Goal: Communication & Community: Answer question/provide support

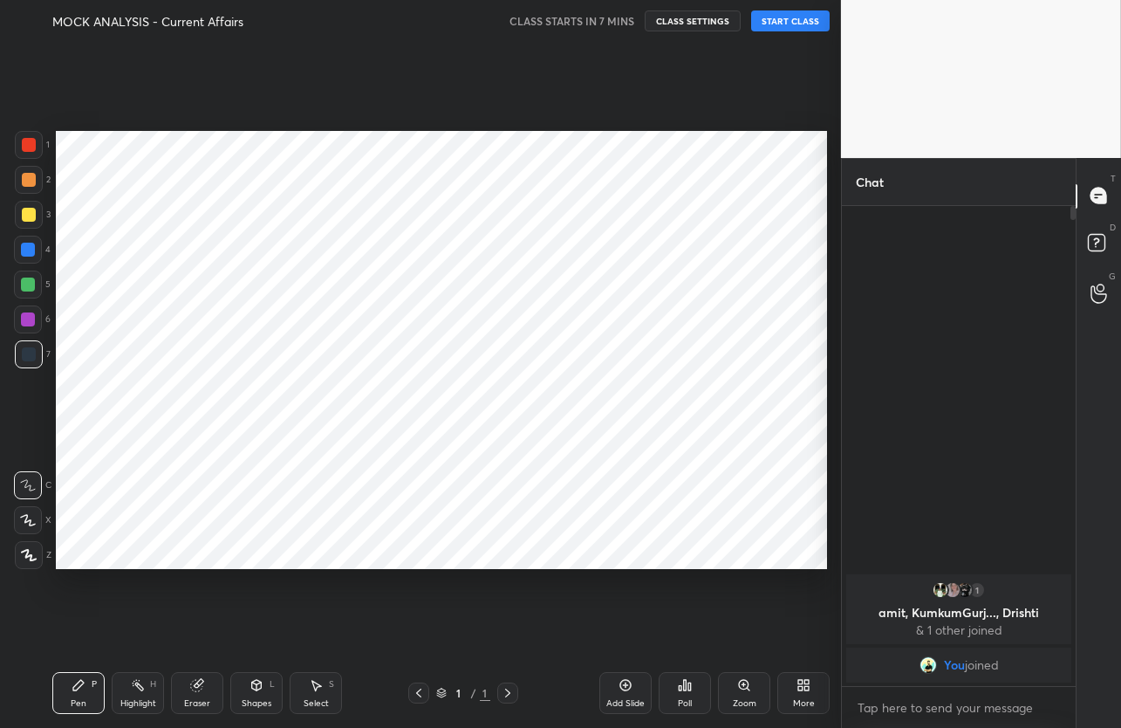
scroll to position [86646, 86489]
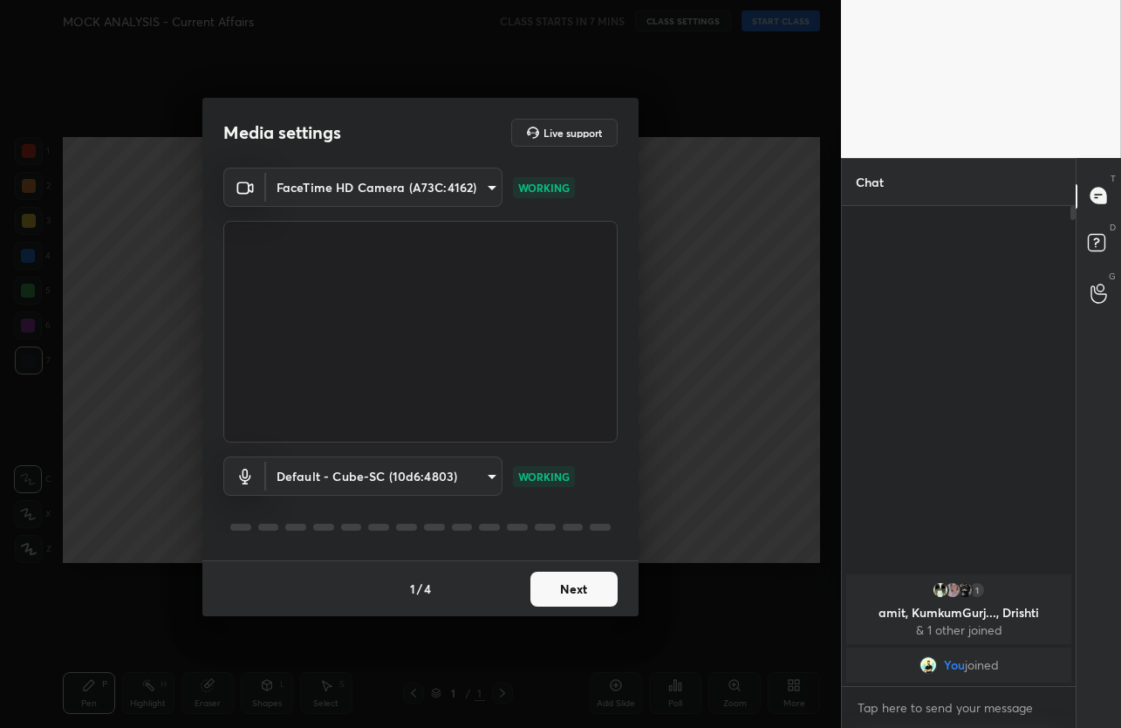
click at [545, 586] on button "Next" at bounding box center [574, 589] width 87 height 35
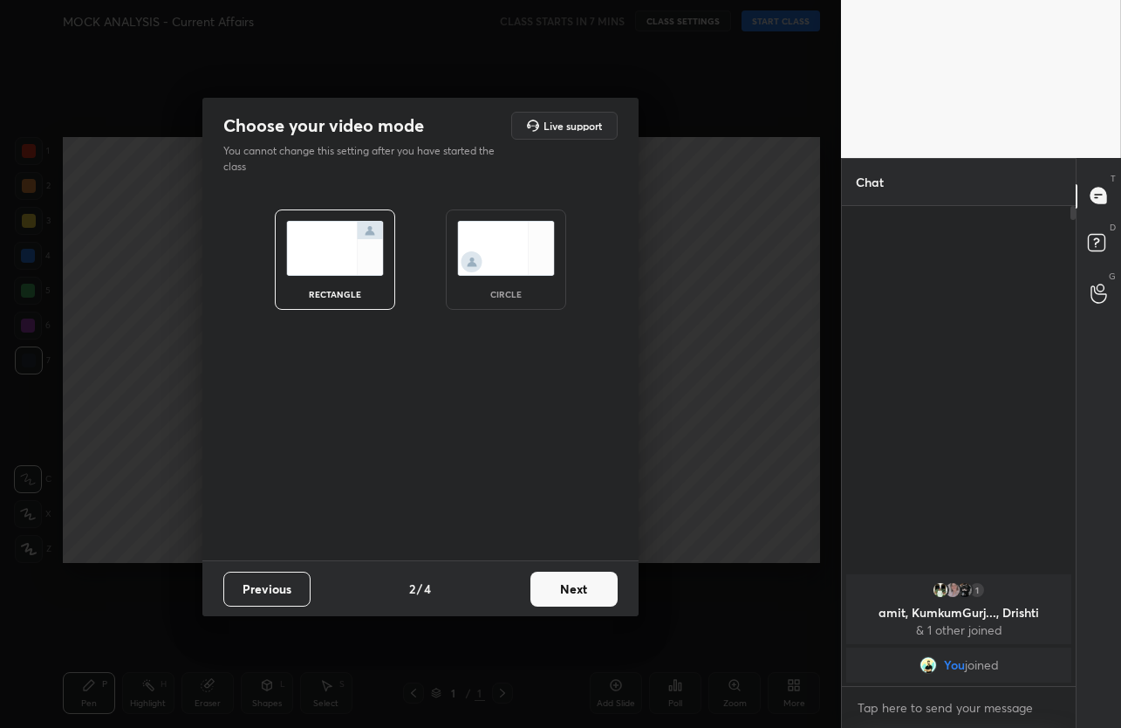
click at [545, 586] on button "Next" at bounding box center [574, 589] width 87 height 35
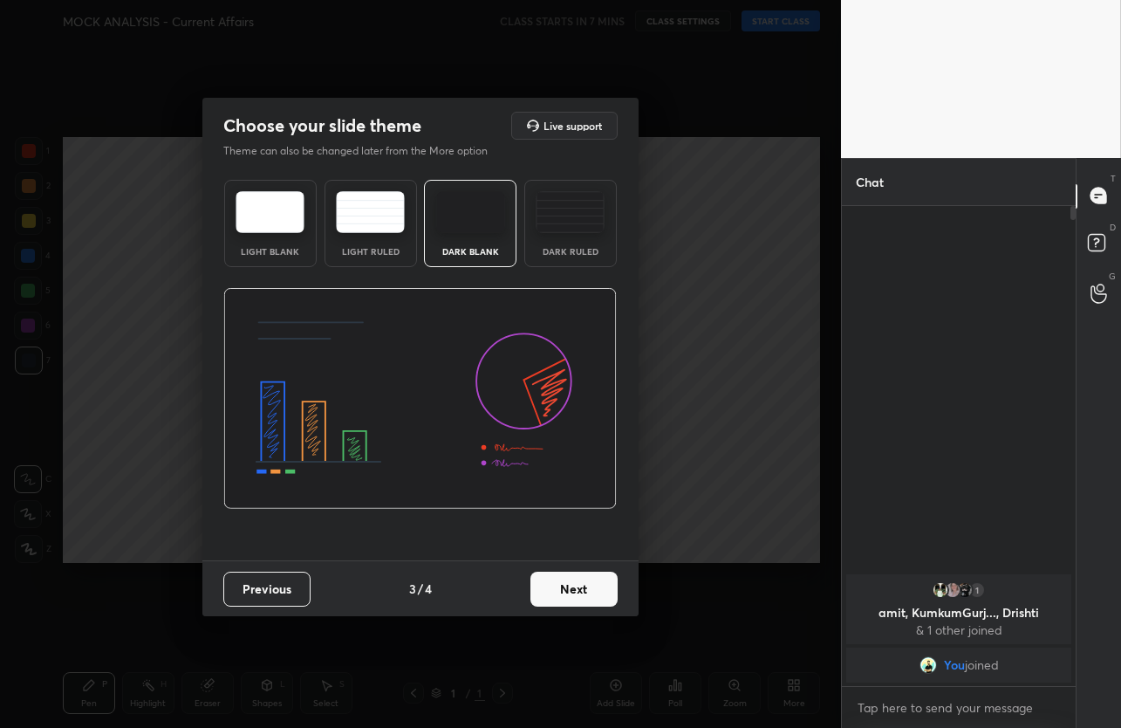
click at [545, 586] on button "Next" at bounding box center [574, 589] width 87 height 35
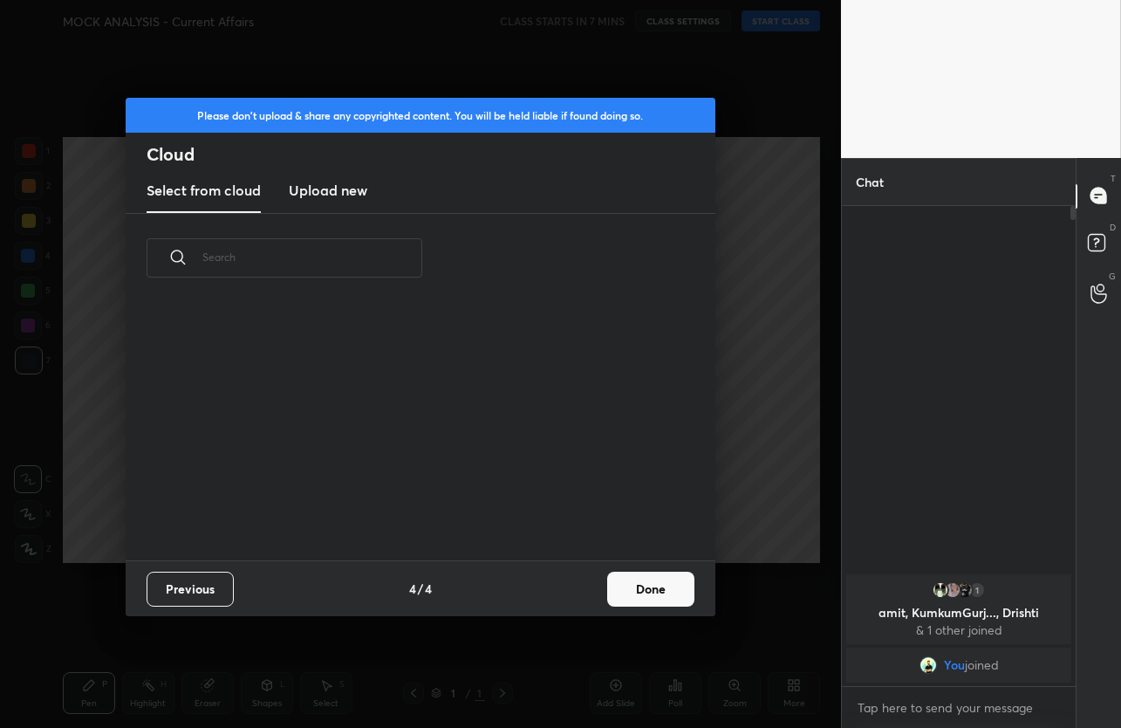
click at [545, 586] on div "Previous 4 / 4 Done" at bounding box center [421, 588] width 590 height 56
click at [636, 580] on button "Done" at bounding box center [650, 589] width 87 height 35
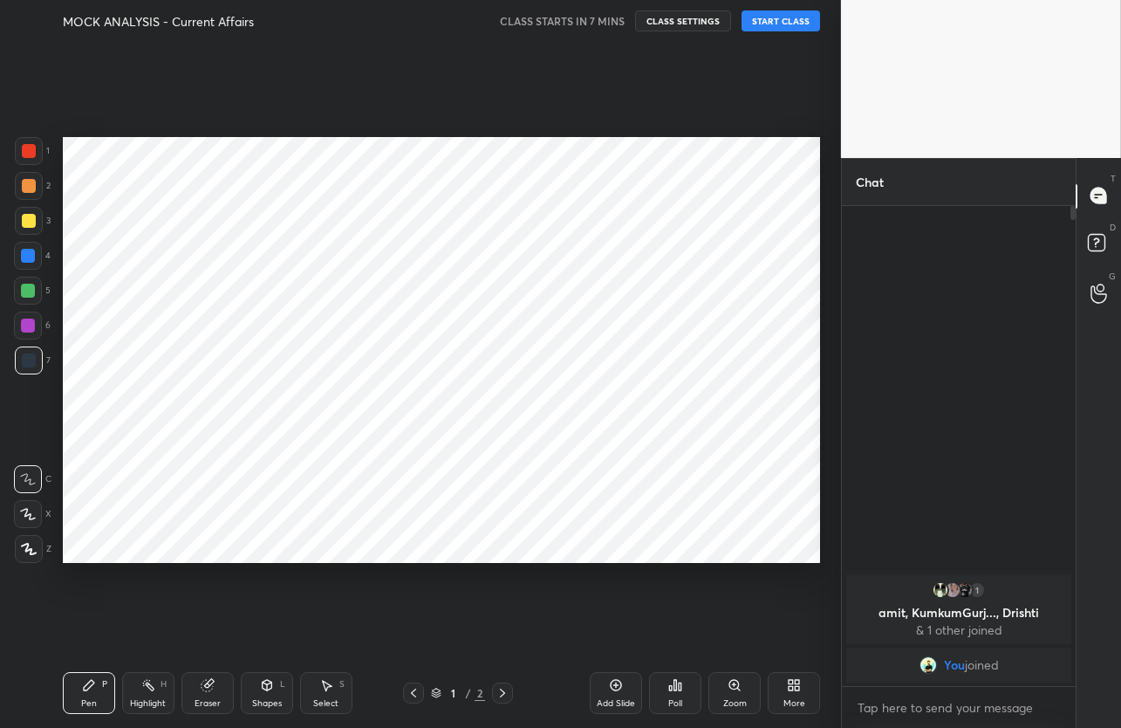
scroll to position [616, 771]
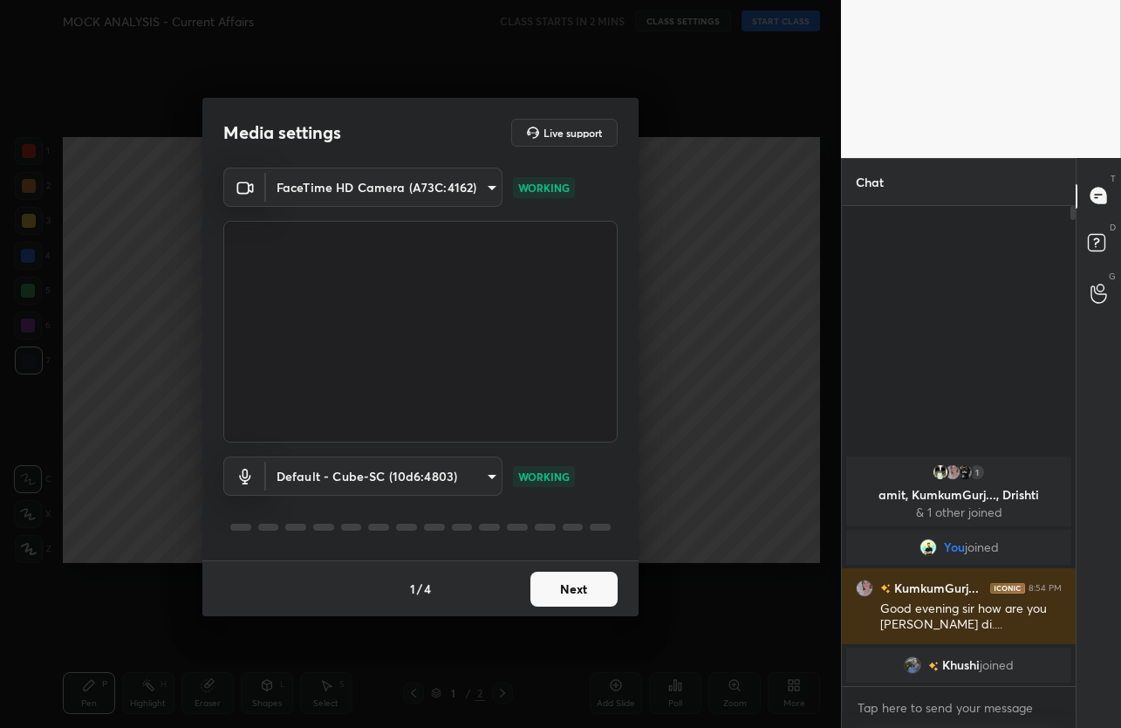
click at [606, 580] on button "Next" at bounding box center [574, 589] width 87 height 35
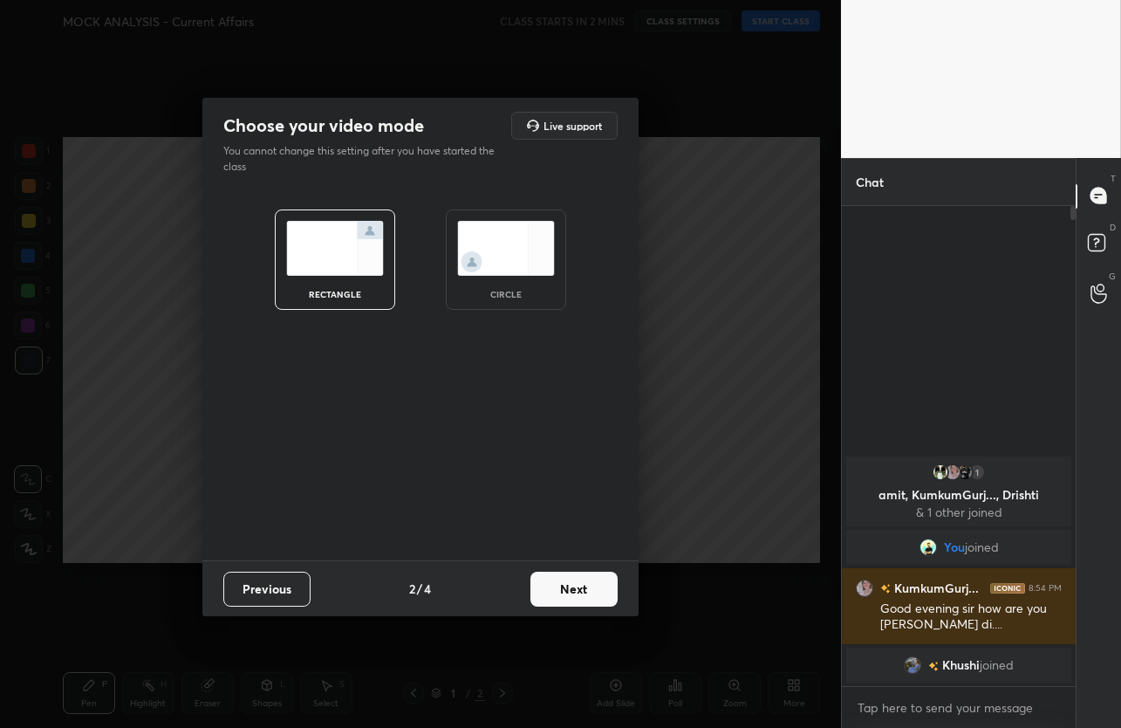
click at [606, 580] on button "Next" at bounding box center [574, 589] width 87 height 35
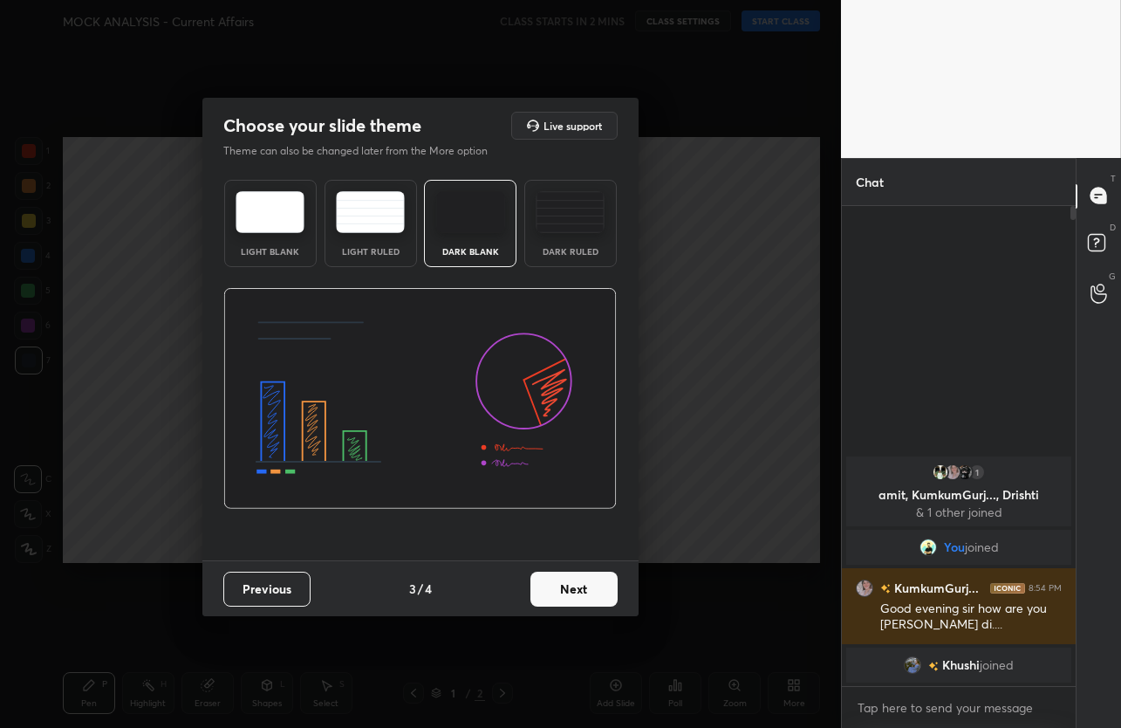
click at [616, 582] on button "Next" at bounding box center [574, 589] width 87 height 35
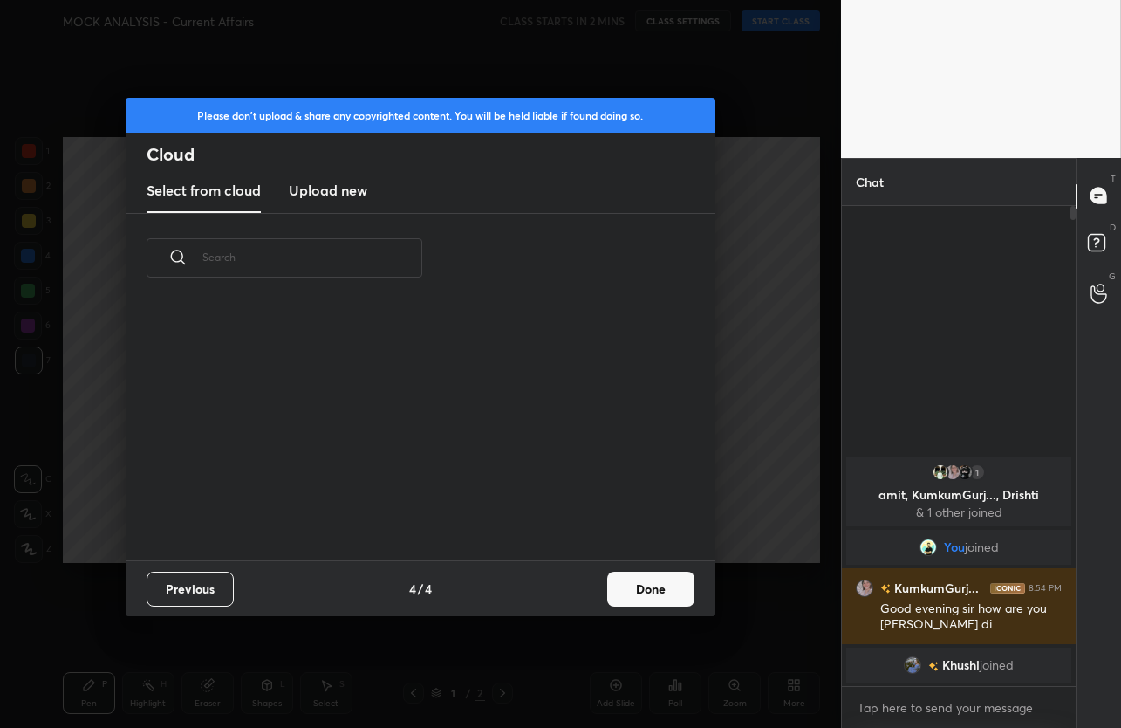
scroll to position [257, 560]
click at [616, 582] on button "Done" at bounding box center [650, 589] width 87 height 35
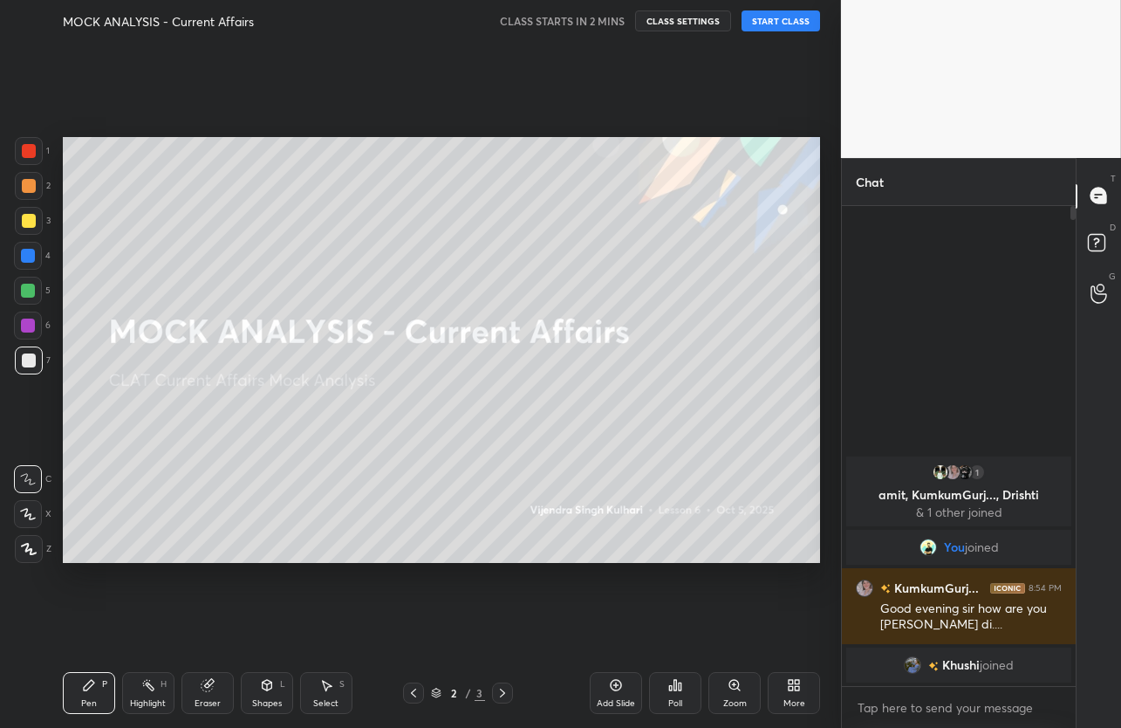
click at [778, 24] on button "START CLASS" at bounding box center [781, 20] width 79 height 21
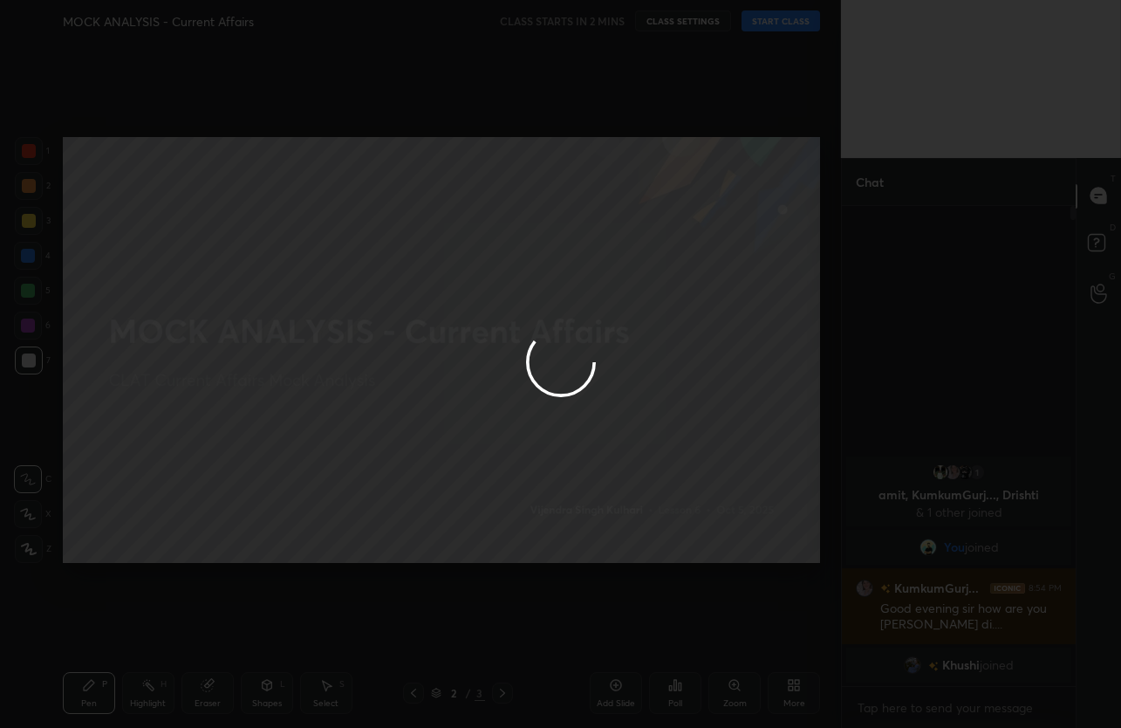
type textarea "x"
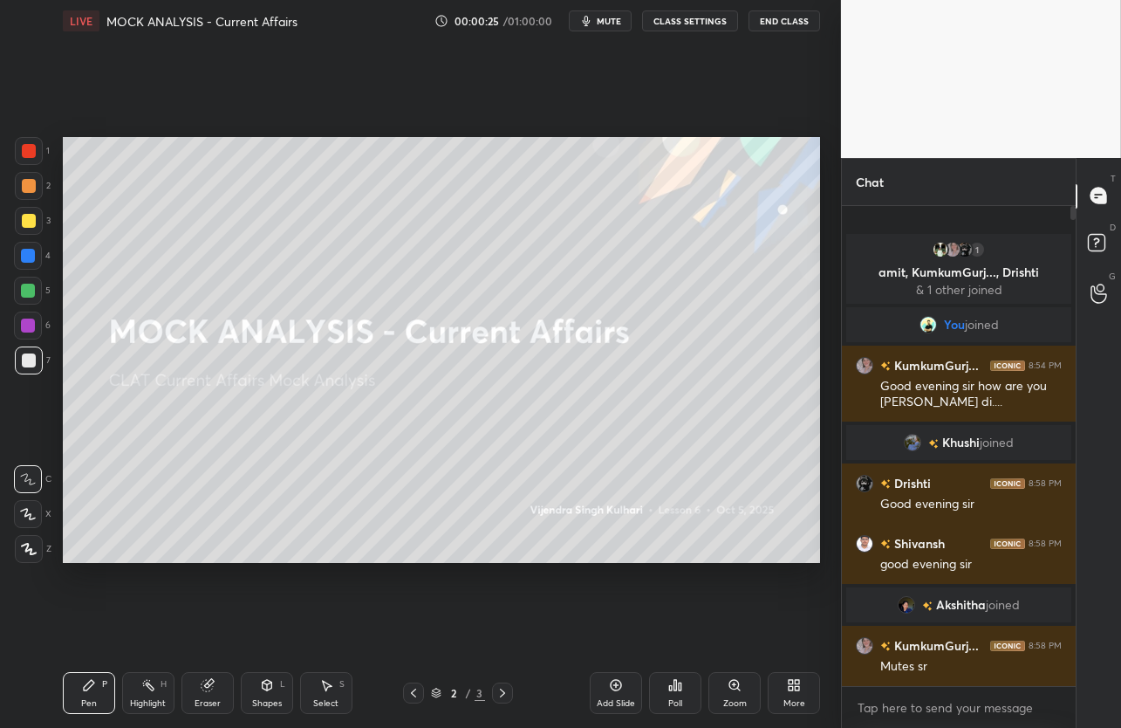
click at [709, 22] on button "CLASS SETTINGS" at bounding box center [690, 20] width 96 height 21
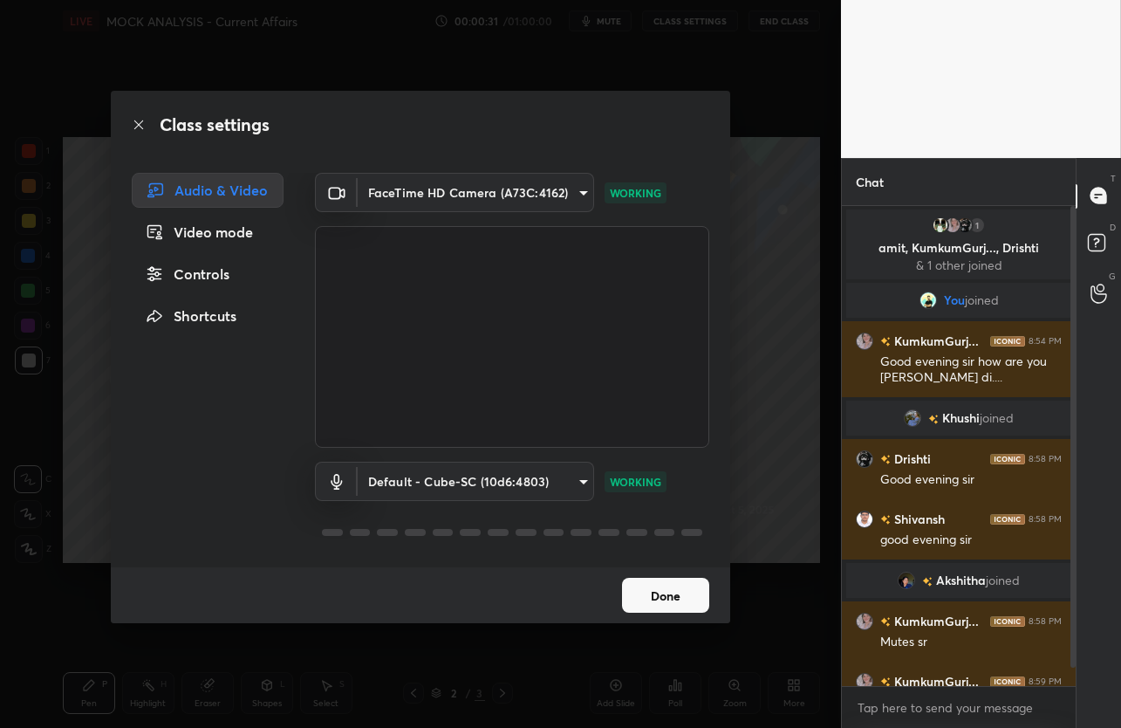
click at [519, 479] on body "1 2 3 4 5 6 7 C X Z C X Z E E Erase all H H LIVE MOCK ANALYSIS - Current Affair…" at bounding box center [560, 364] width 1121 height 728
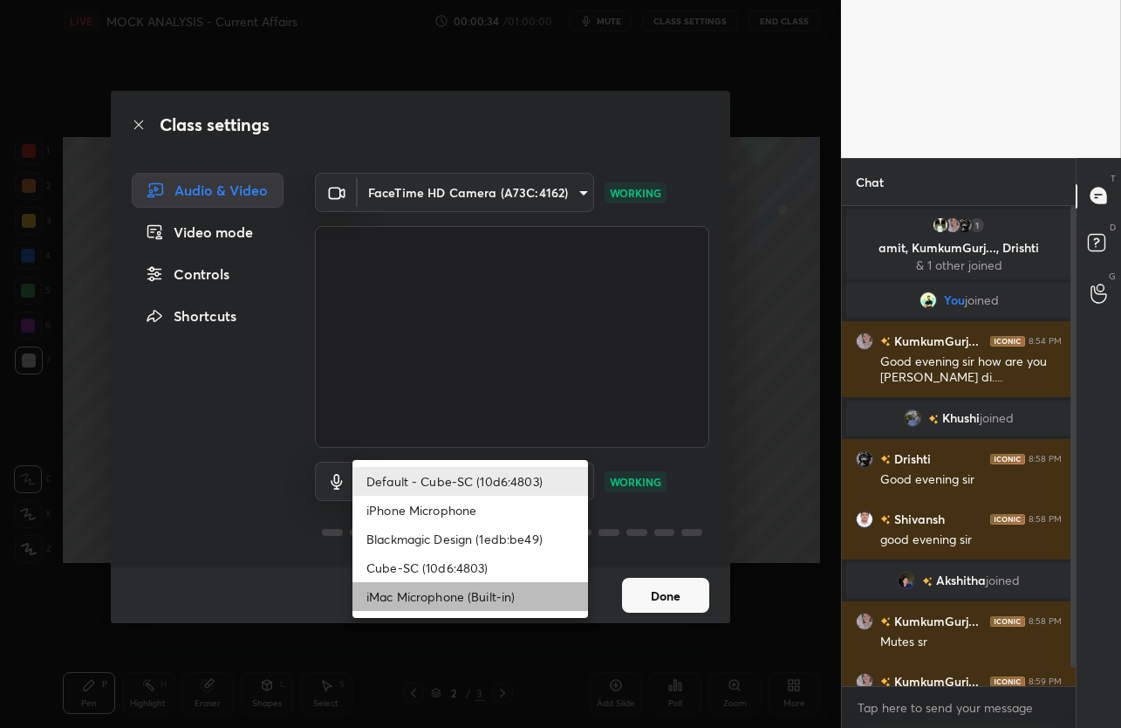
click at [470, 591] on li "iMac Microphone (Built-in)" at bounding box center [471, 596] width 236 height 29
type input "36a3df3037816ebb2f9d58d15eb82d036a0345c8cd5bd5ab05b8747b2465b73f"
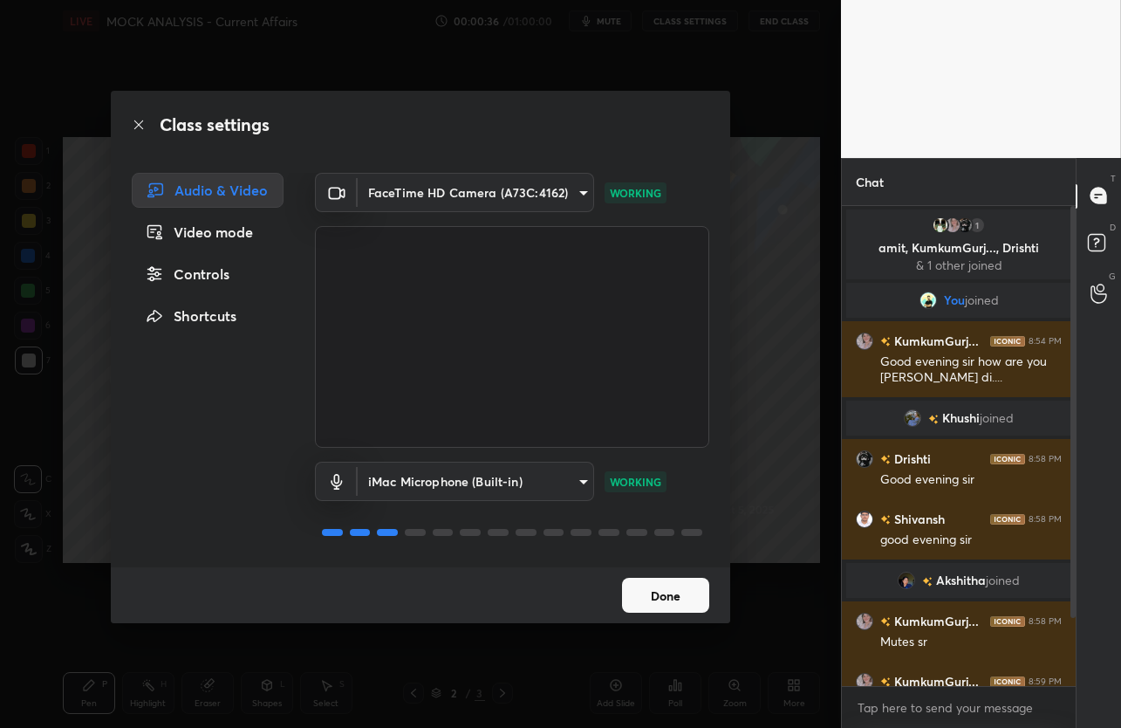
click at [660, 597] on button "Done" at bounding box center [665, 595] width 87 height 35
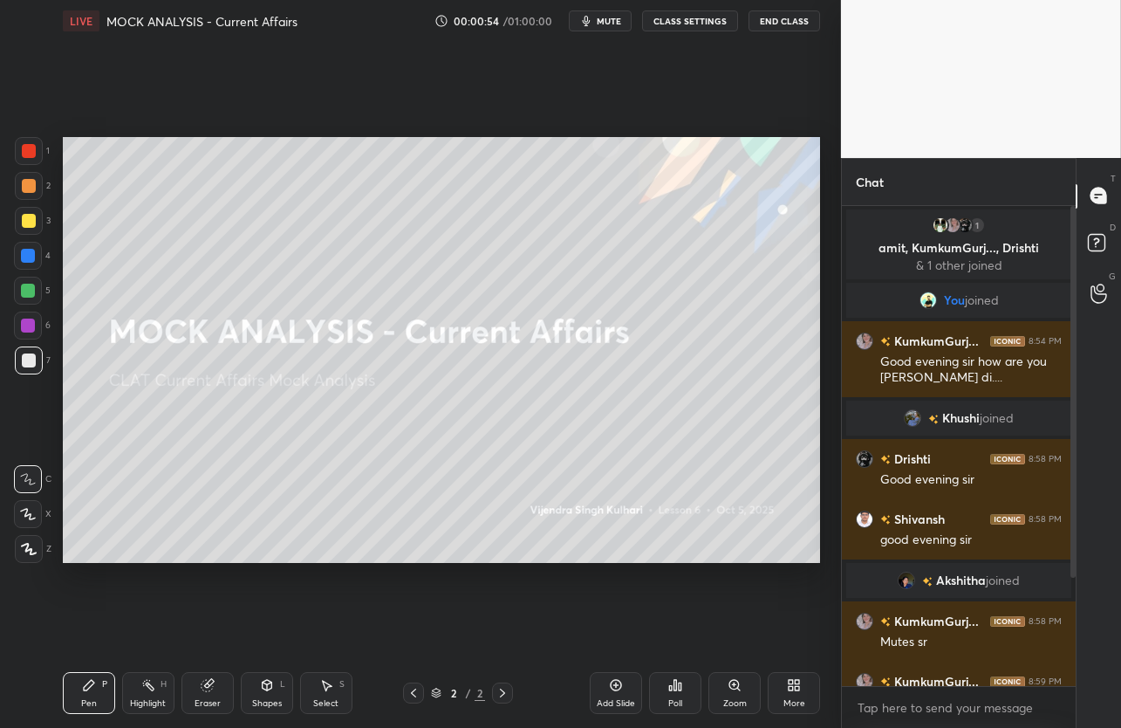
click at [671, 17] on button "CLASS SETTINGS" at bounding box center [690, 20] width 96 height 21
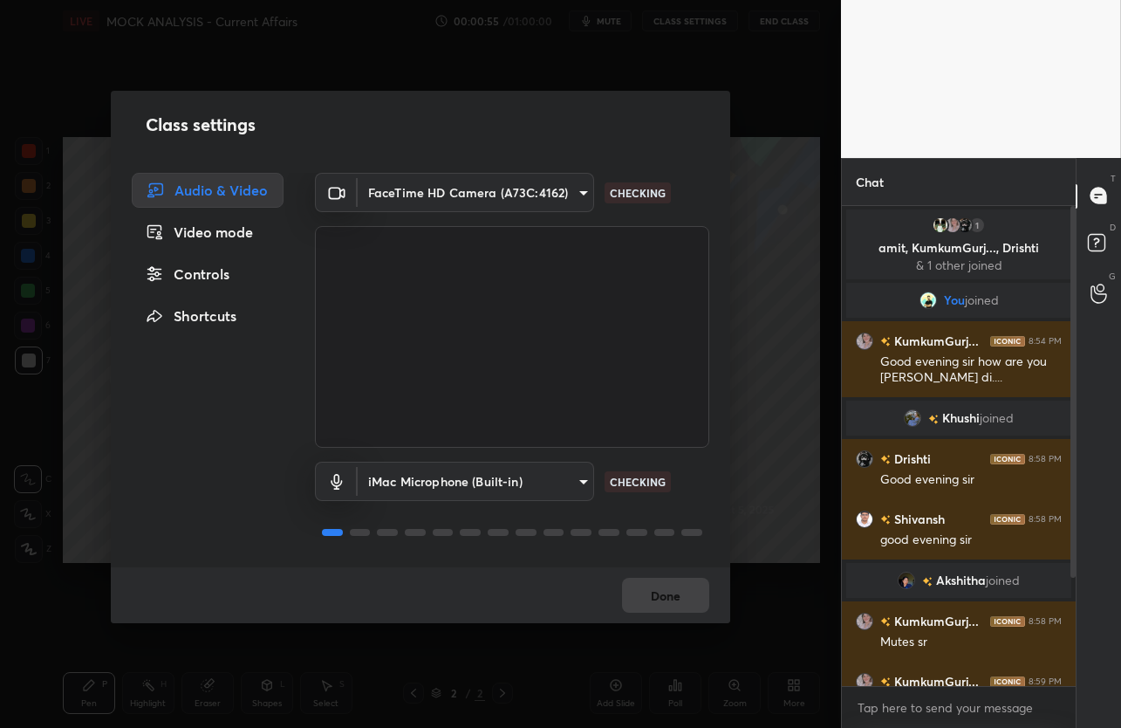
click at [438, 481] on body "1 2 3 4 5 6 7 C X Z C X Z E E Erase all H H LIVE MOCK ANALYSIS - Current Affair…" at bounding box center [560, 364] width 1121 height 728
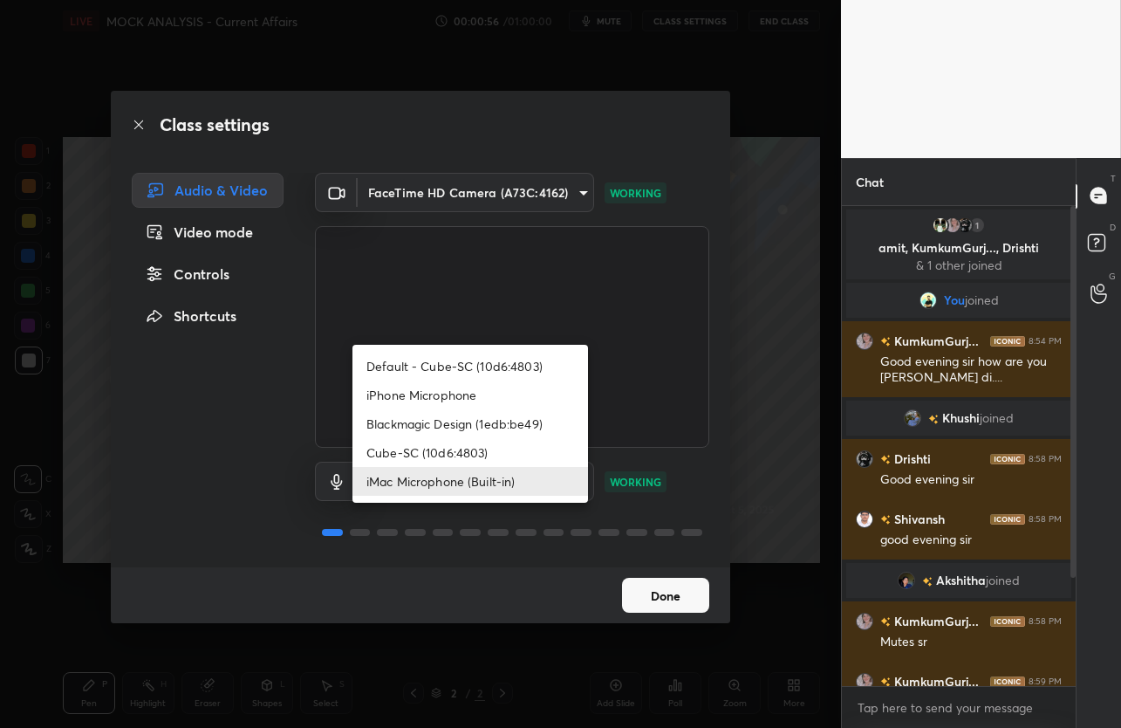
click at [447, 457] on li "Cube-SC (10d6:4803)" at bounding box center [471, 452] width 236 height 29
type input "97363a15428a8b62d33edd2dbd0cd214501538419f57ba4967fb43ad259b9edc"
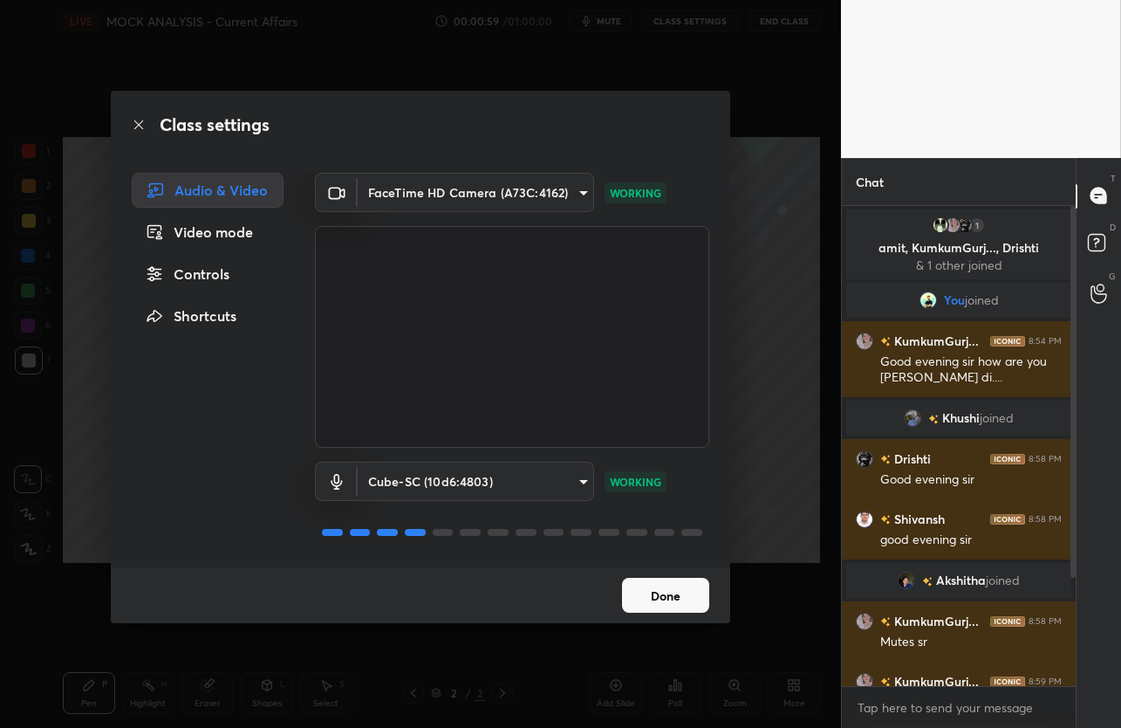
click at [626, 593] on button "Done" at bounding box center [665, 595] width 87 height 35
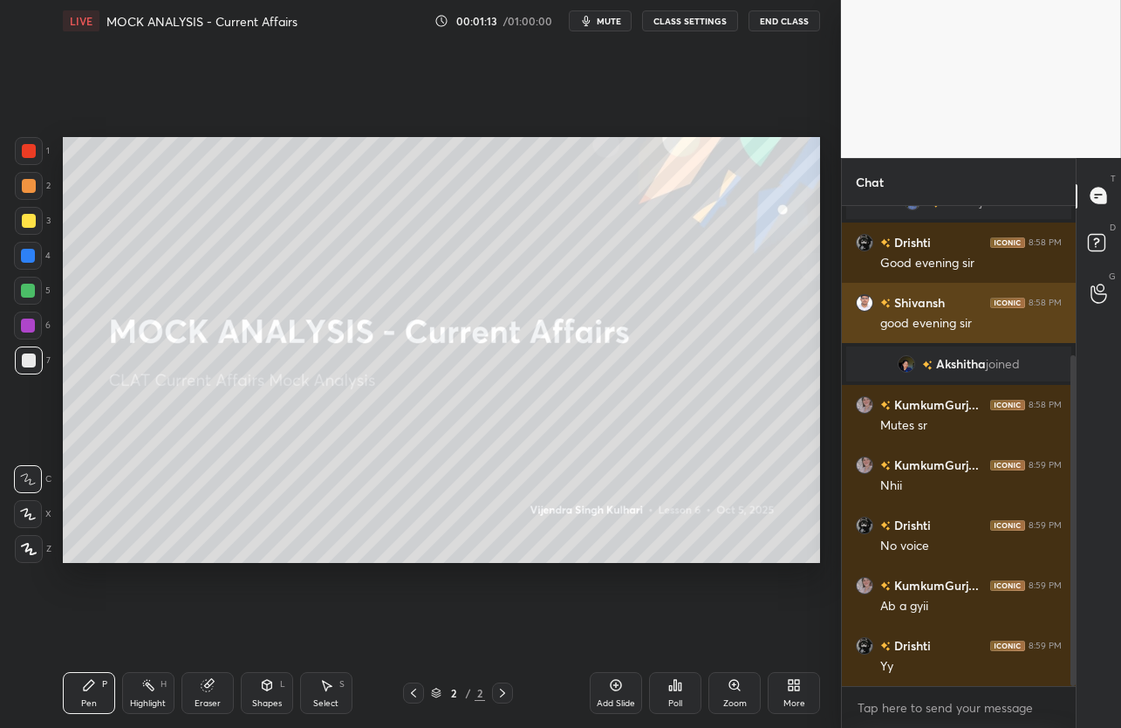
scroll to position [277, 0]
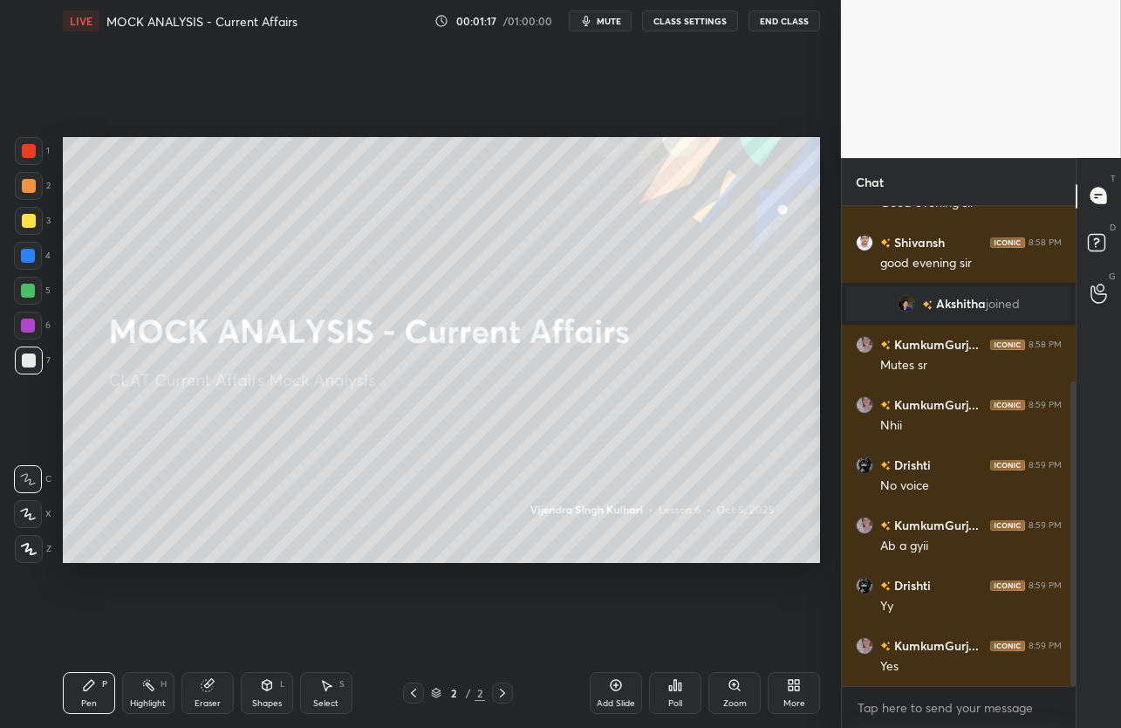
click at [588, 28] on button "mute" at bounding box center [600, 20] width 63 height 21
click at [588, 28] on button "unmute" at bounding box center [600, 20] width 63 height 21
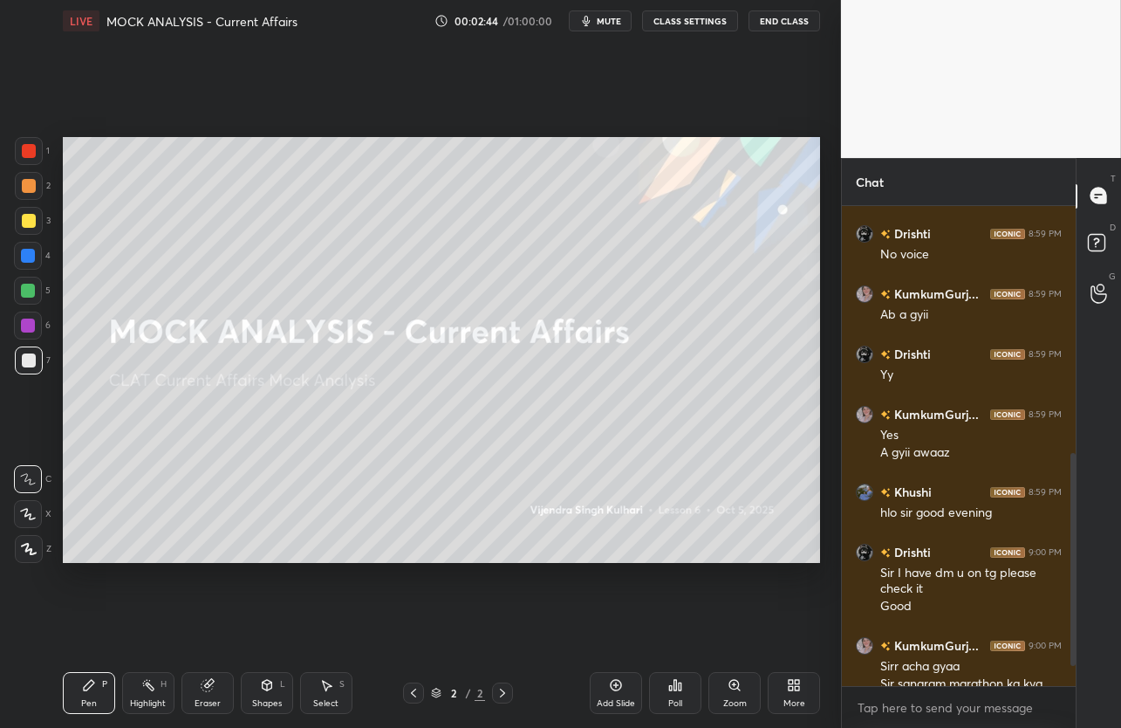
scroll to position [600, 0]
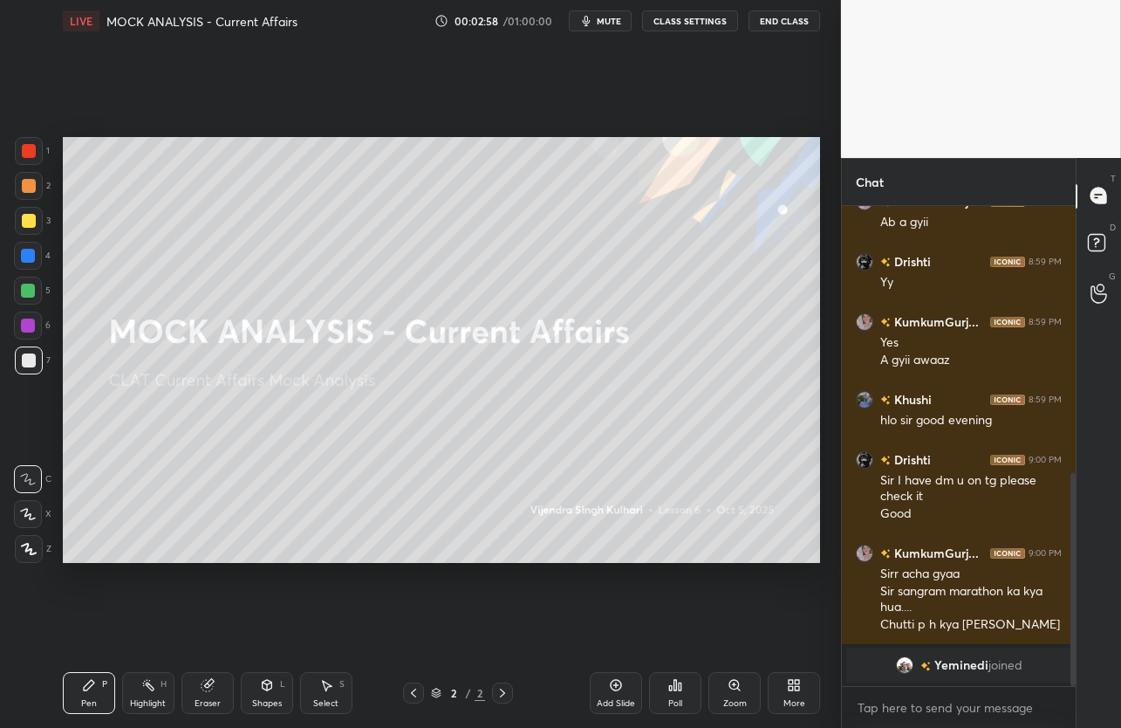
click at [804, 701] on div "More" at bounding box center [795, 703] width 22 height 9
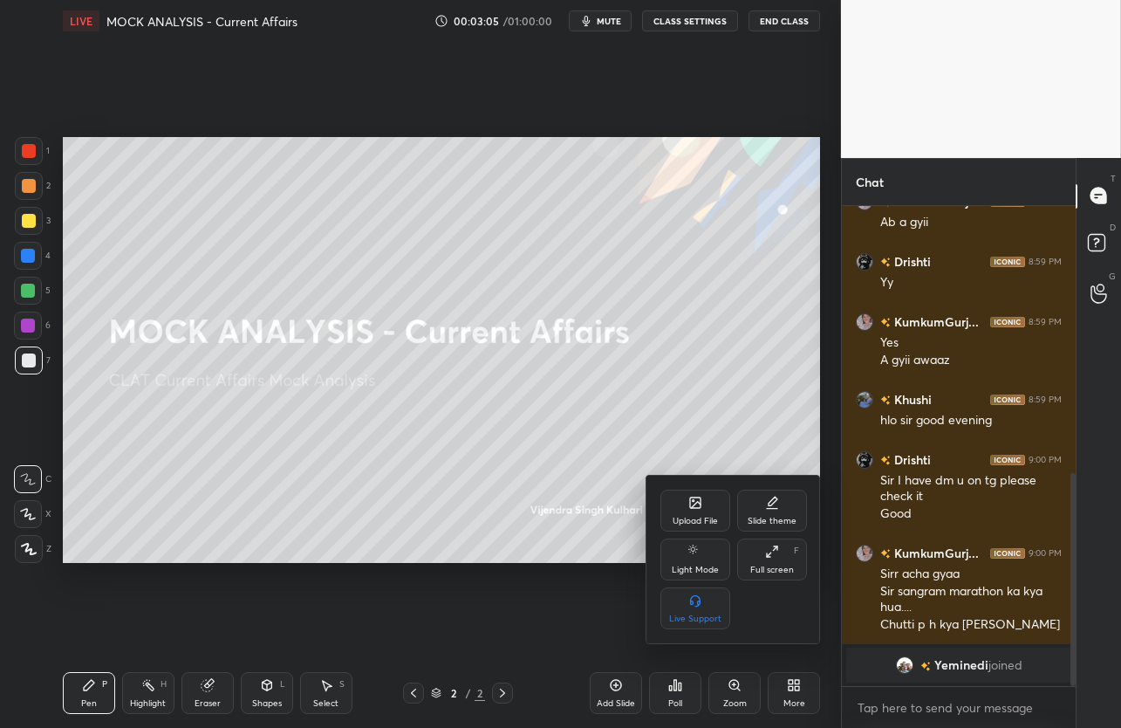
click at [690, 504] on icon at bounding box center [695, 502] width 10 height 10
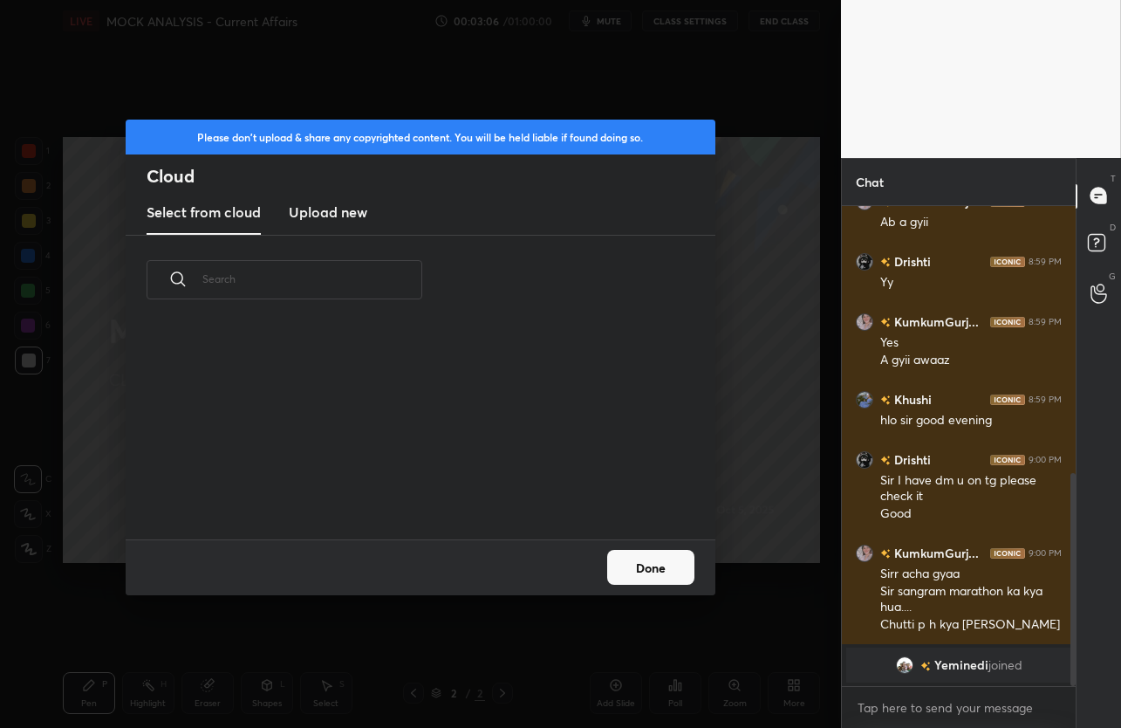
scroll to position [215, 560]
click at [634, 569] on button "Done" at bounding box center [650, 567] width 87 height 35
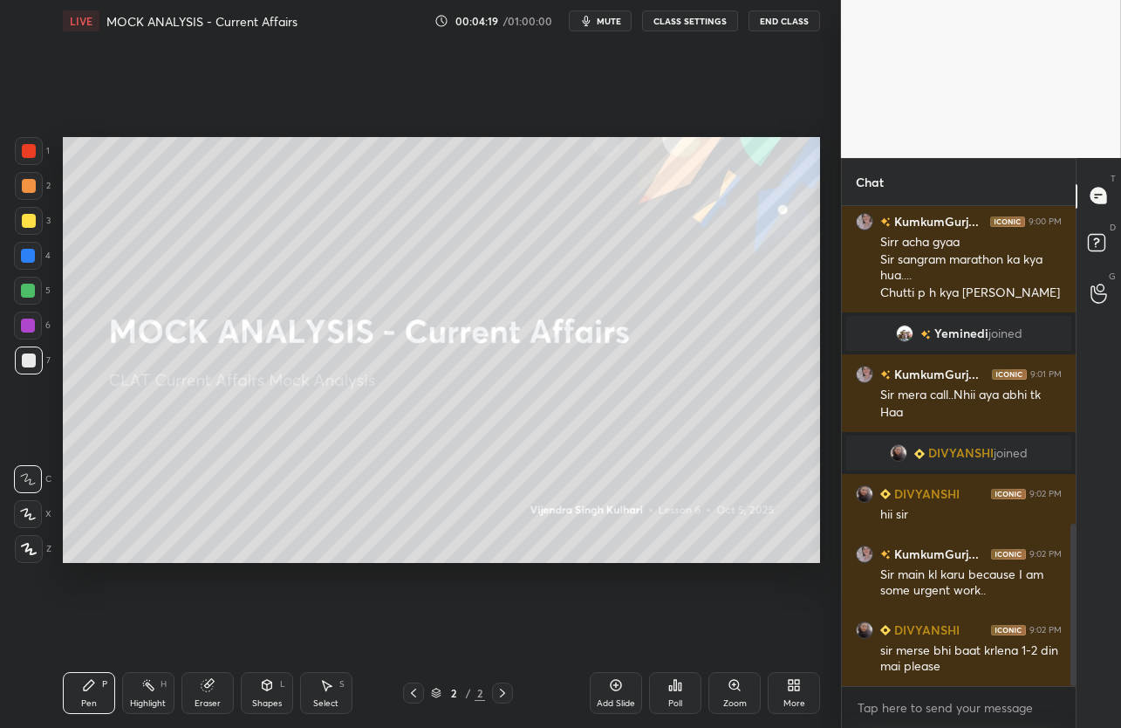
scroll to position [941, 0]
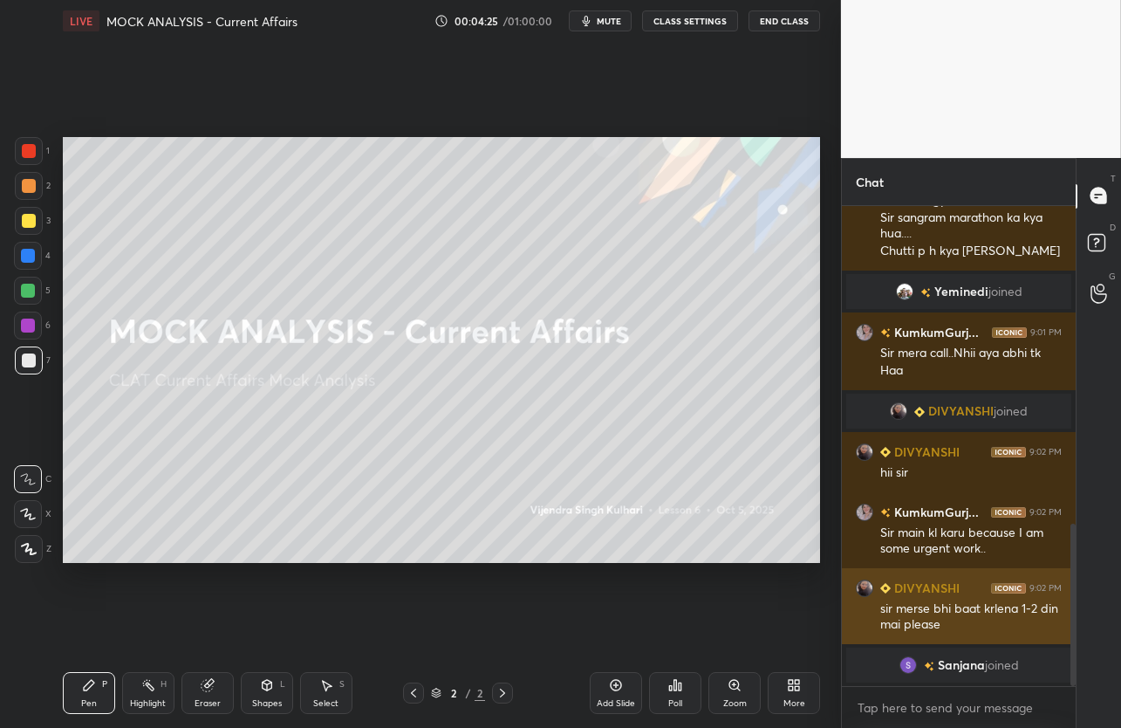
click at [863, 589] on img "grid" at bounding box center [864, 587] width 17 height 17
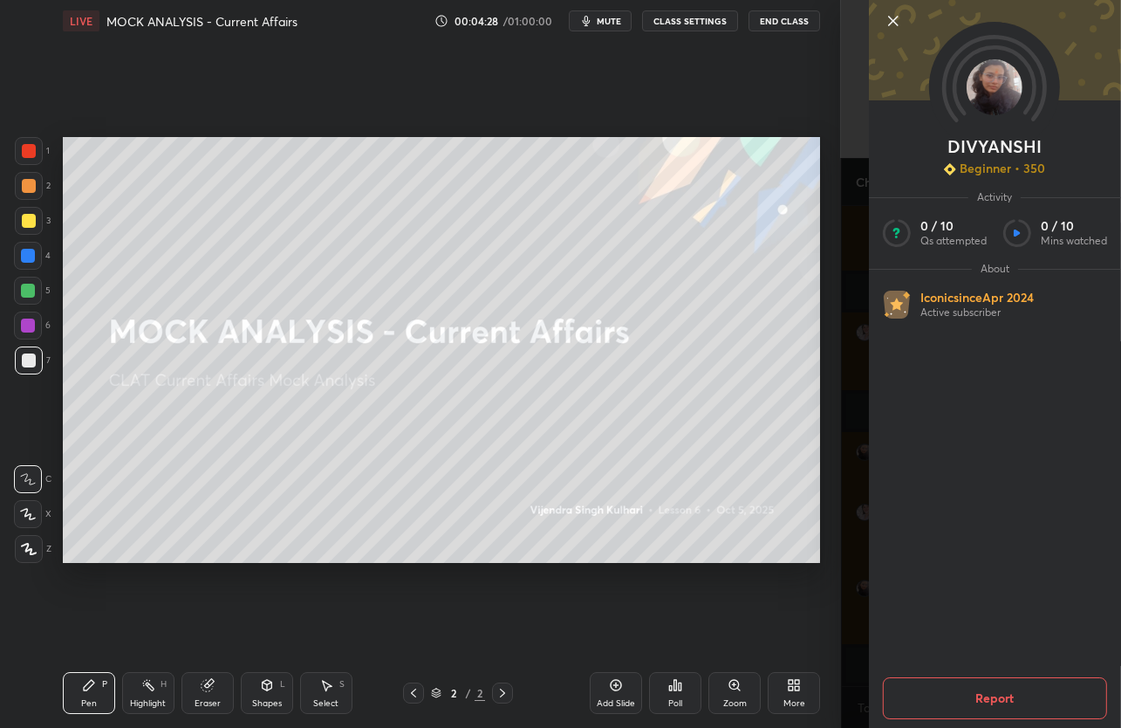
click at [895, 21] on icon at bounding box center [893, 20] width 21 height 21
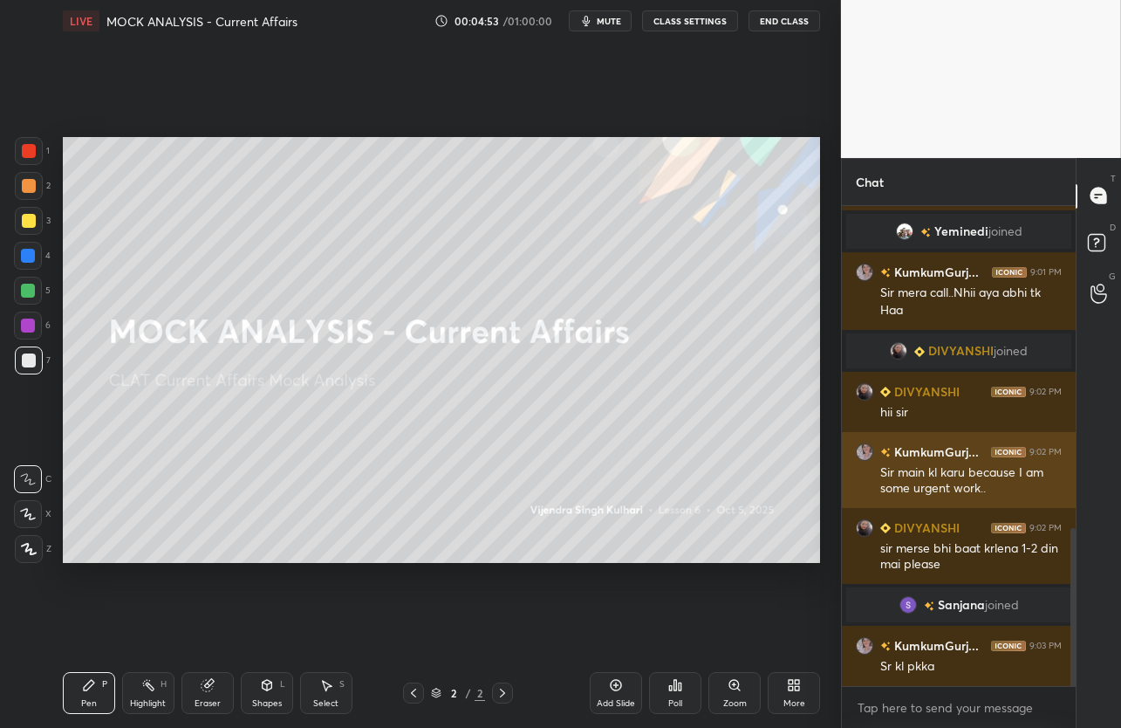
scroll to position [1067, 0]
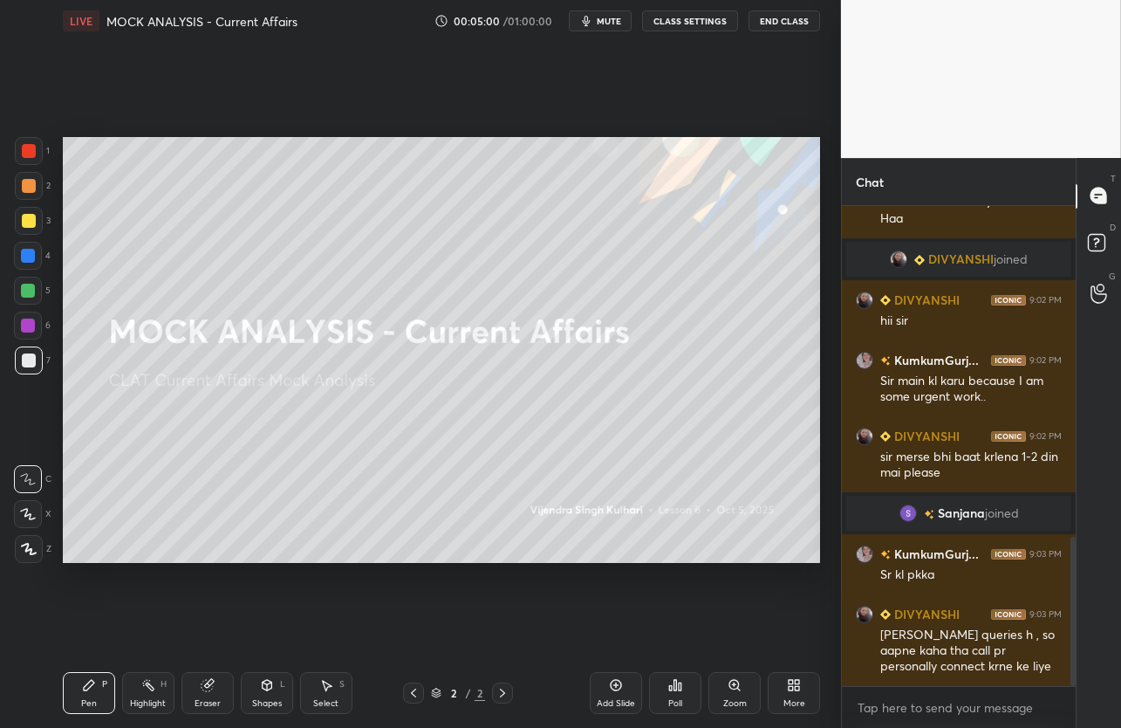
click at [621, 23] on span "mute" at bounding box center [609, 21] width 24 height 12
click at [627, 51] on div "Setting up your live class Poll for secs No correct answer Start poll" at bounding box center [441, 350] width 771 height 616
click at [626, 26] on span "unmute" at bounding box center [608, 21] width 38 height 12
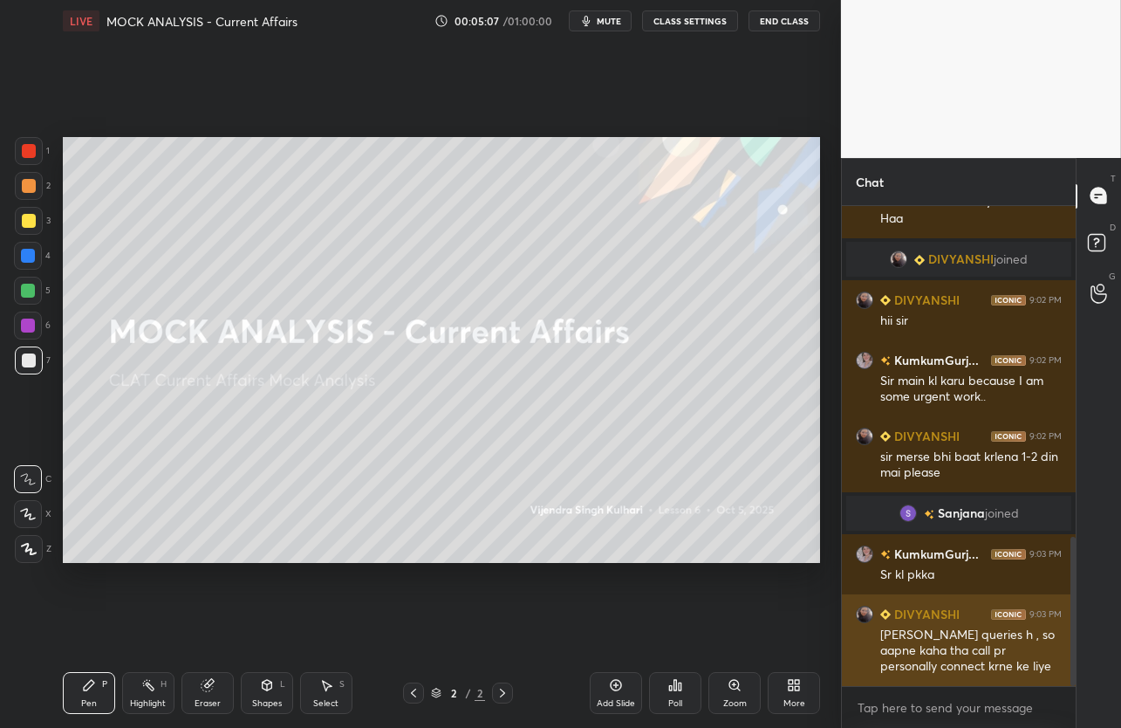
click at [864, 613] on img "grid" at bounding box center [864, 613] width 17 height 17
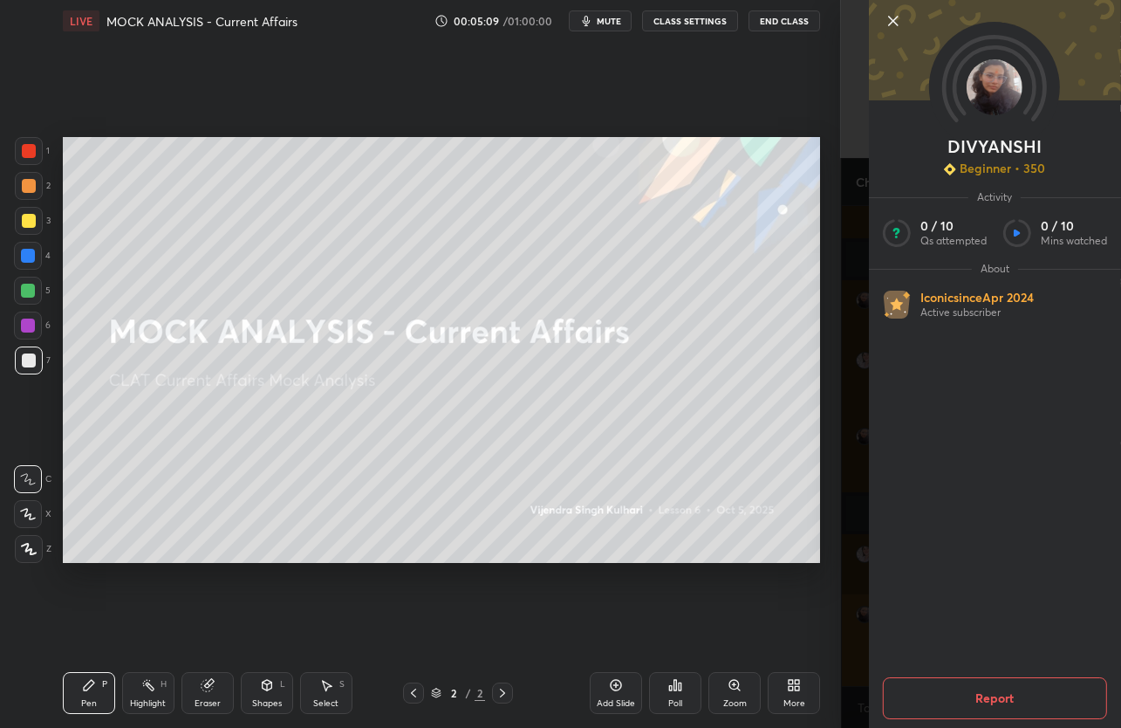
click at [864, 613] on div "DIVYANSHI Beginner • 350 Activity 0 / 10 Qs attempted 0 / 10 Mins watched About…" at bounding box center [981, 364] width 280 height 728
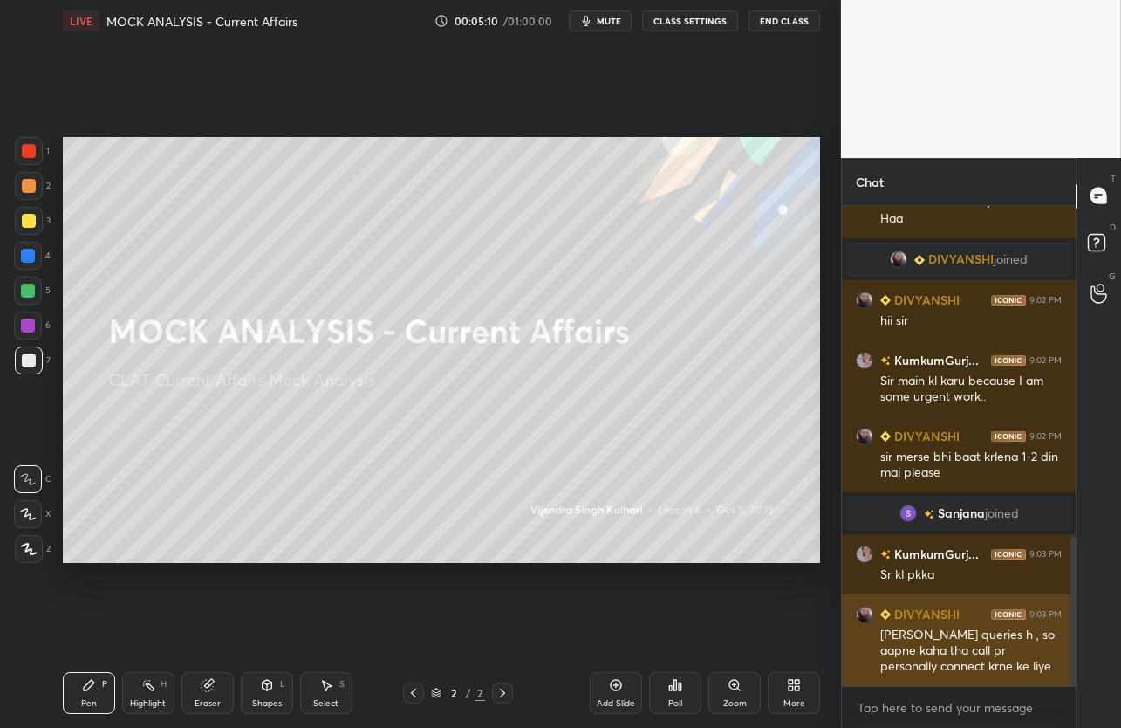
click at [864, 613] on img "grid" at bounding box center [864, 613] width 17 height 17
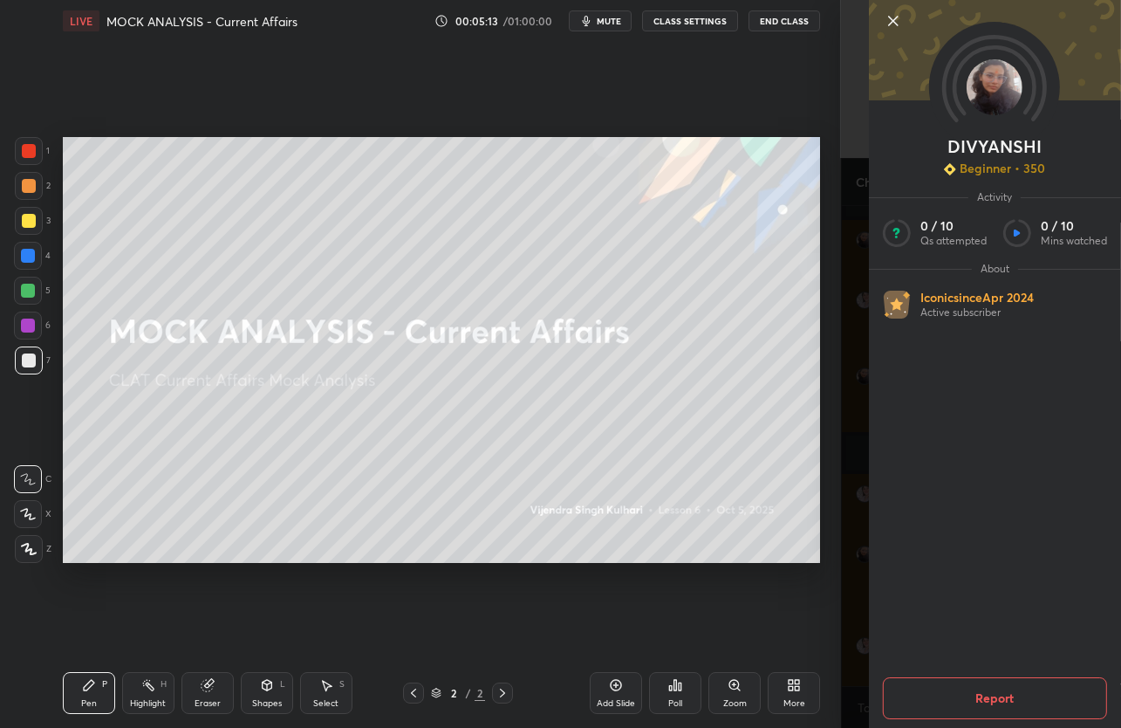
scroll to position [1188, 0]
click at [901, 20] on icon at bounding box center [893, 20] width 21 height 21
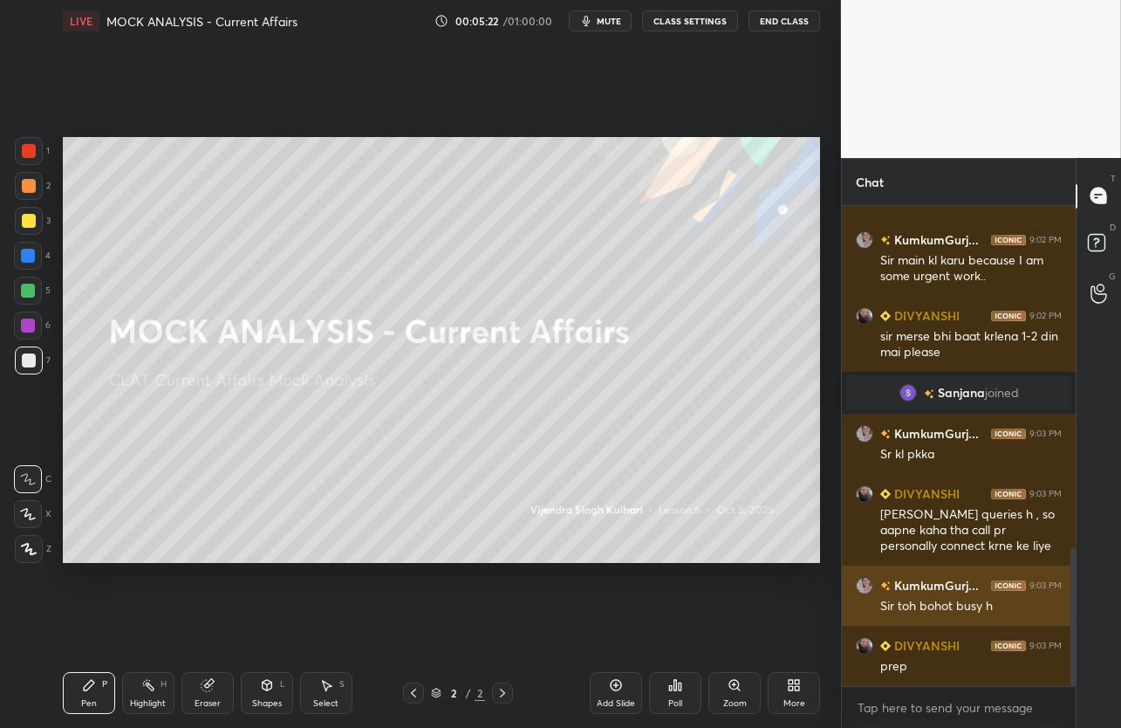
click at [860, 586] on img "grid" at bounding box center [864, 584] width 17 height 17
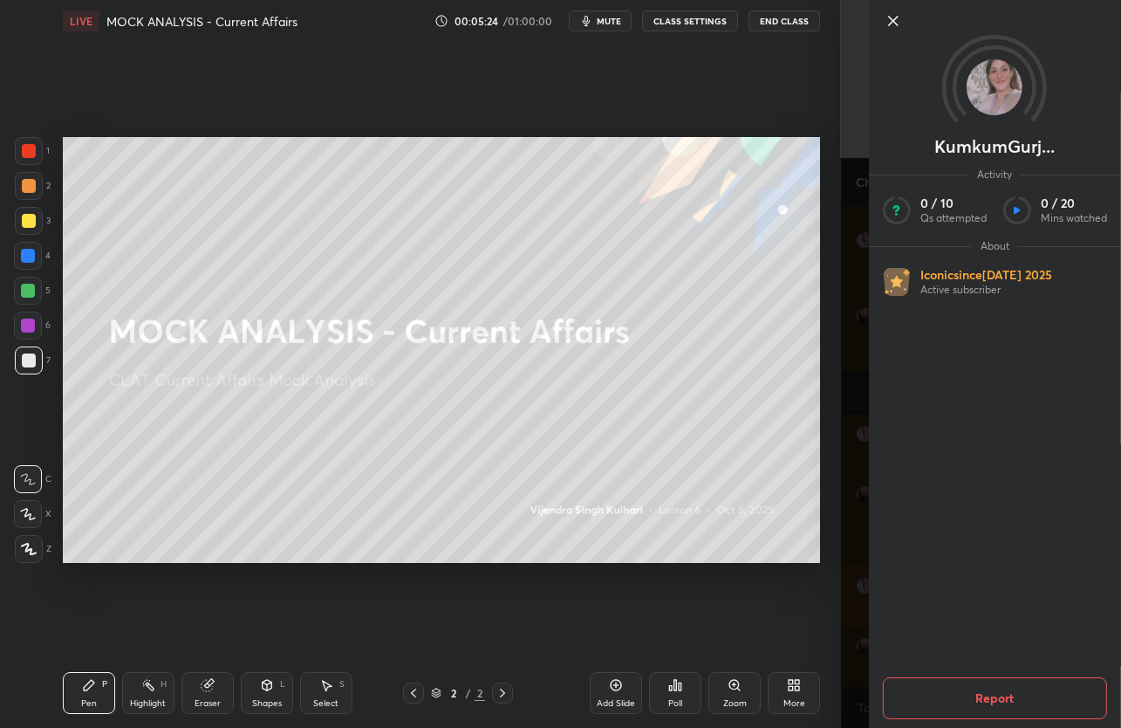
click at [860, 586] on div "KumkumGurj... Activity 0 / 10 Qs attempted 0 / 20 Mins watched About Iconic sin…" at bounding box center [981, 364] width 280 height 728
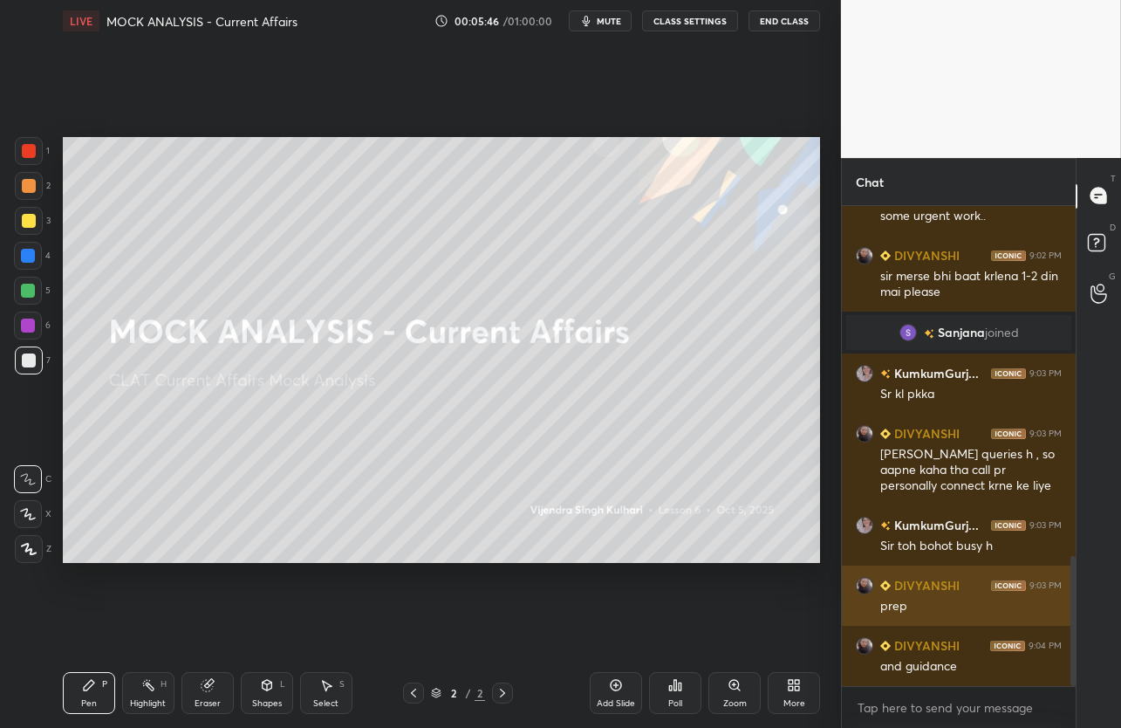
scroll to position [1290, 0]
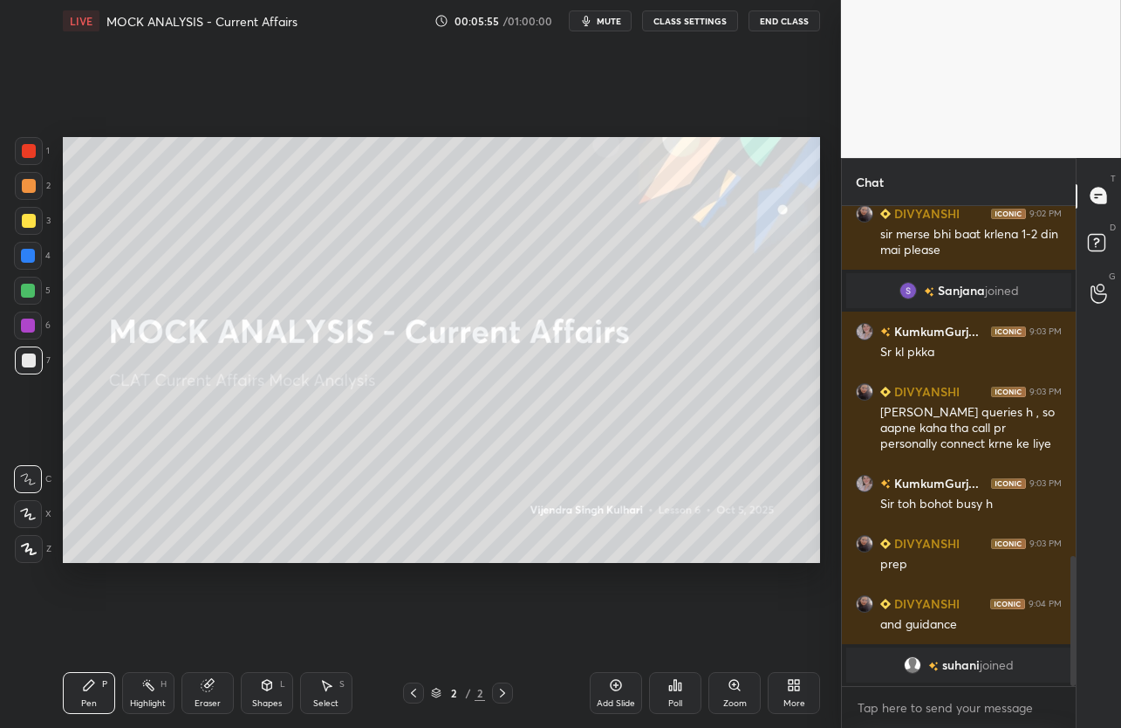
click at [593, 10] on button "mute" at bounding box center [600, 20] width 63 height 21
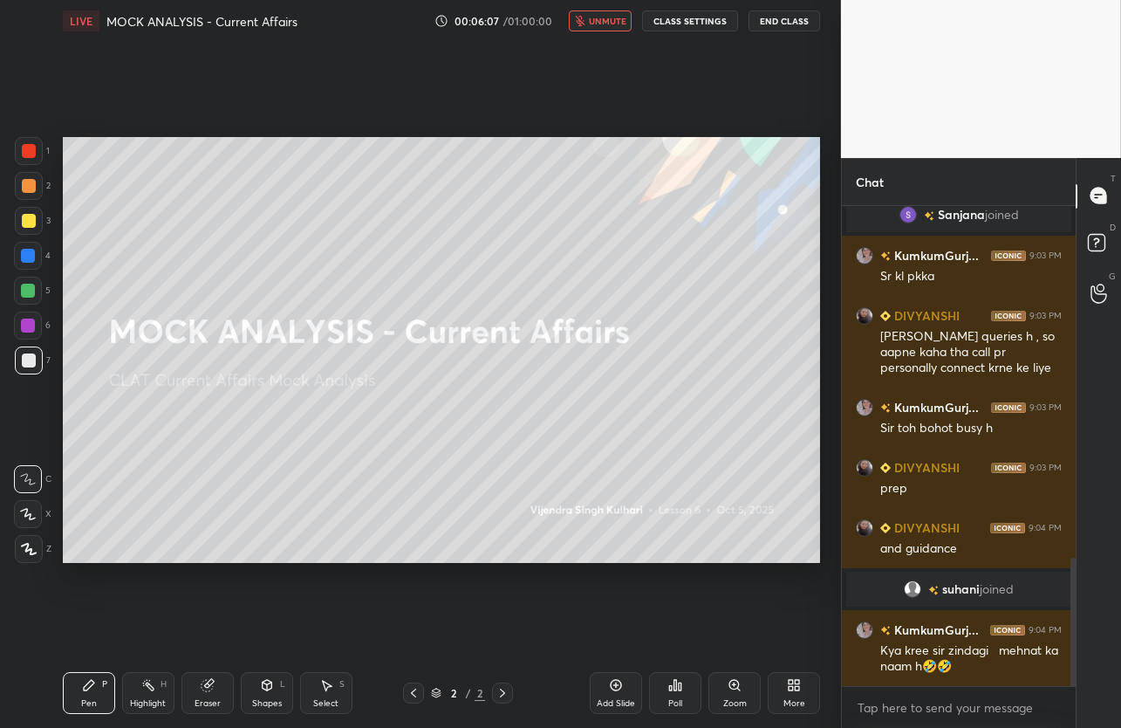
click at [586, 25] on icon "button" at bounding box center [580, 21] width 10 height 10
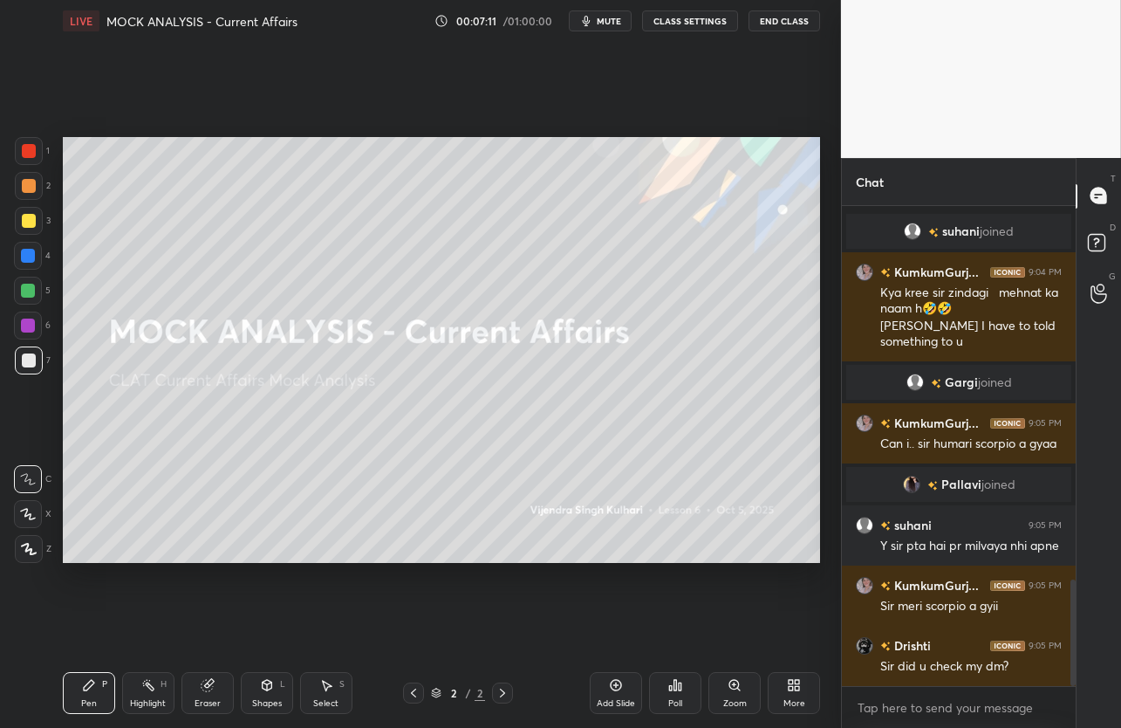
scroll to position [1686, 0]
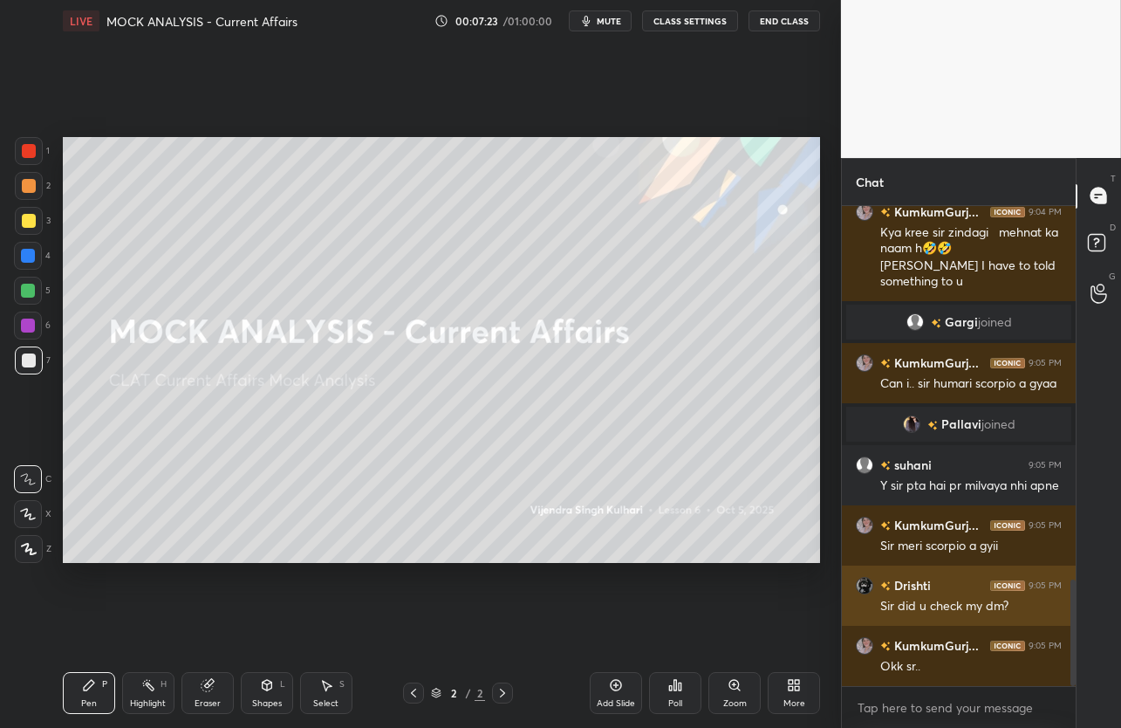
click at [862, 578] on img "grid" at bounding box center [864, 584] width 17 height 17
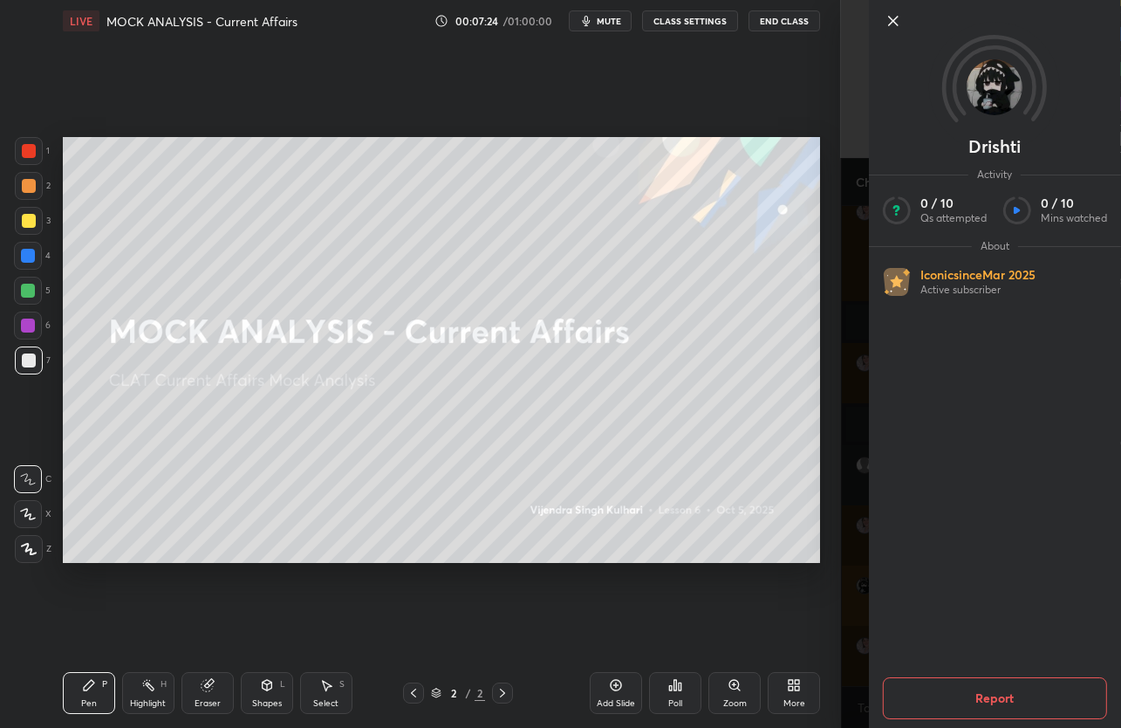
click at [862, 578] on div "Drishti Activity 0 / 10 Qs attempted 0 / 10 Mins watched About Iconic since [DA…" at bounding box center [981, 364] width 280 height 728
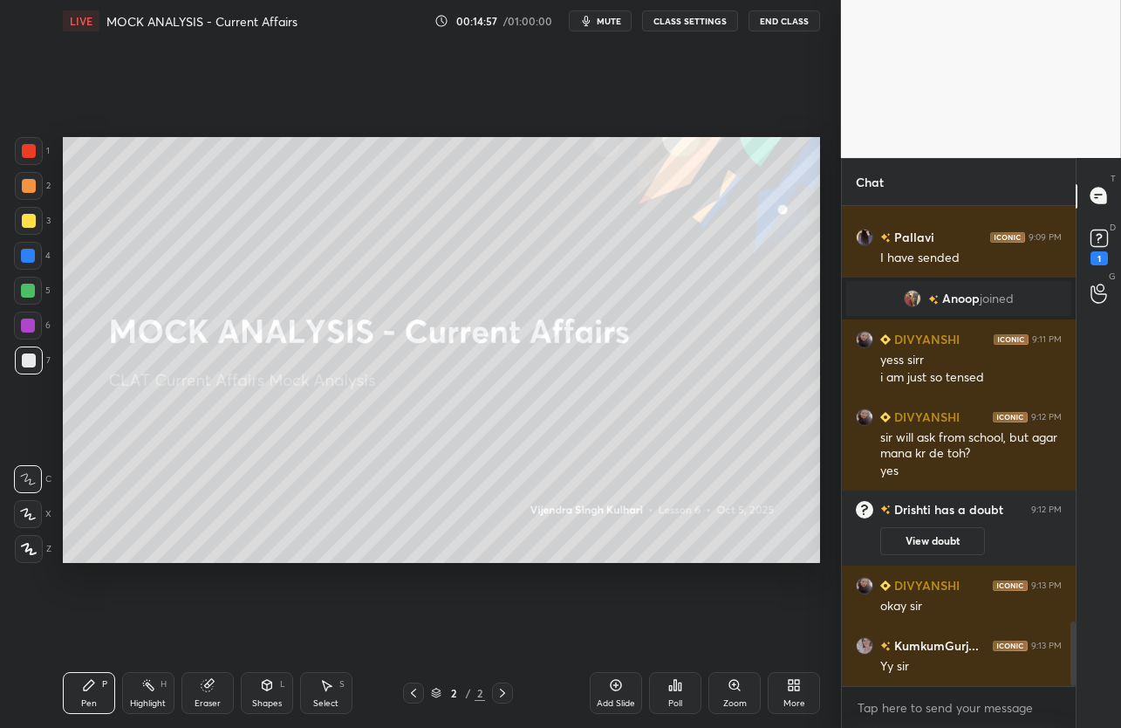
scroll to position [3066, 0]
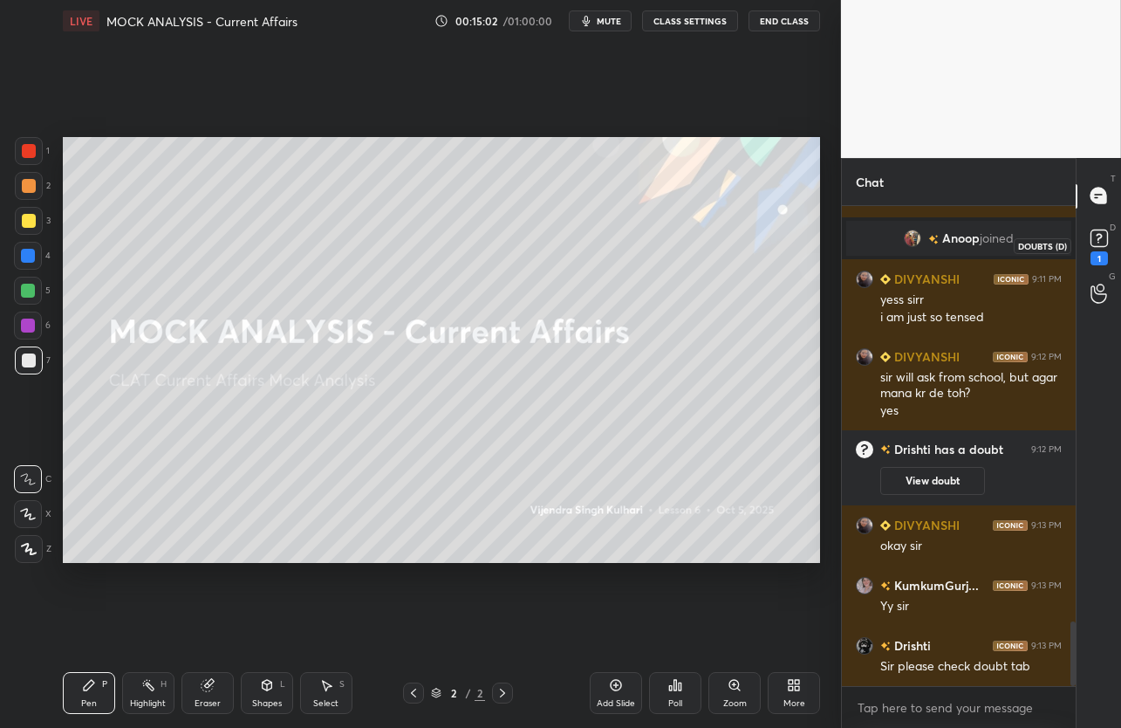
click at [1100, 241] on rect at bounding box center [1099, 237] width 17 height 17
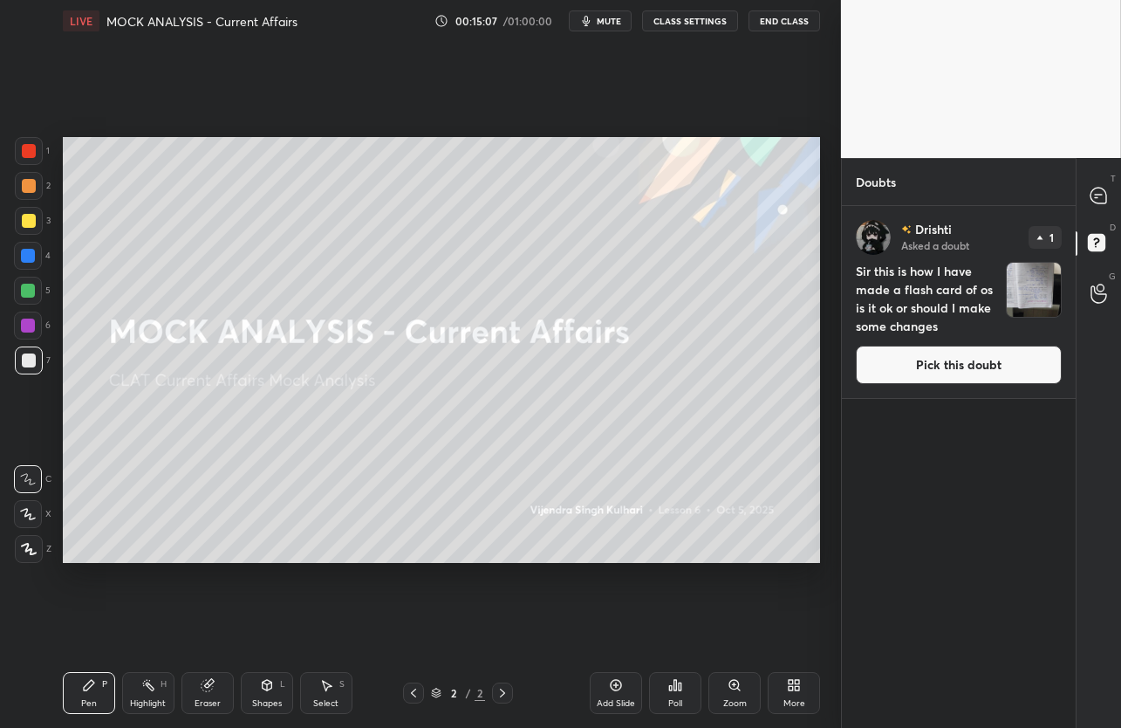
click at [991, 359] on button "Pick this doubt" at bounding box center [959, 365] width 206 height 38
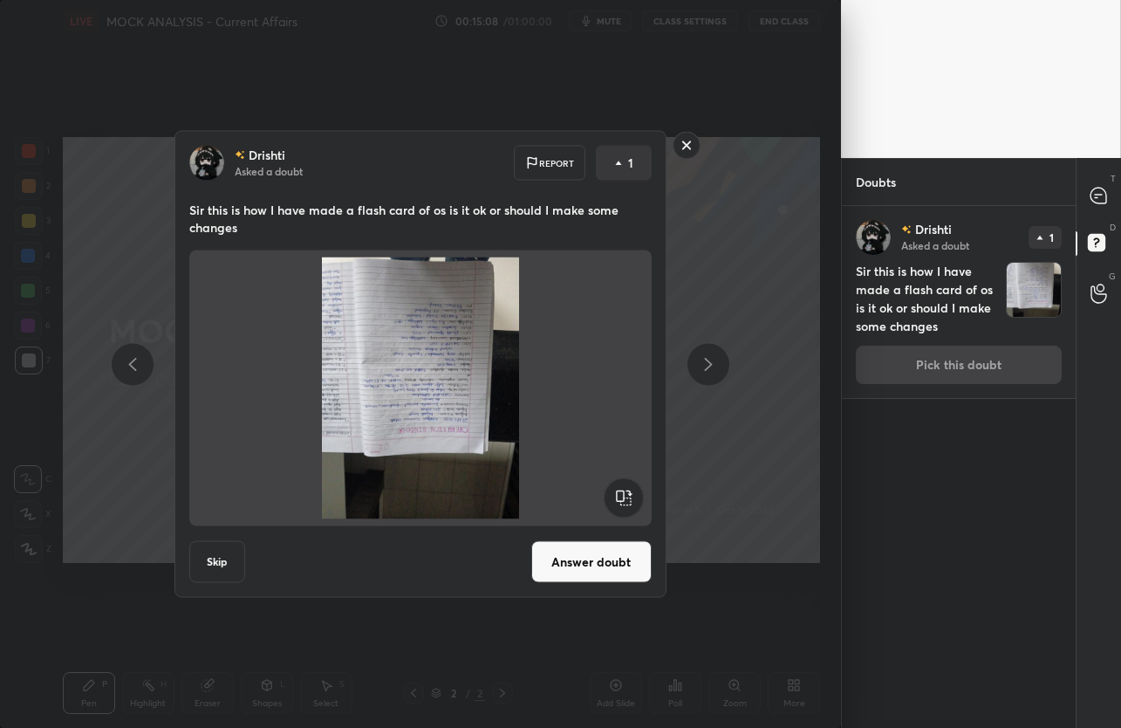
click at [637, 571] on button "Answer doubt" at bounding box center [591, 562] width 120 height 42
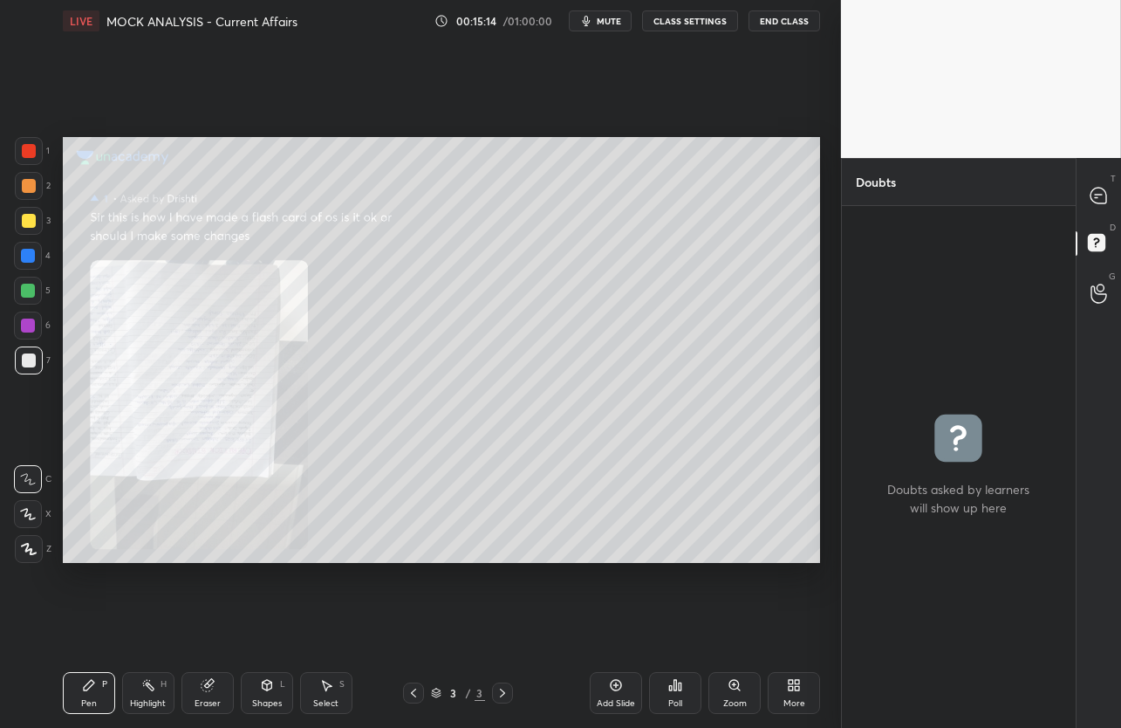
click at [733, 690] on icon at bounding box center [735, 685] width 14 height 14
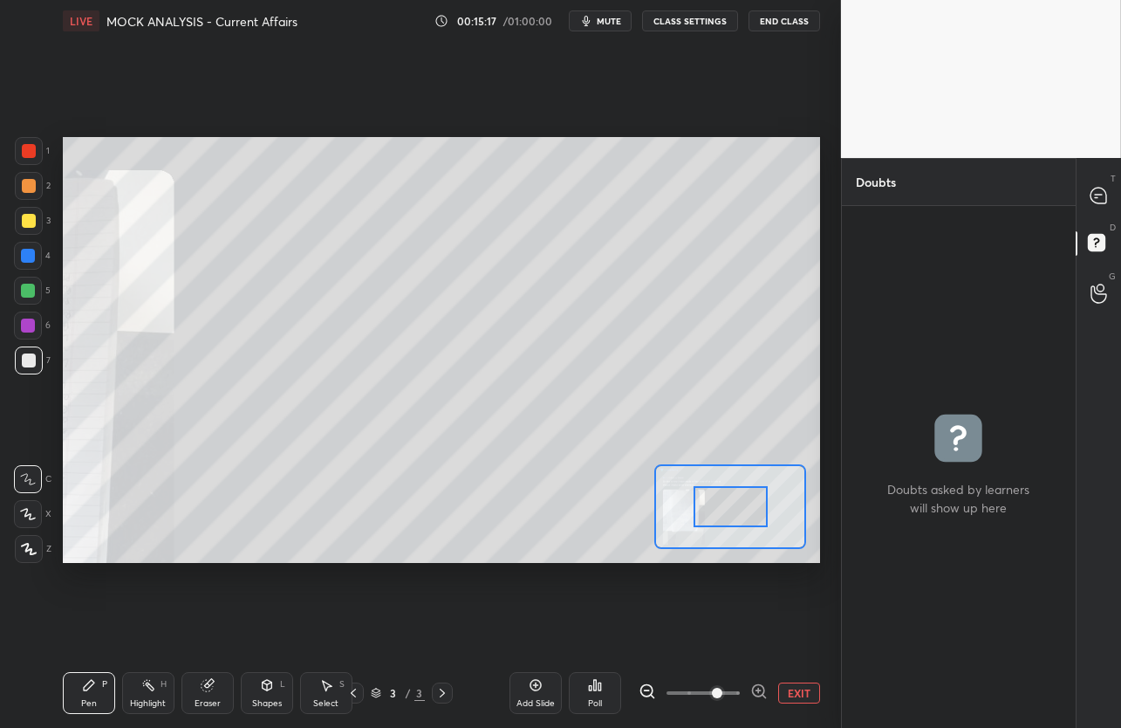
drag, startPoint x: 693, startPoint y: 690, endPoint x: 710, endPoint y: 692, distance: 17.5
click at [712, 692] on span at bounding box center [717, 693] width 10 height 10
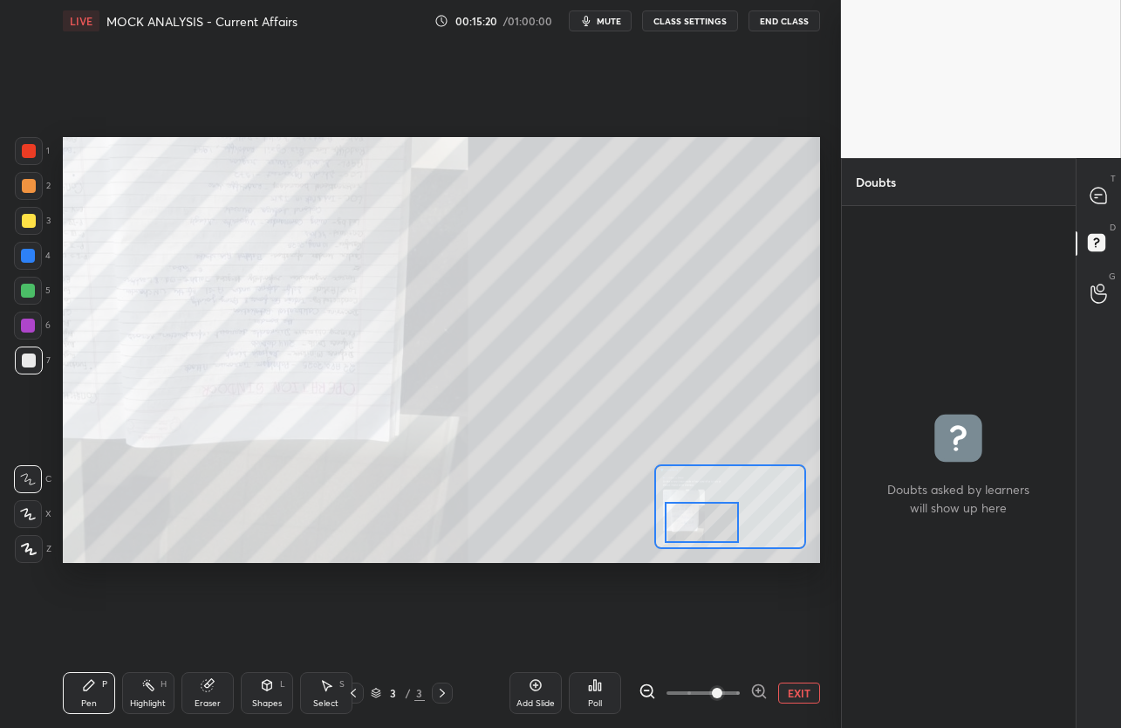
drag, startPoint x: 731, startPoint y: 521, endPoint x: 702, endPoint y: 537, distance: 32.8
click at [702, 537] on div at bounding box center [702, 522] width 74 height 41
click at [1093, 197] on icon at bounding box center [1099, 196] width 16 height 16
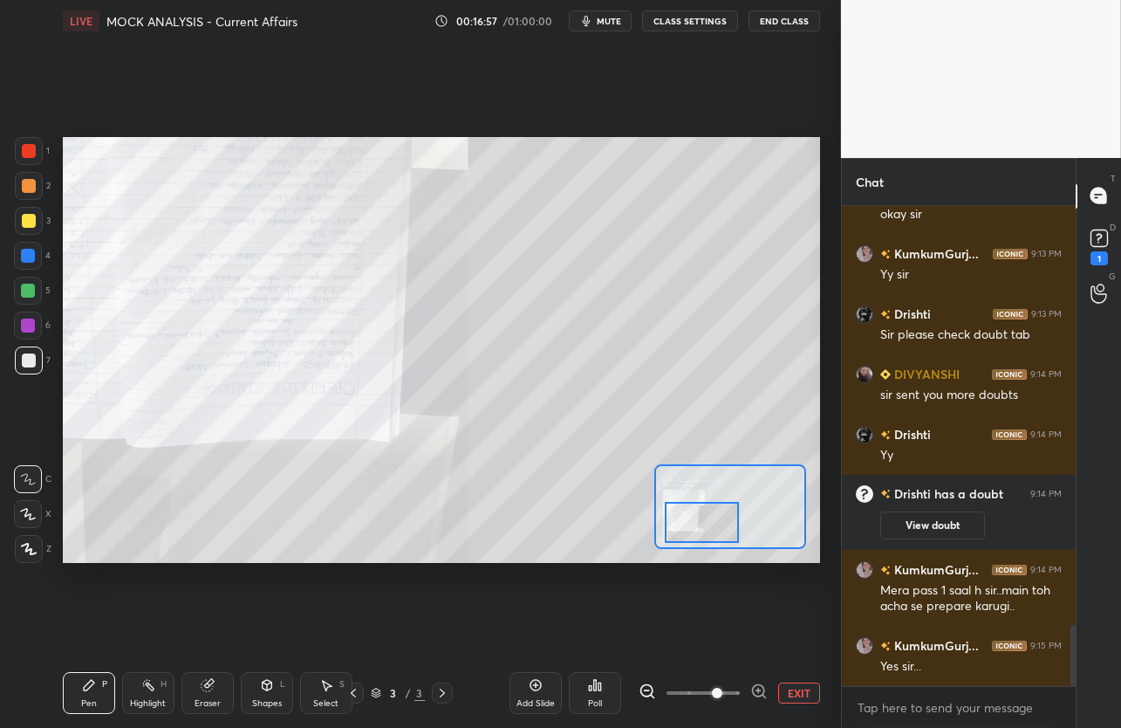
scroll to position [3352, 0]
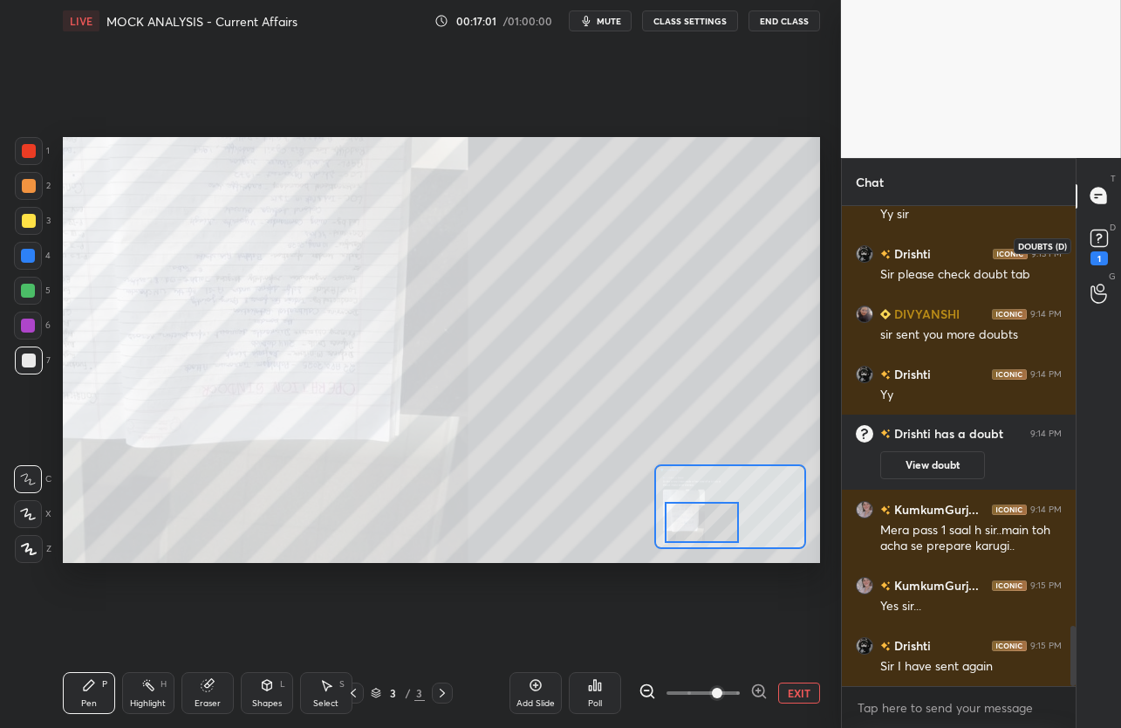
click at [1091, 239] on rect at bounding box center [1099, 237] width 17 height 17
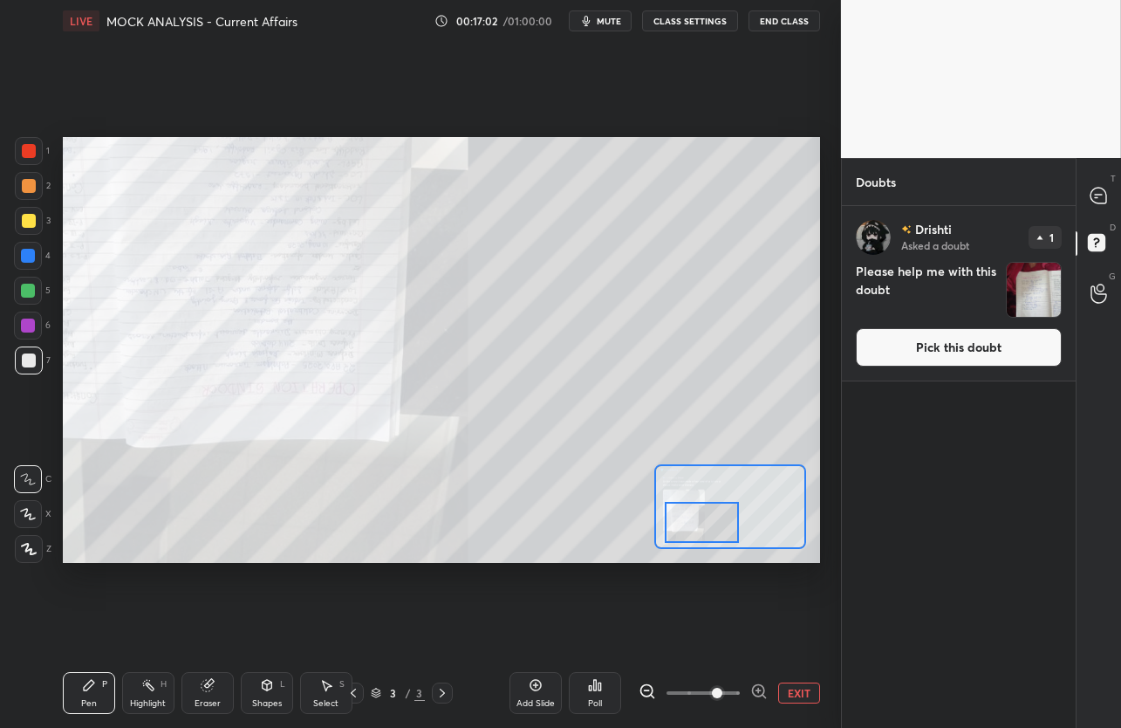
click at [990, 350] on button "Pick this doubt" at bounding box center [959, 347] width 206 height 38
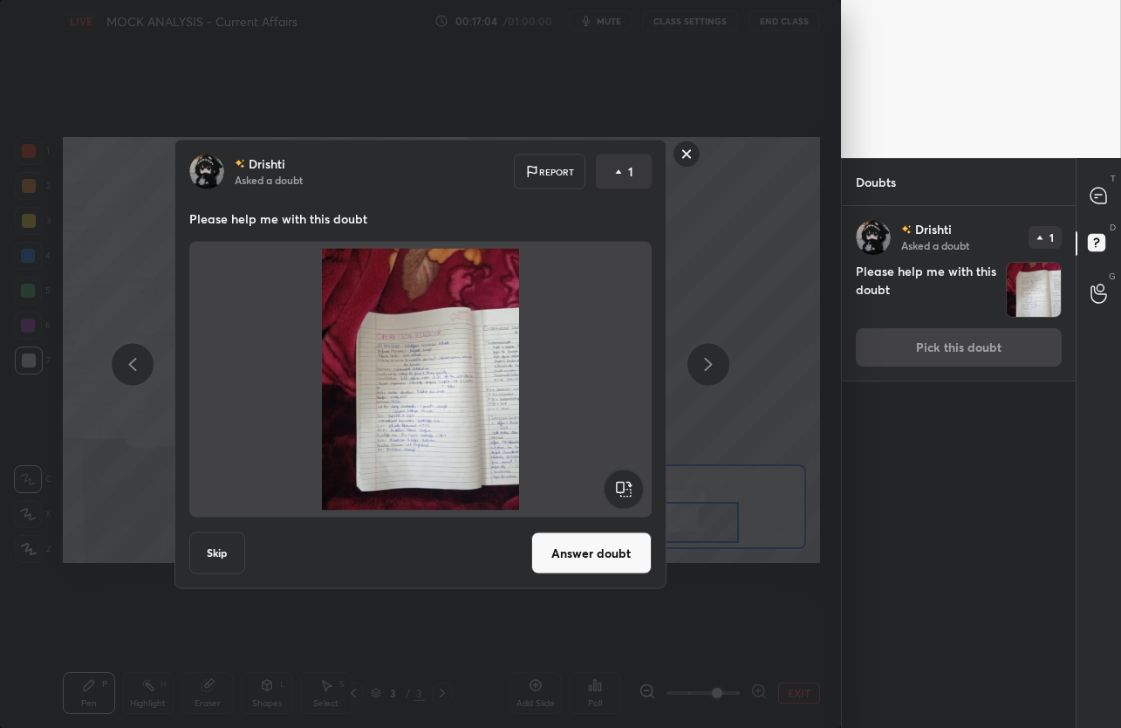
click at [591, 563] on button "Answer doubt" at bounding box center [591, 553] width 120 height 42
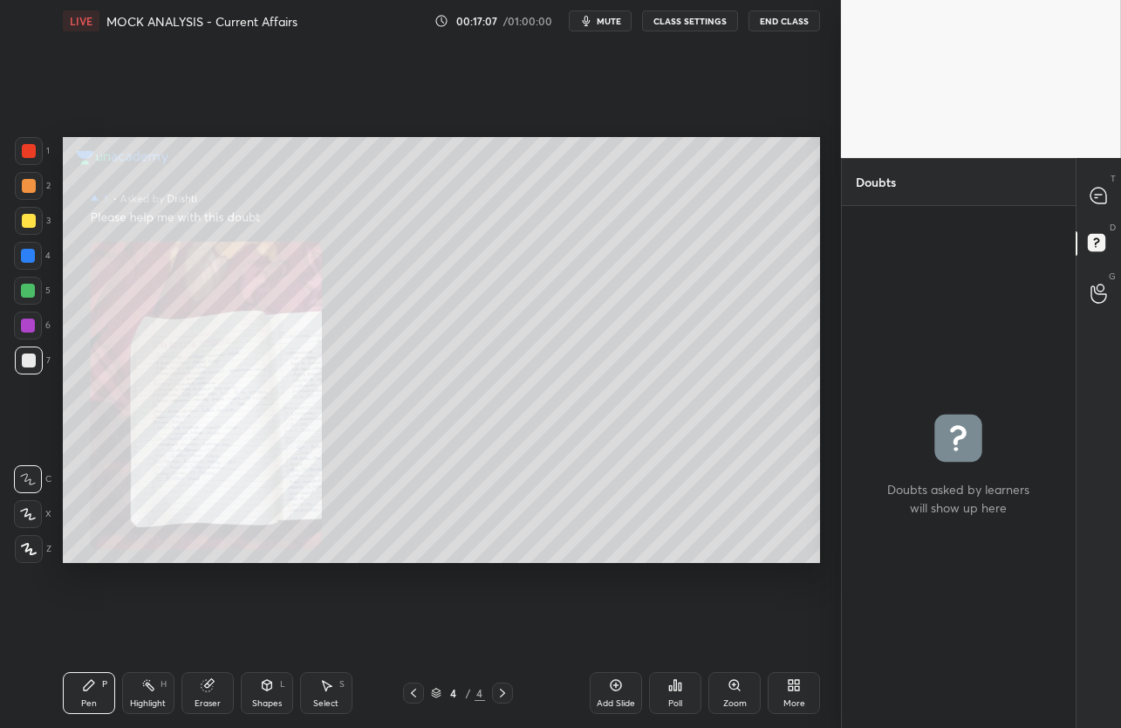
click at [723, 699] on div "Zoom" at bounding box center [735, 703] width 24 height 9
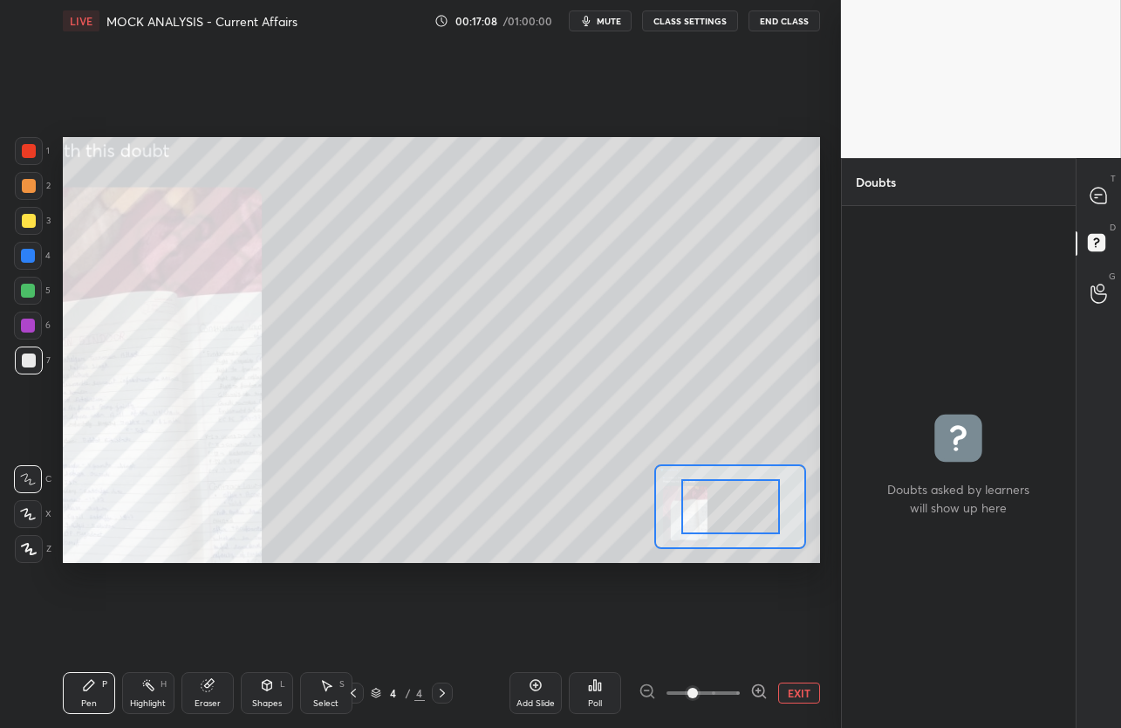
click at [723, 698] on span at bounding box center [703, 693] width 73 height 26
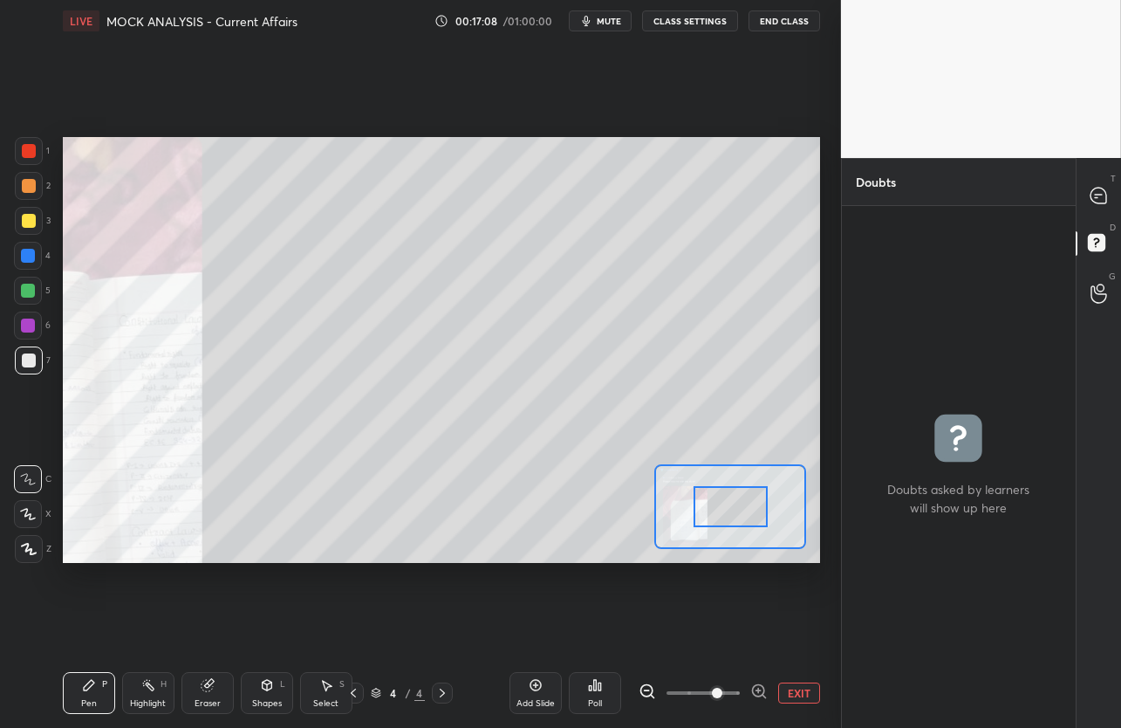
click at [723, 698] on span at bounding box center [717, 693] width 10 height 10
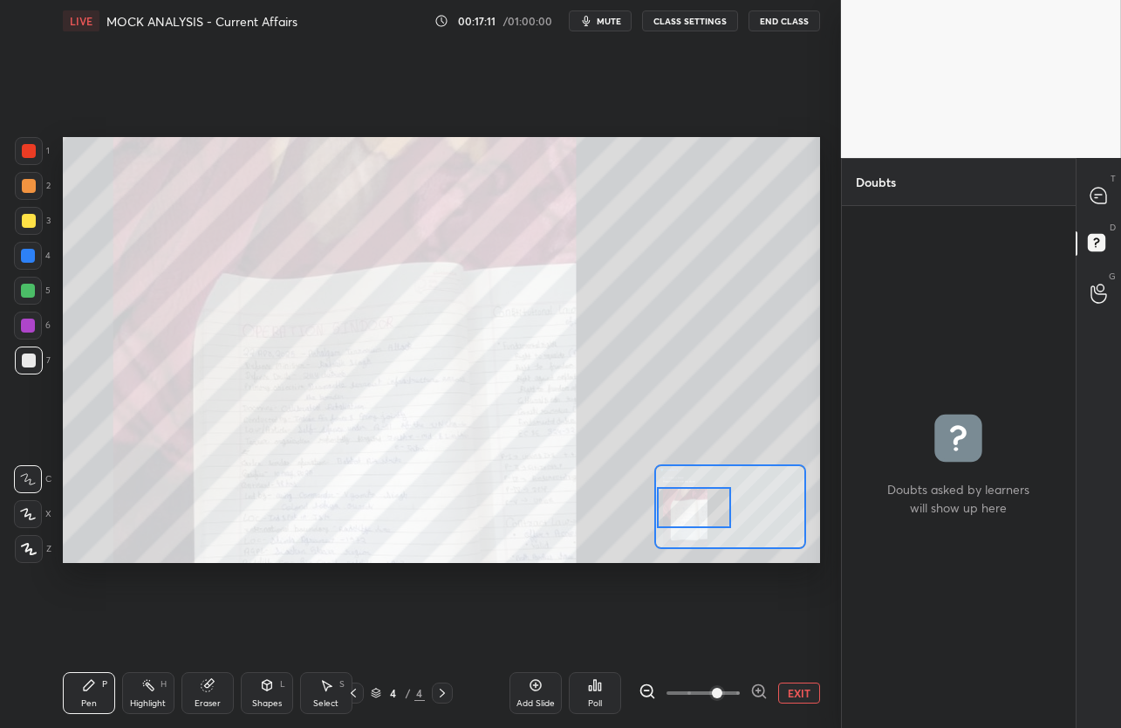
drag, startPoint x: 699, startPoint y: 522, endPoint x: 656, endPoint y: 523, distance: 42.8
click at [657, 523] on div at bounding box center [694, 507] width 74 height 41
click at [1097, 195] on icon at bounding box center [1099, 196] width 16 height 16
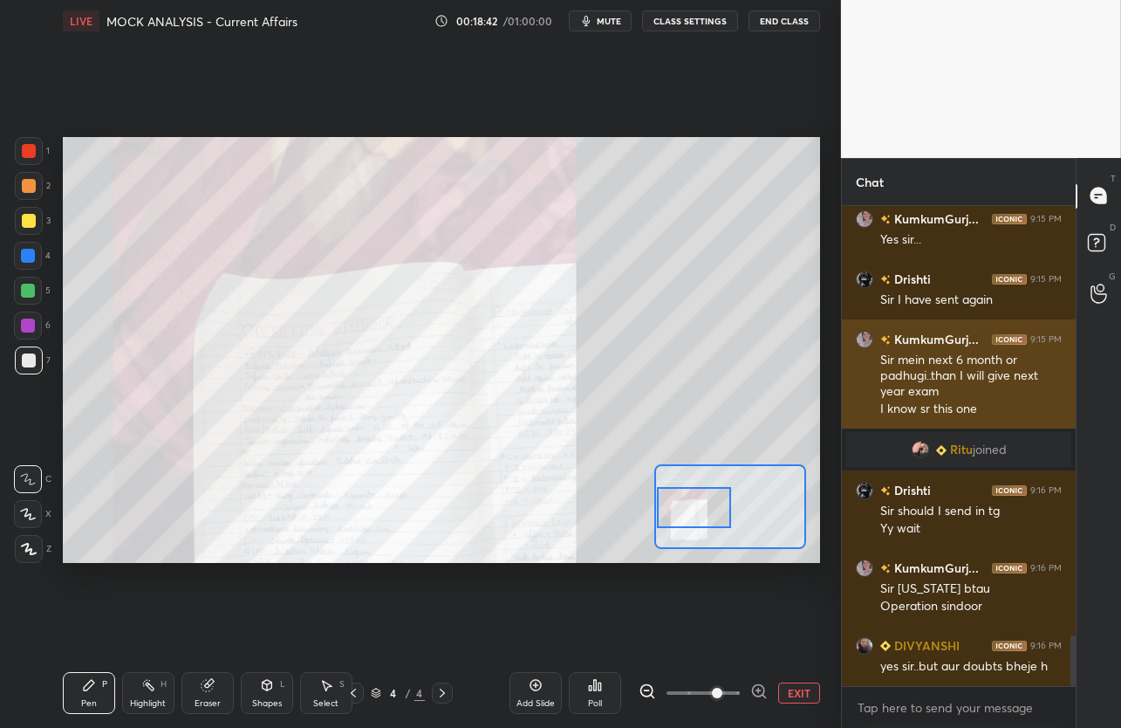
scroll to position [4105, 0]
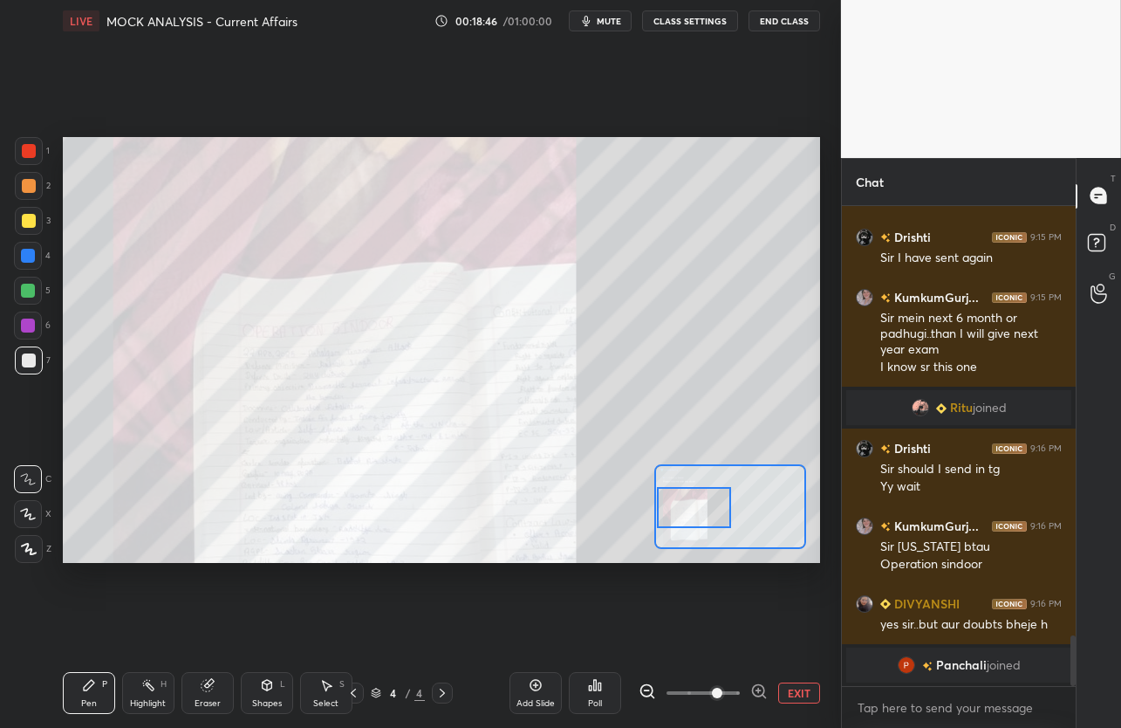
drag, startPoint x: 539, startPoint y: 679, endPoint x: 547, endPoint y: 661, distance: 19.9
click at [538, 678] on icon at bounding box center [536, 685] width 14 height 14
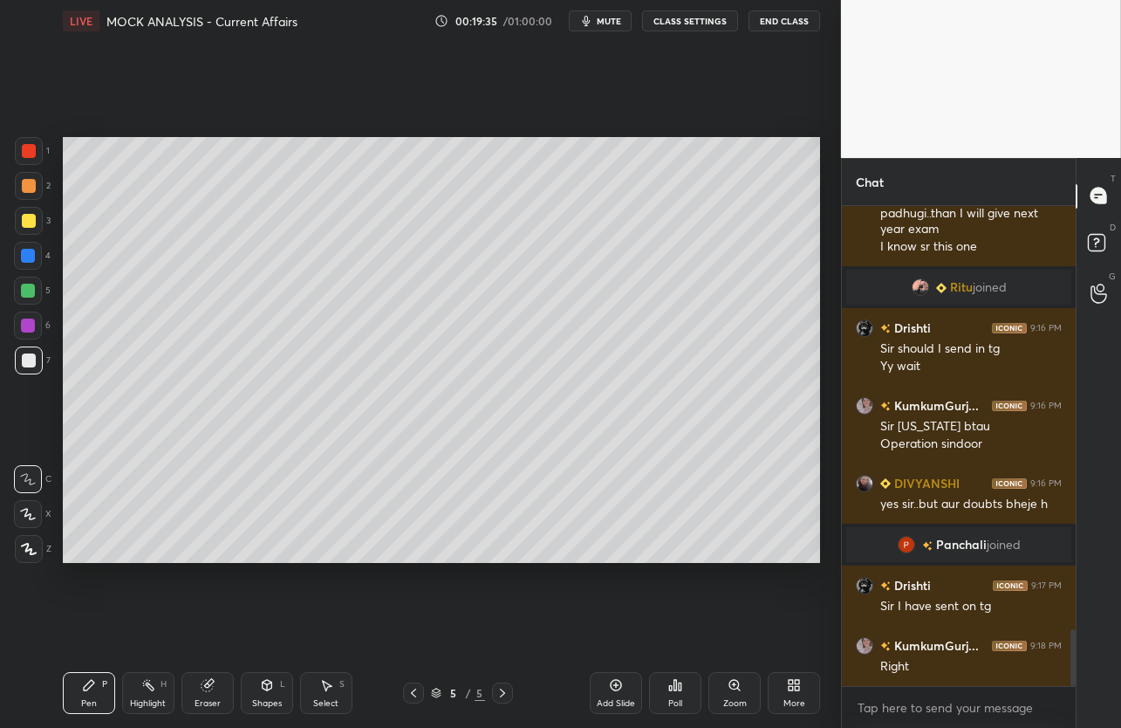
scroll to position [3589, 0]
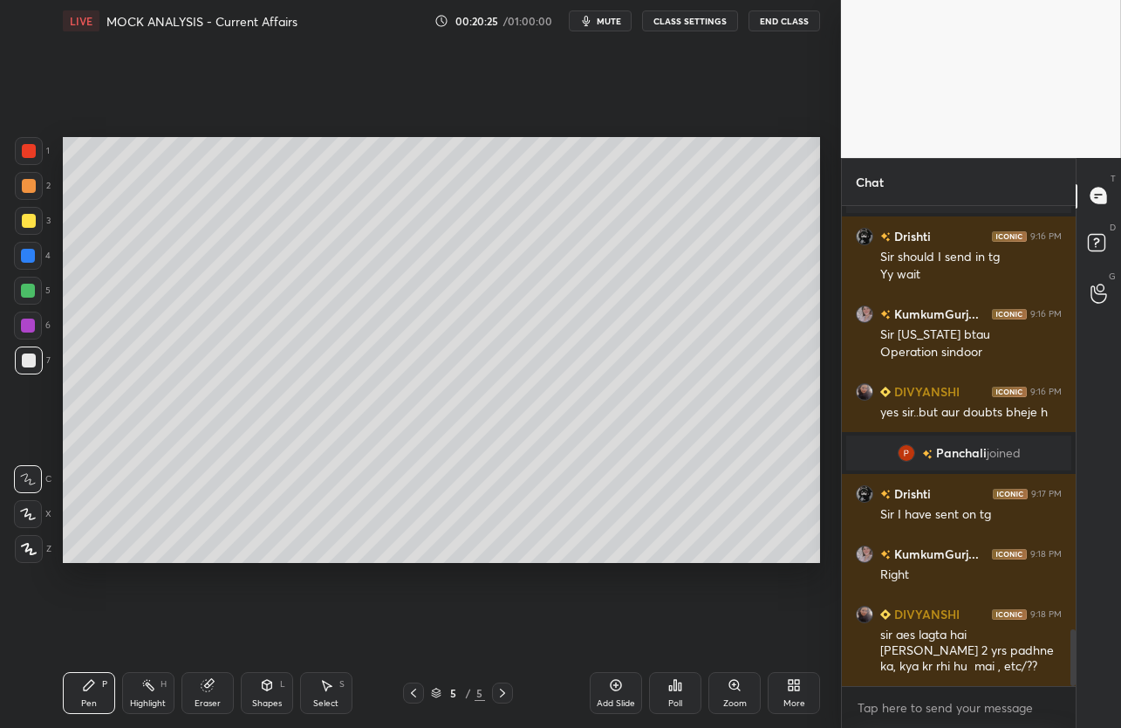
drag, startPoint x: 625, startPoint y: 693, endPoint x: 599, endPoint y: 667, distance: 36.4
click at [623, 692] on div "Add Slide" at bounding box center [616, 693] width 52 height 42
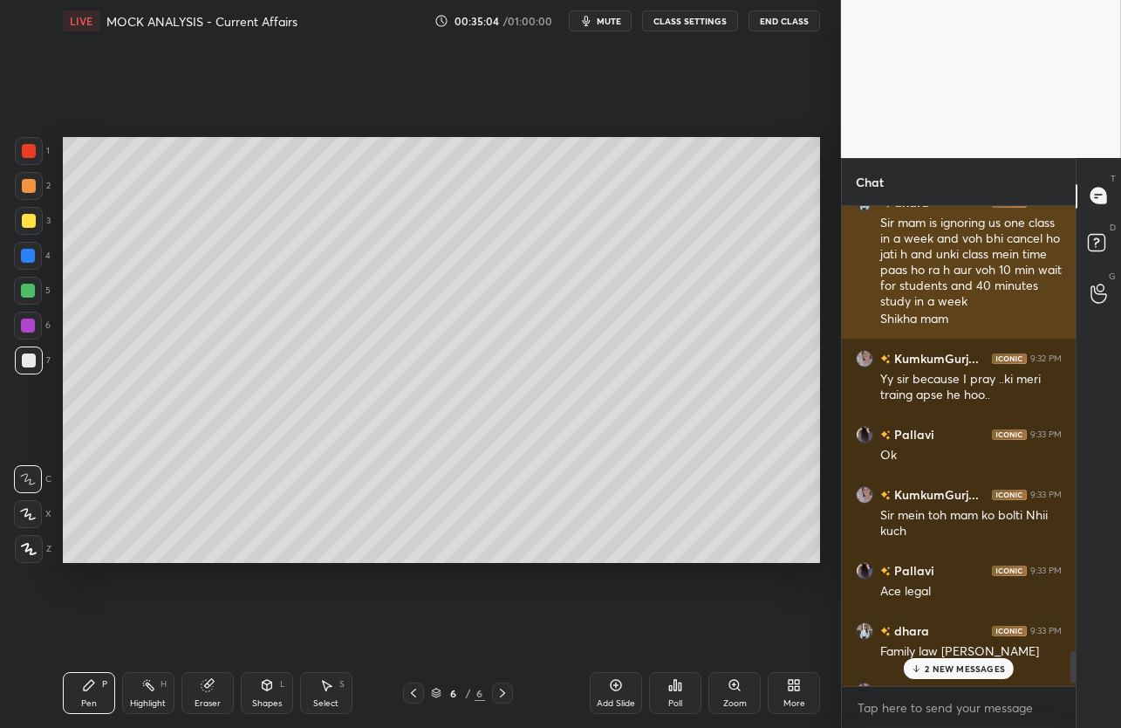
scroll to position [6651, 0]
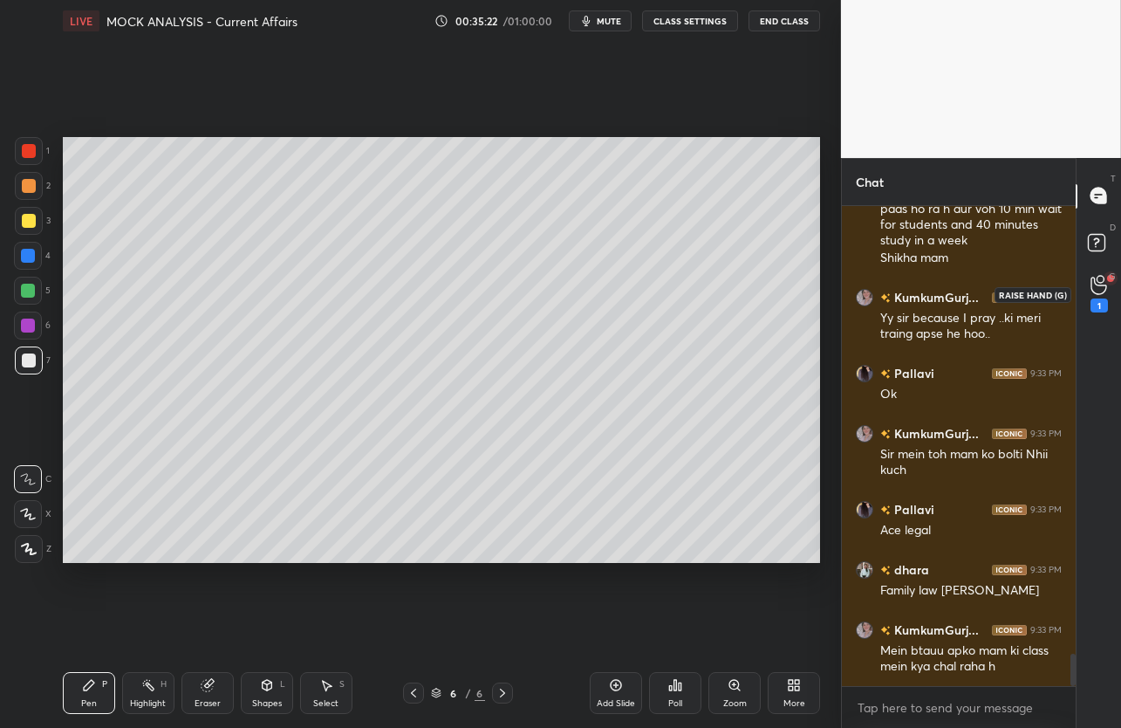
click at [1107, 291] on div "1" at bounding box center [1099, 294] width 17 height 38
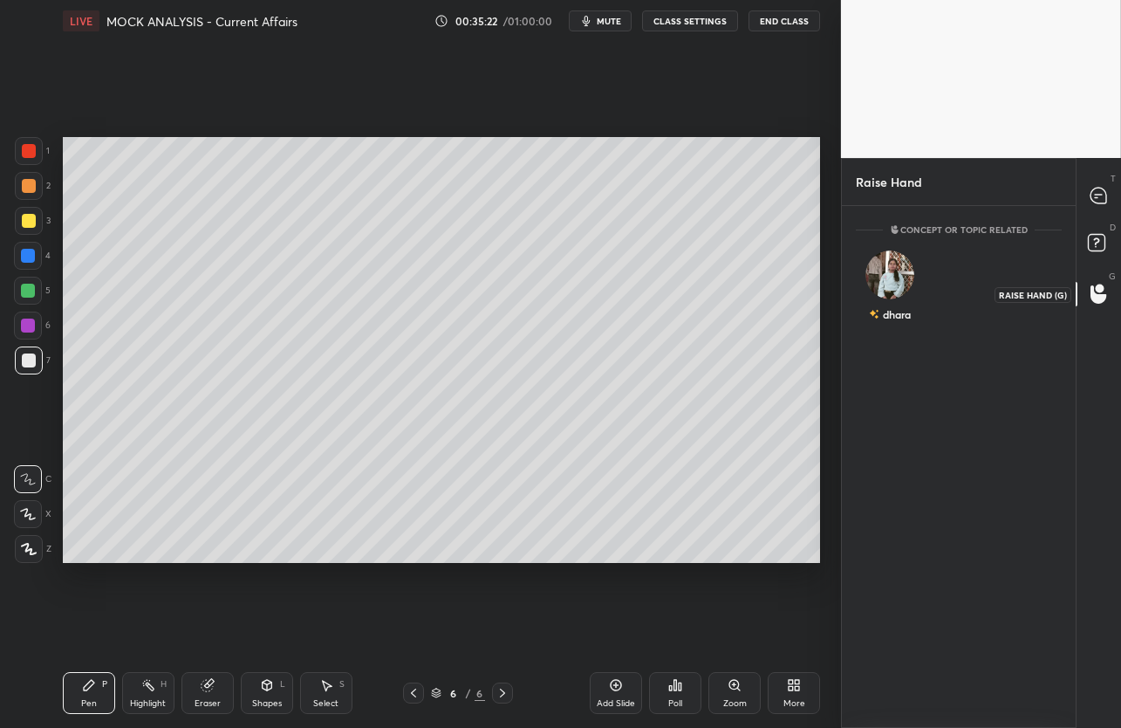
scroll to position [5, 5]
click at [896, 281] on img "grid" at bounding box center [890, 274] width 49 height 49
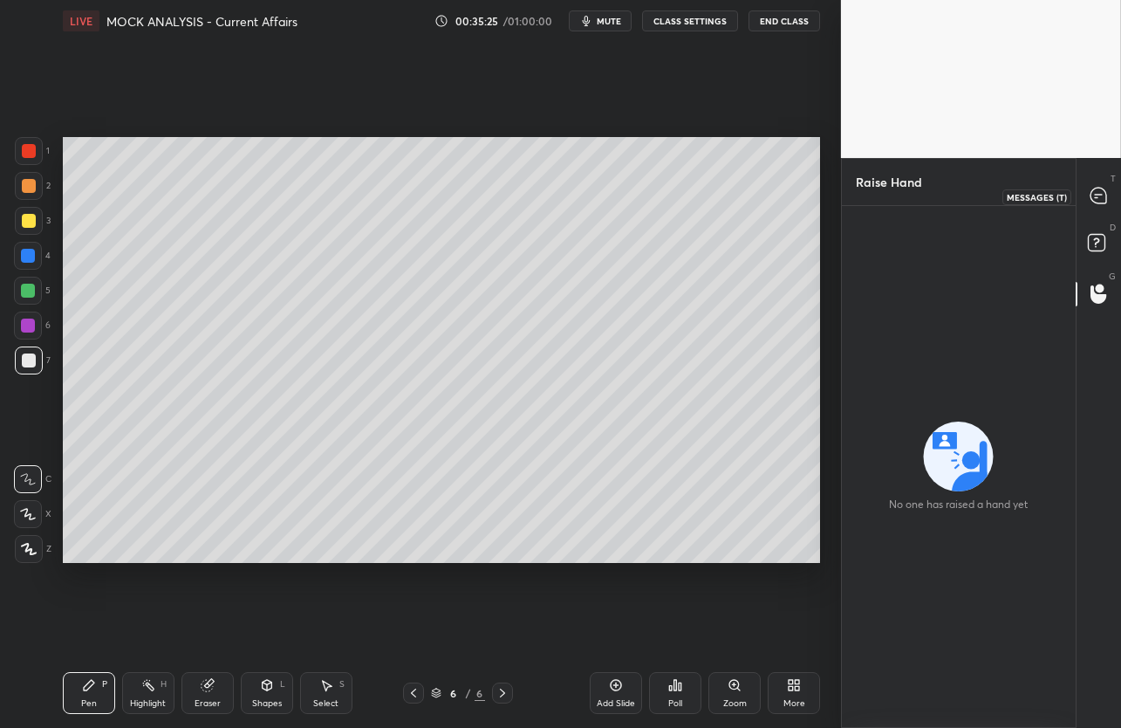
click at [1106, 196] on icon at bounding box center [1099, 196] width 16 height 16
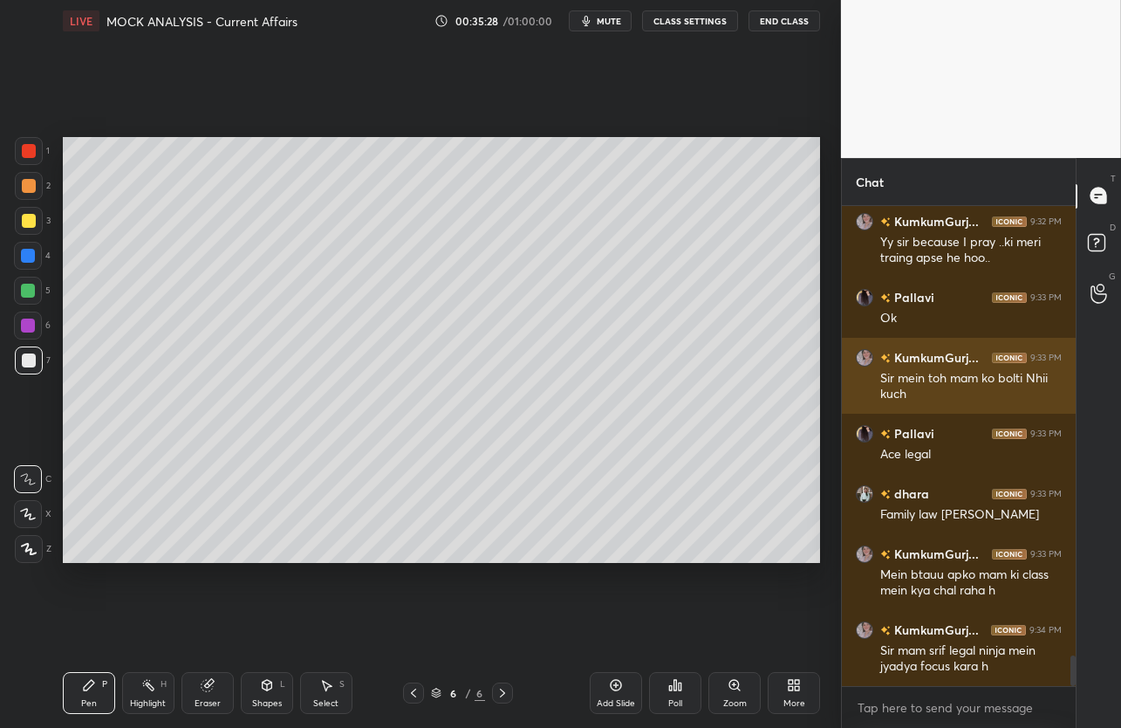
scroll to position [7189, 0]
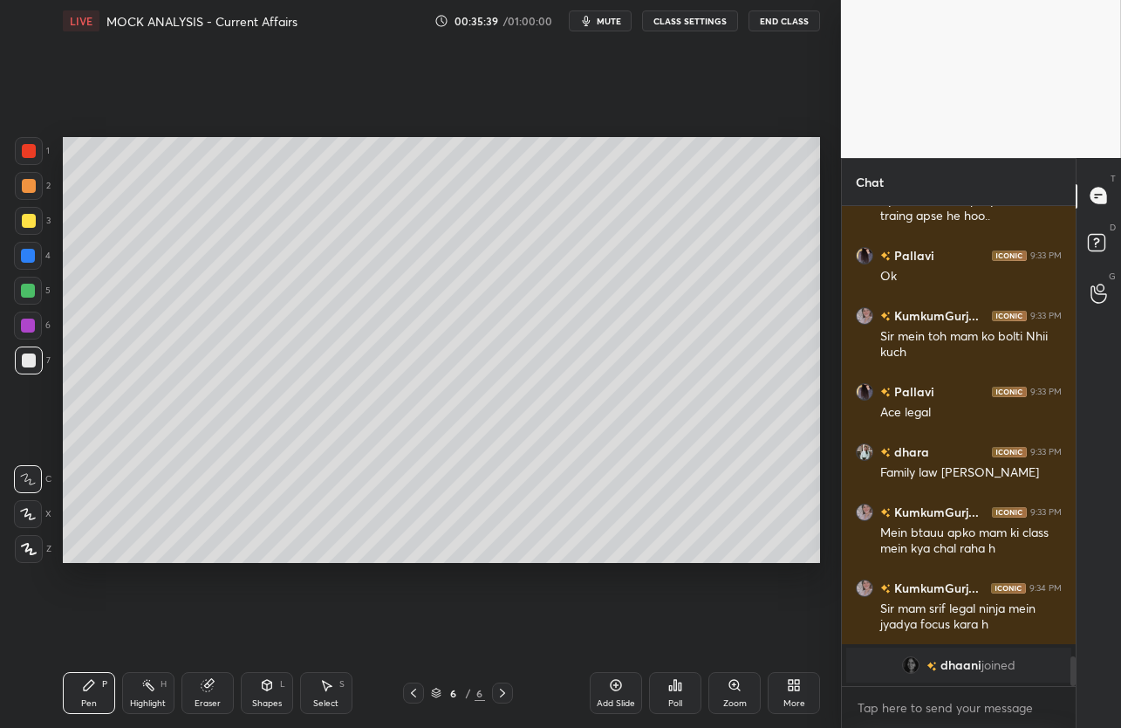
click at [909, 661] on img "grid" at bounding box center [910, 664] width 17 height 17
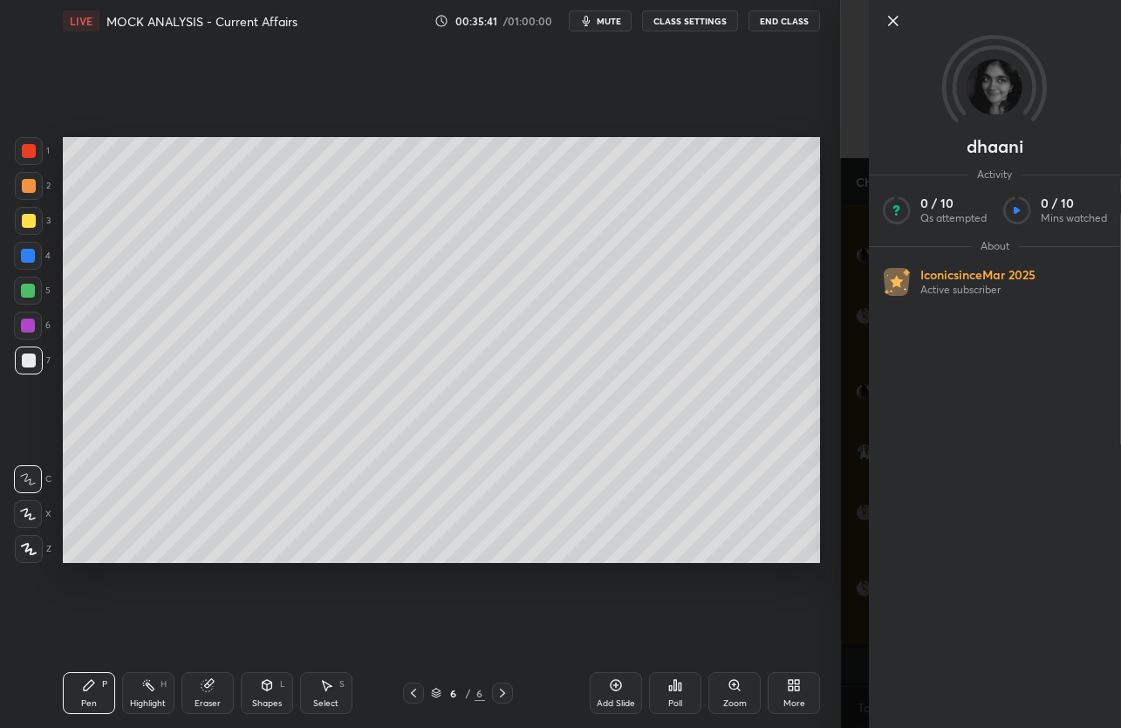
click at [854, 639] on div "dhaani Activity 0 / 10 Qs attempted 0 / 10 Mins watched About Iconic since [DAT…" at bounding box center [981, 364] width 280 height 728
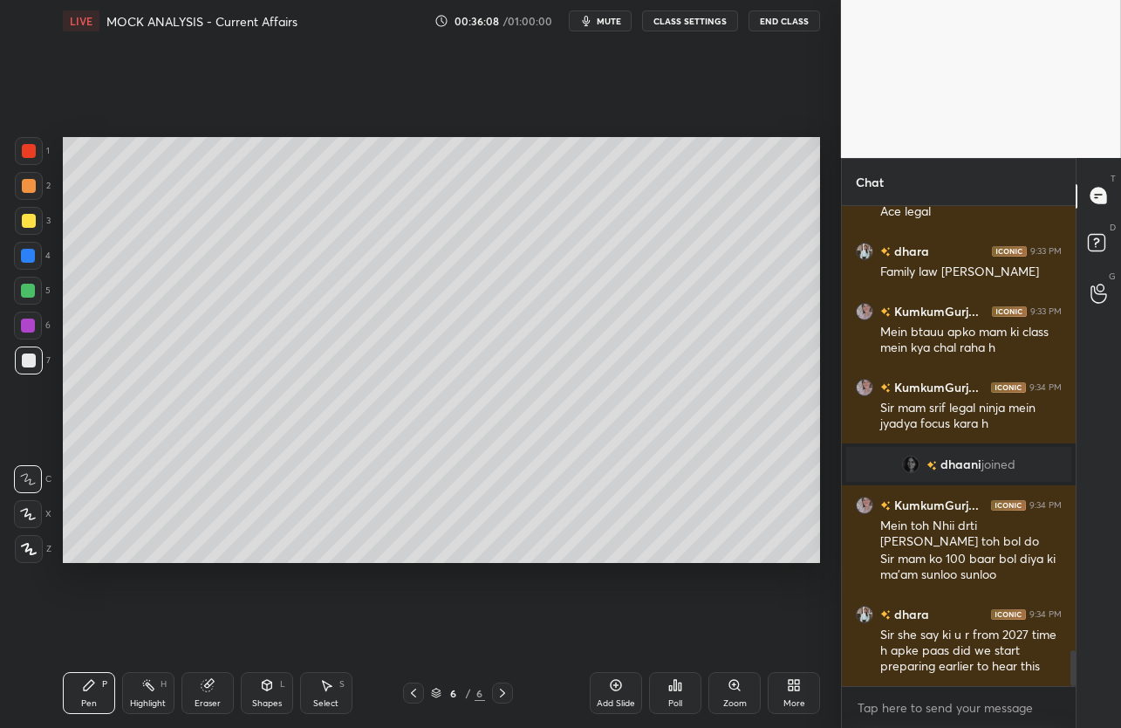
scroll to position [6059, 0]
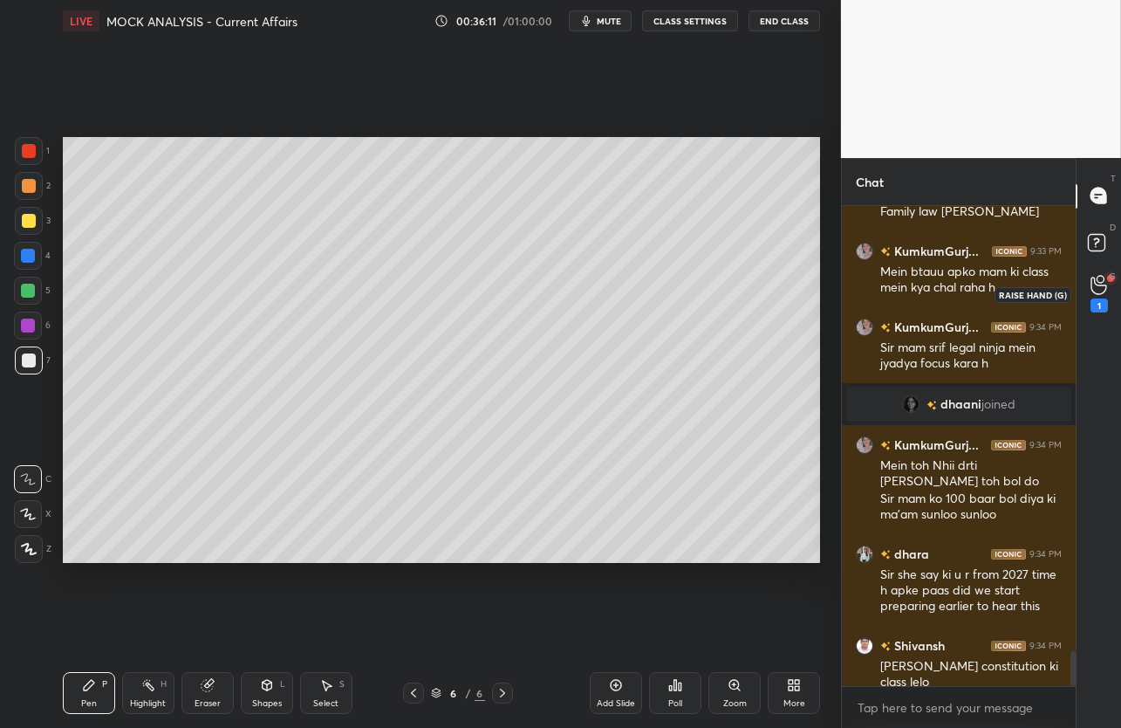
click at [1104, 289] on icon at bounding box center [1099, 285] width 17 height 20
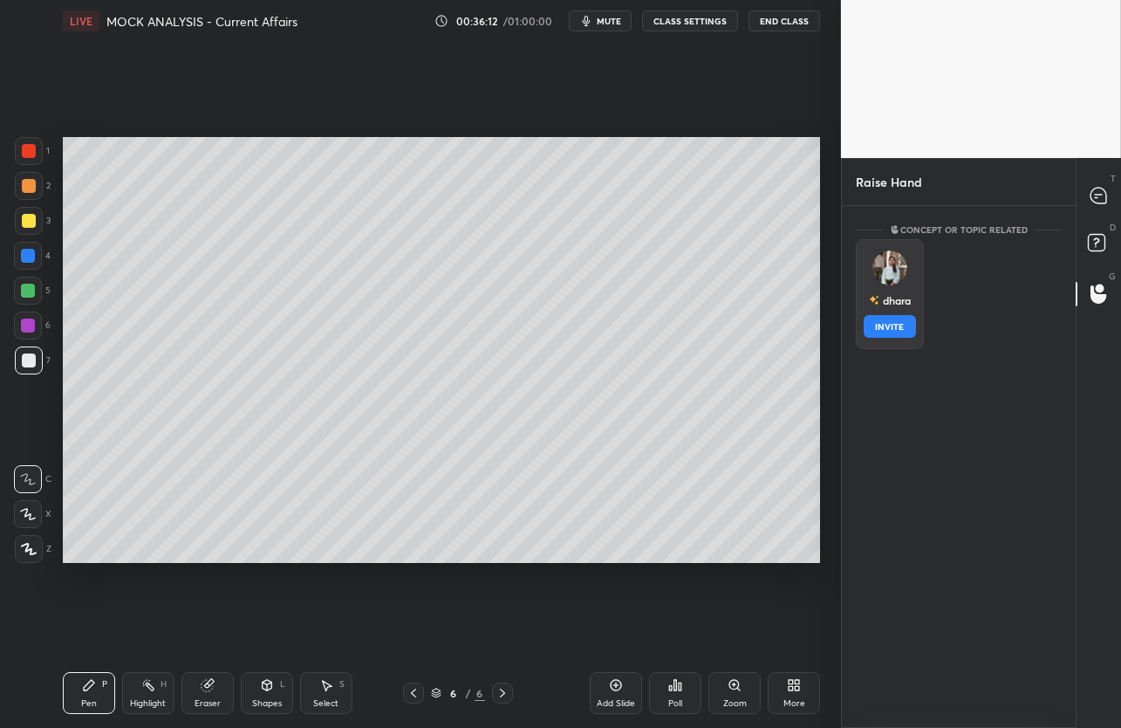
click at [897, 297] on div "[DEMOGRAPHIC_DATA] INVITE" at bounding box center [890, 294] width 68 height 110
click at [894, 327] on button "INVITE" at bounding box center [890, 326] width 52 height 23
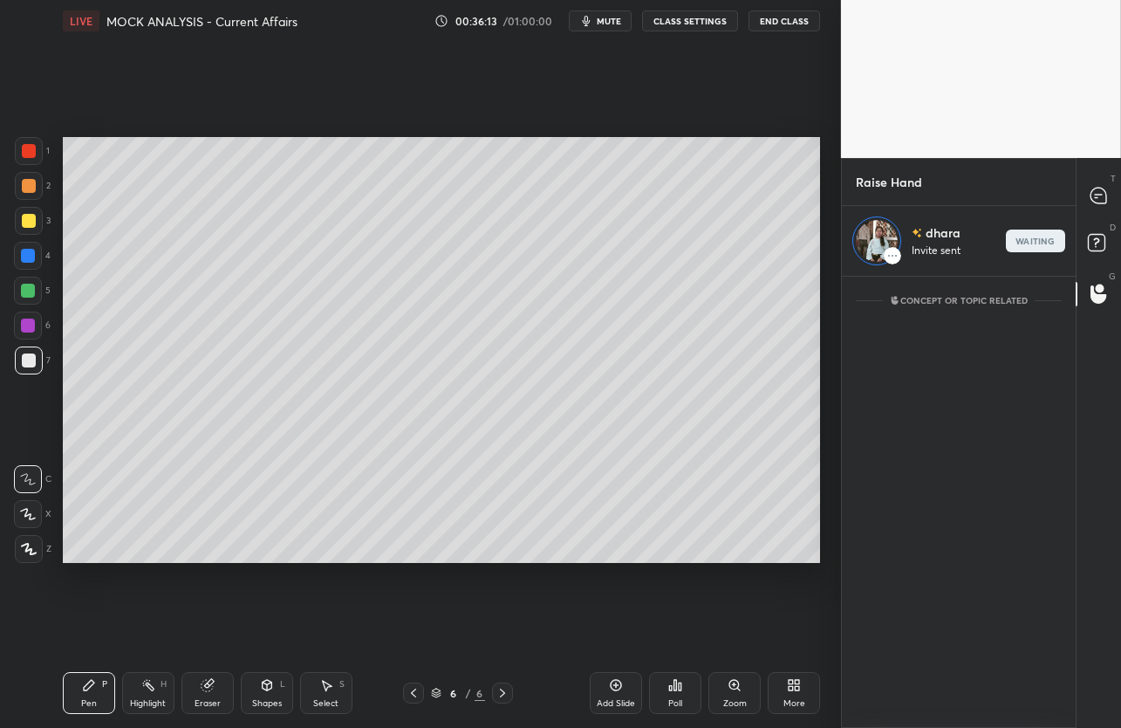
scroll to position [446, 229]
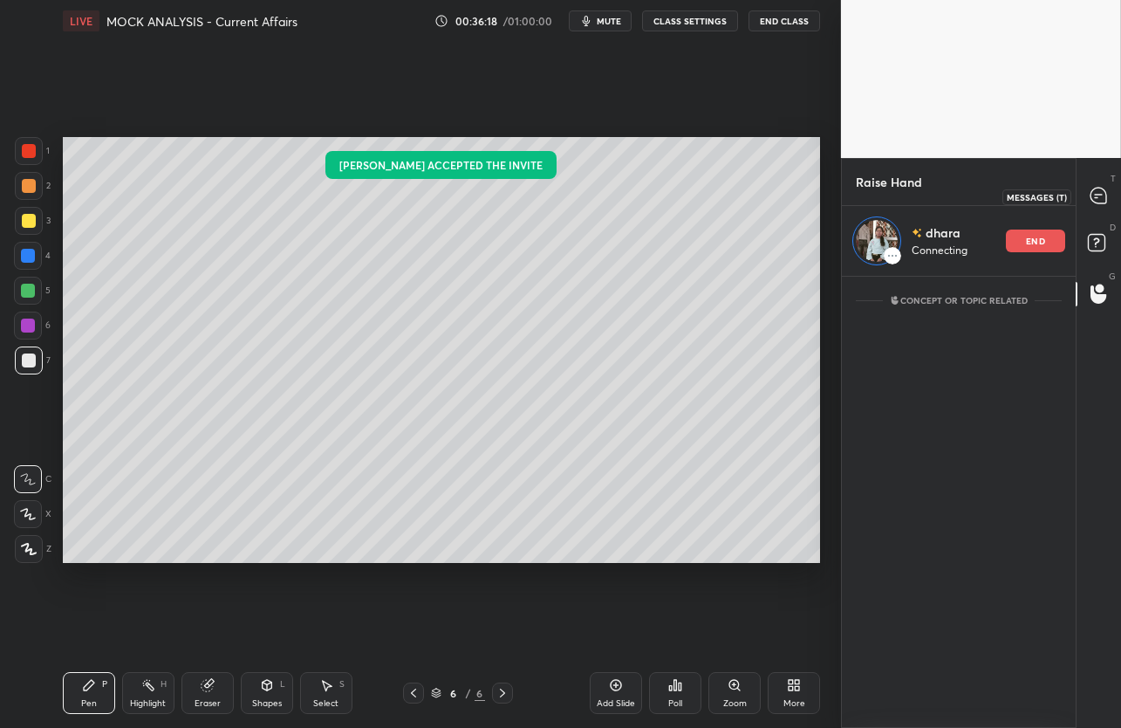
click at [1105, 205] on div at bounding box center [1099, 196] width 35 height 31
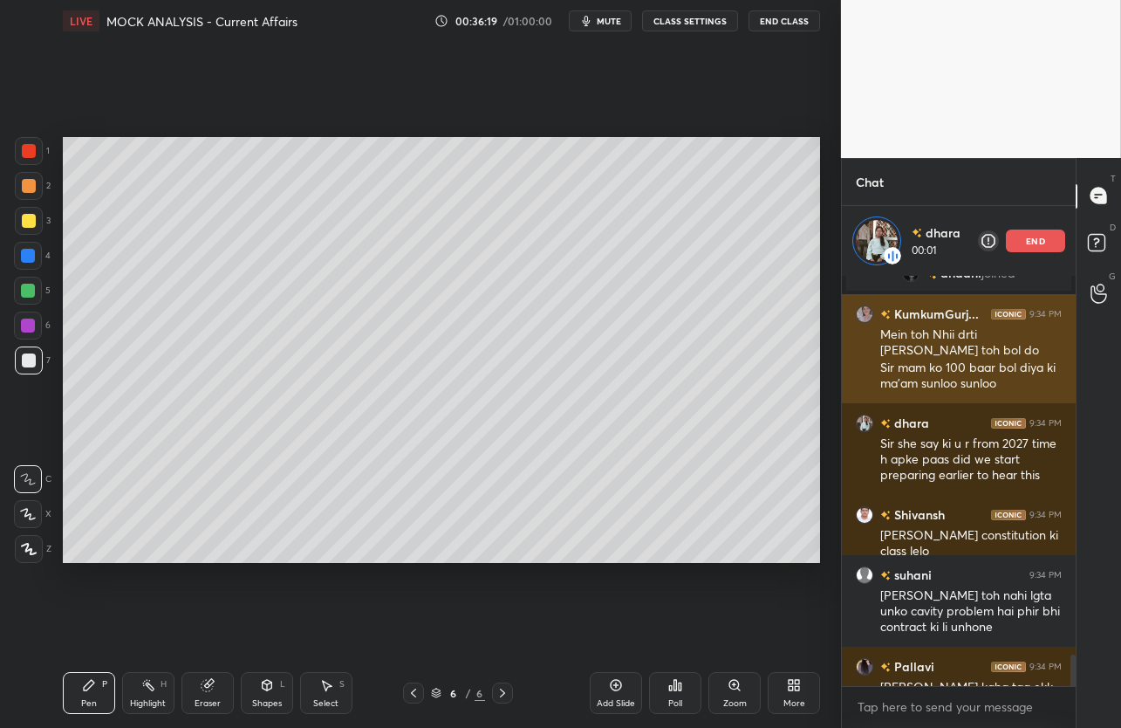
scroll to position [6751, 0]
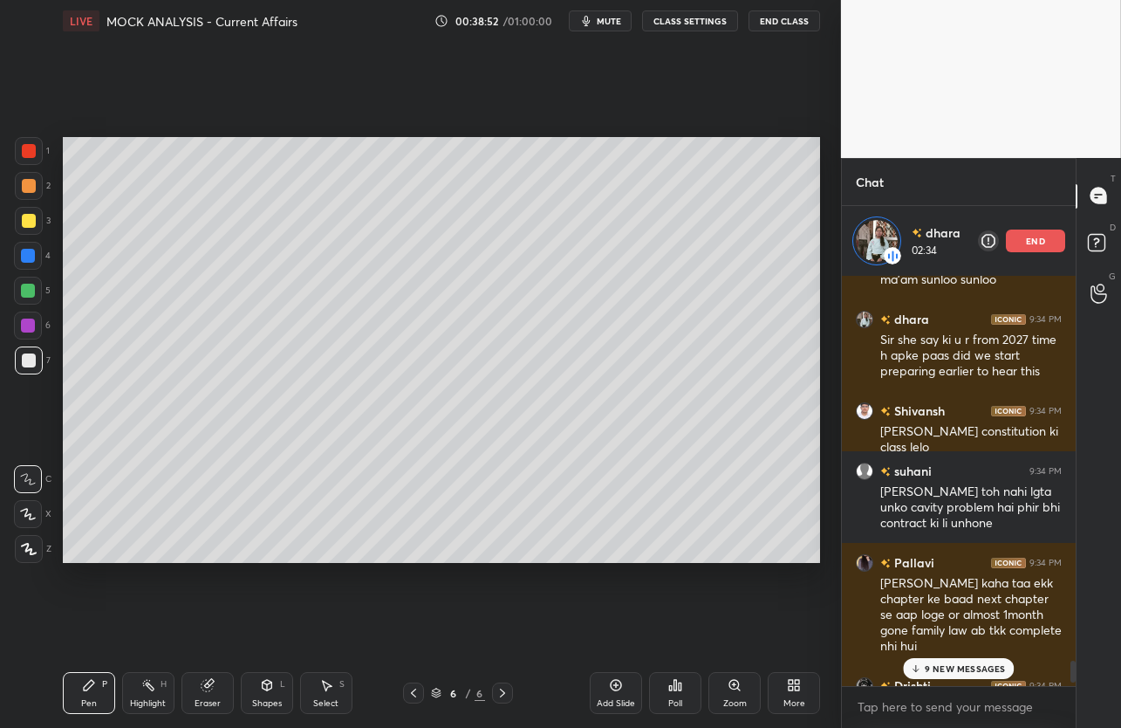
click at [1029, 244] on p "end" at bounding box center [1035, 240] width 19 height 9
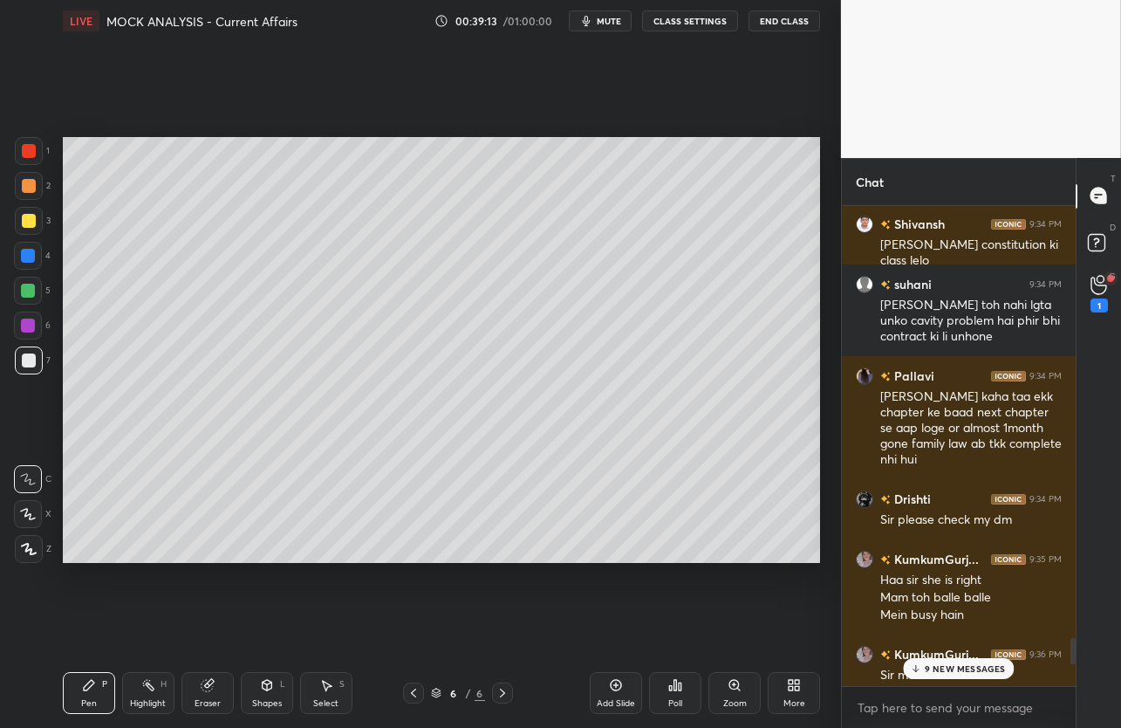
scroll to position [6879, 0]
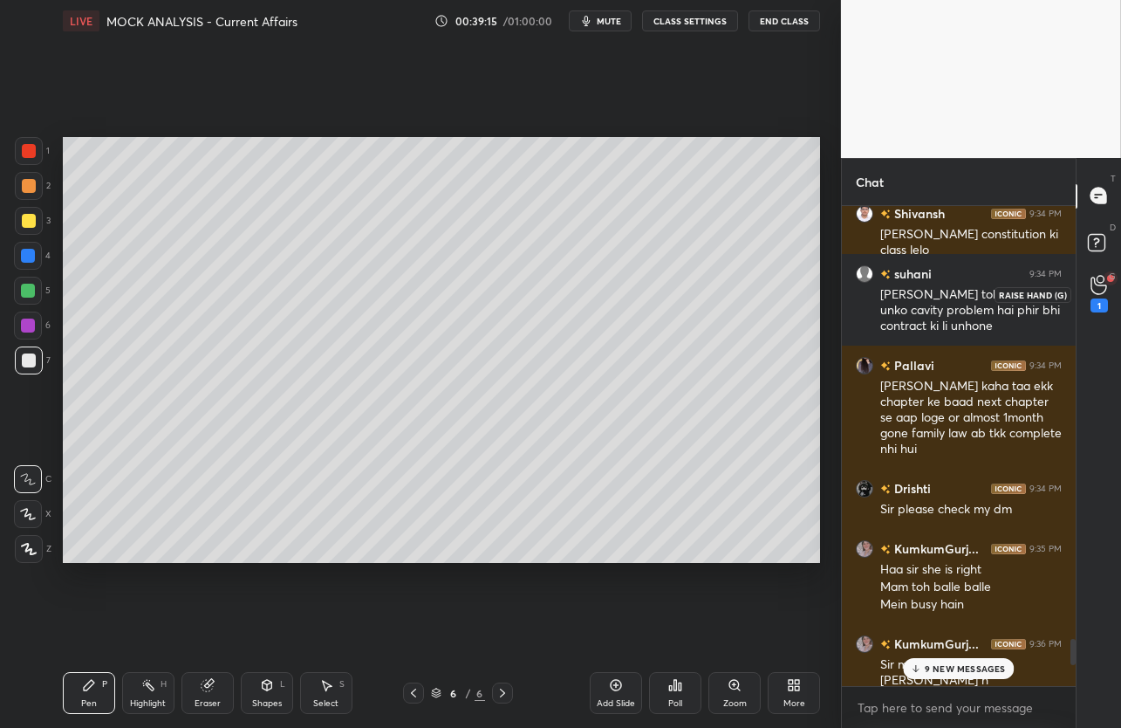
click at [1095, 284] on icon at bounding box center [1099, 285] width 16 height 17
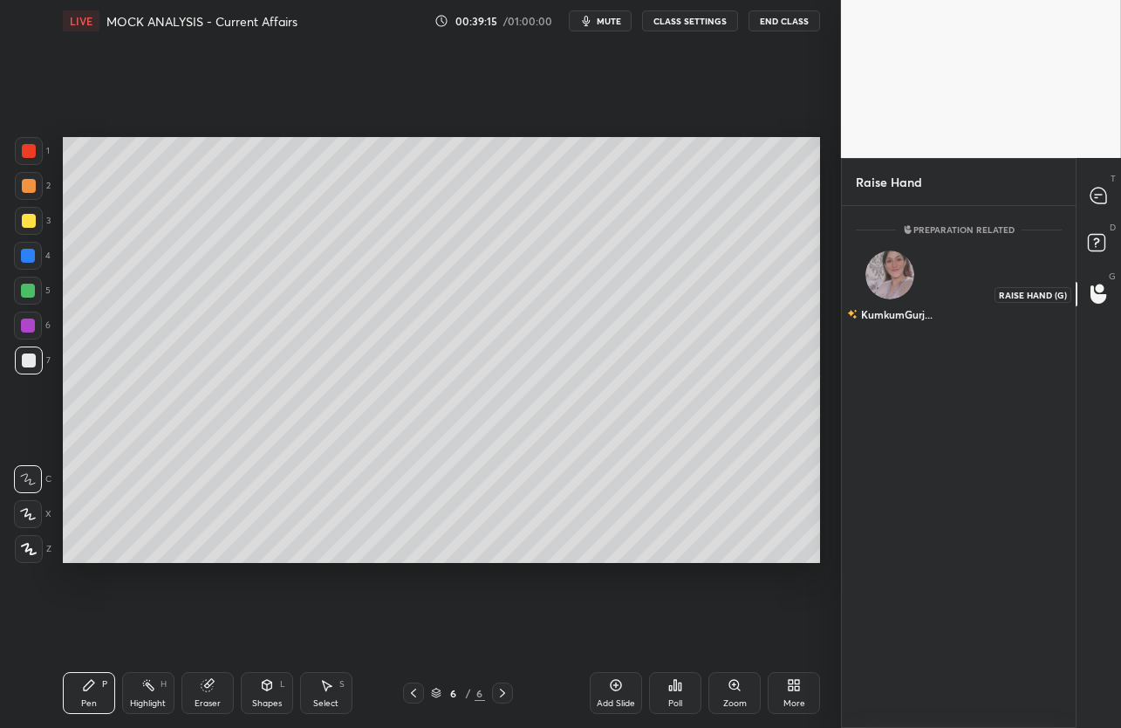
scroll to position [5, 5]
click at [900, 273] on img "grid" at bounding box center [890, 274] width 49 height 49
click at [887, 320] on button "INVITE" at bounding box center [890, 326] width 52 height 23
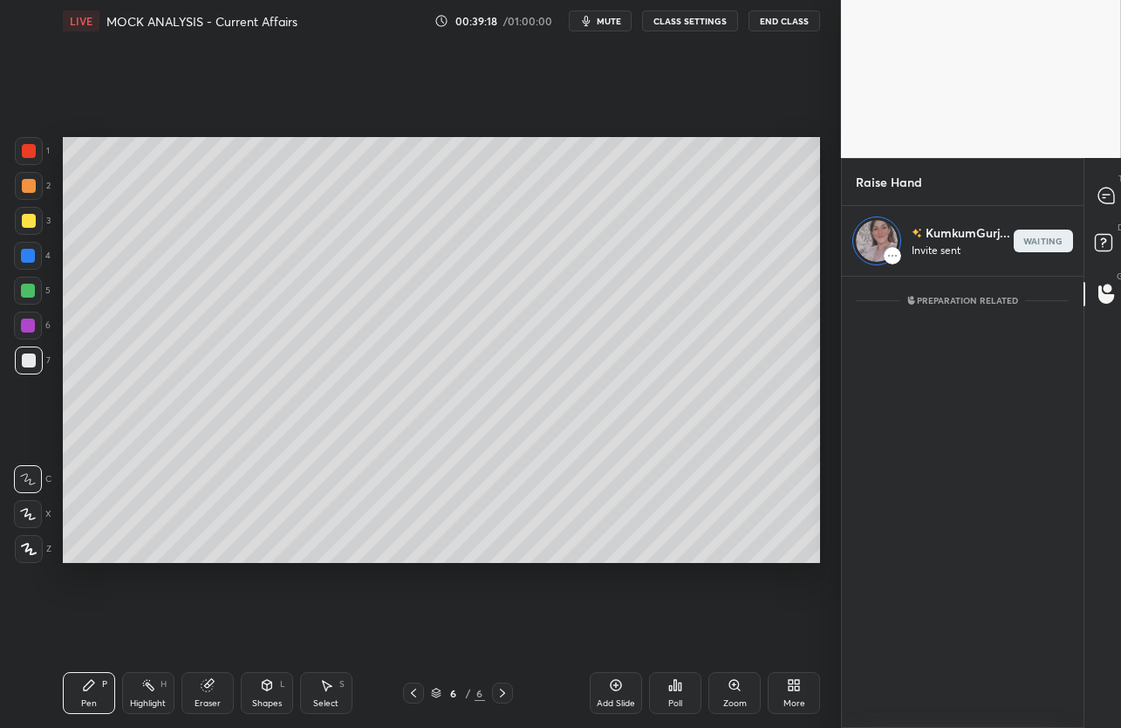
scroll to position [446, 236]
click at [1104, 202] on icon at bounding box center [1107, 196] width 16 height 16
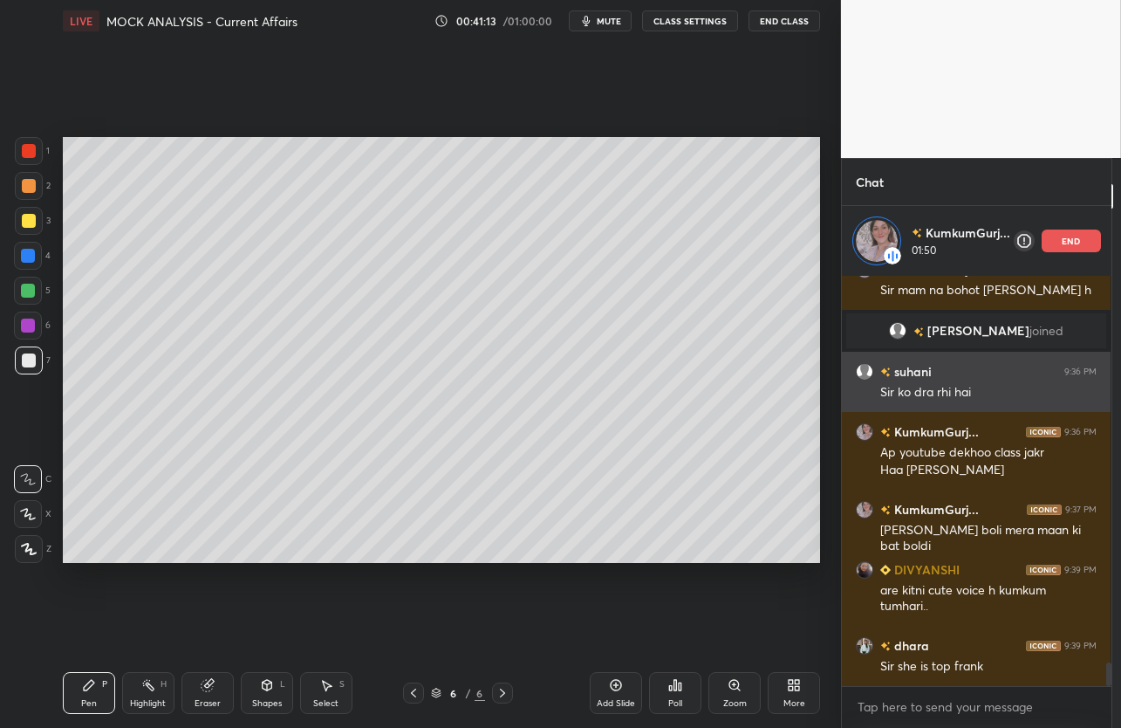
scroll to position [6858, 0]
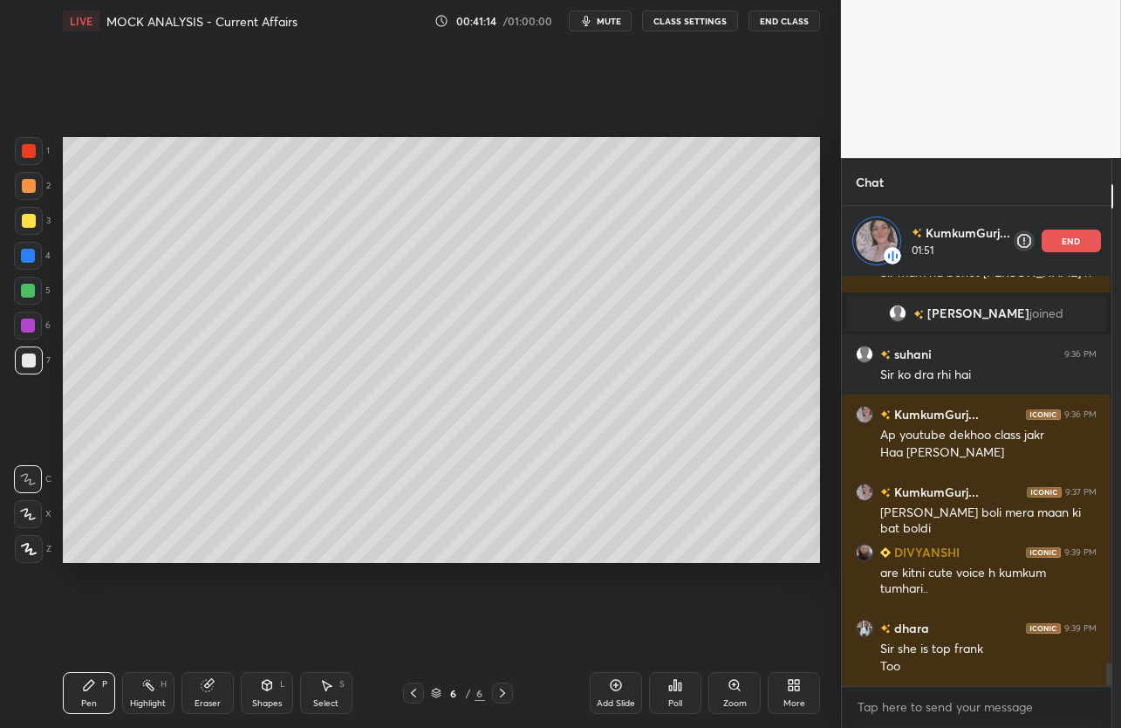
click at [1068, 244] on p "end" at bounding box center [1071, 240] width 19 height 9
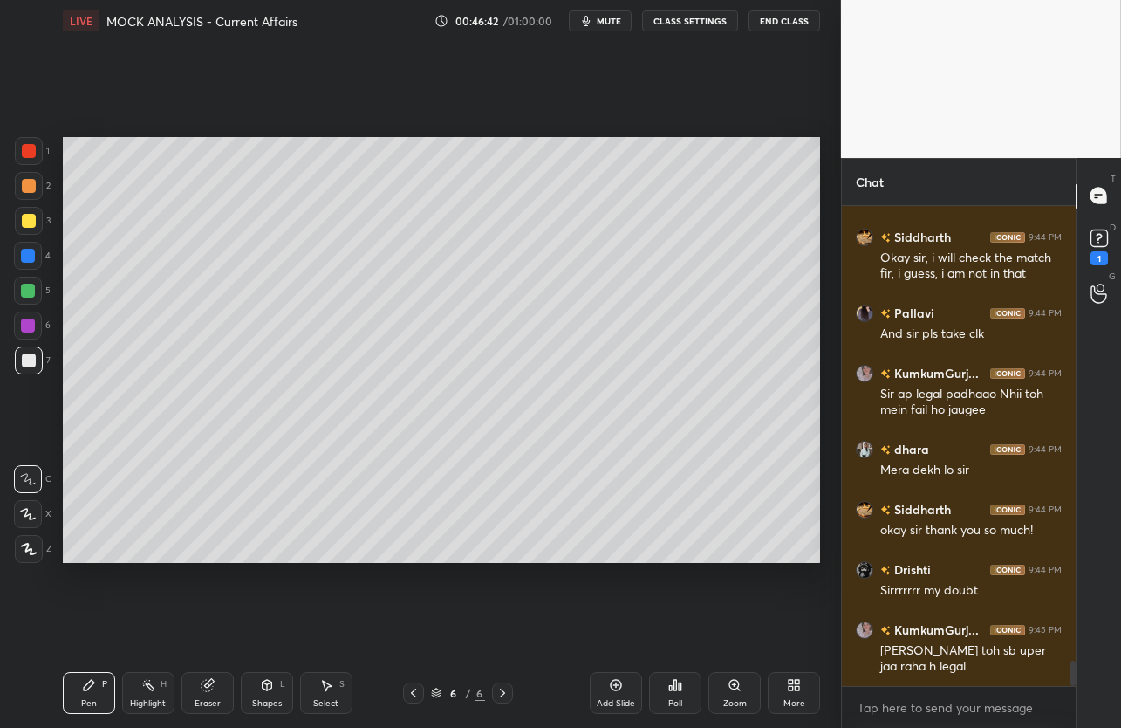
scroll to position [8588, 0]
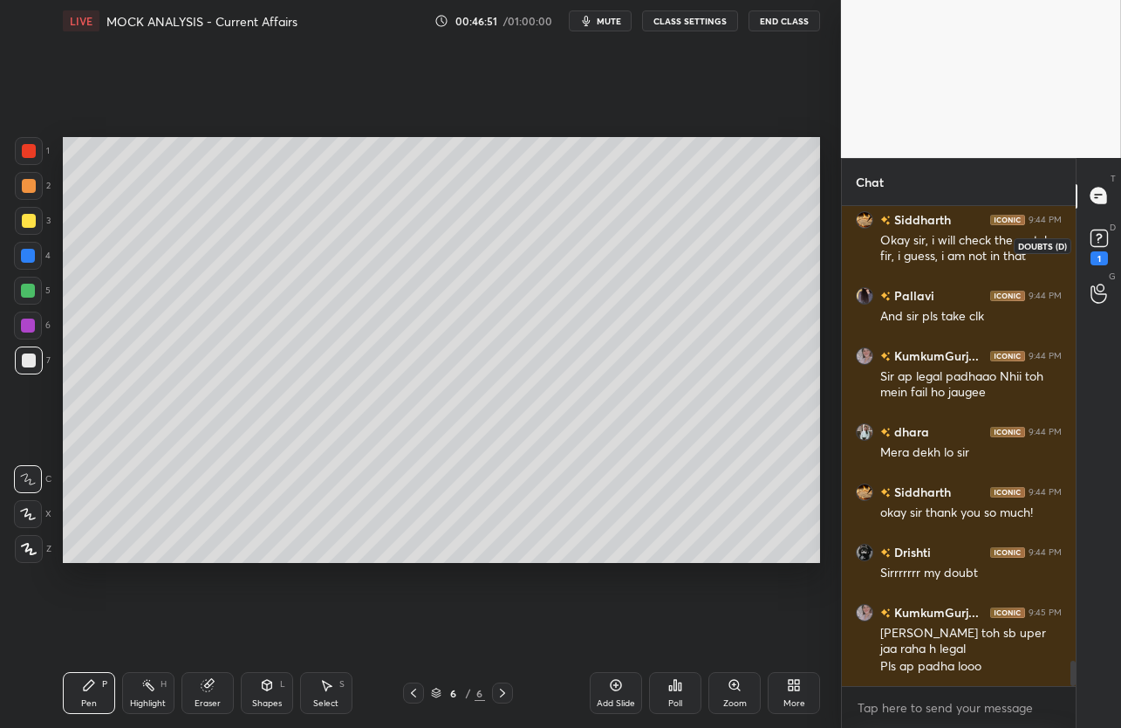
click at [1105, 240] on rect at bounding box center [1099, 237] width 17 height 17
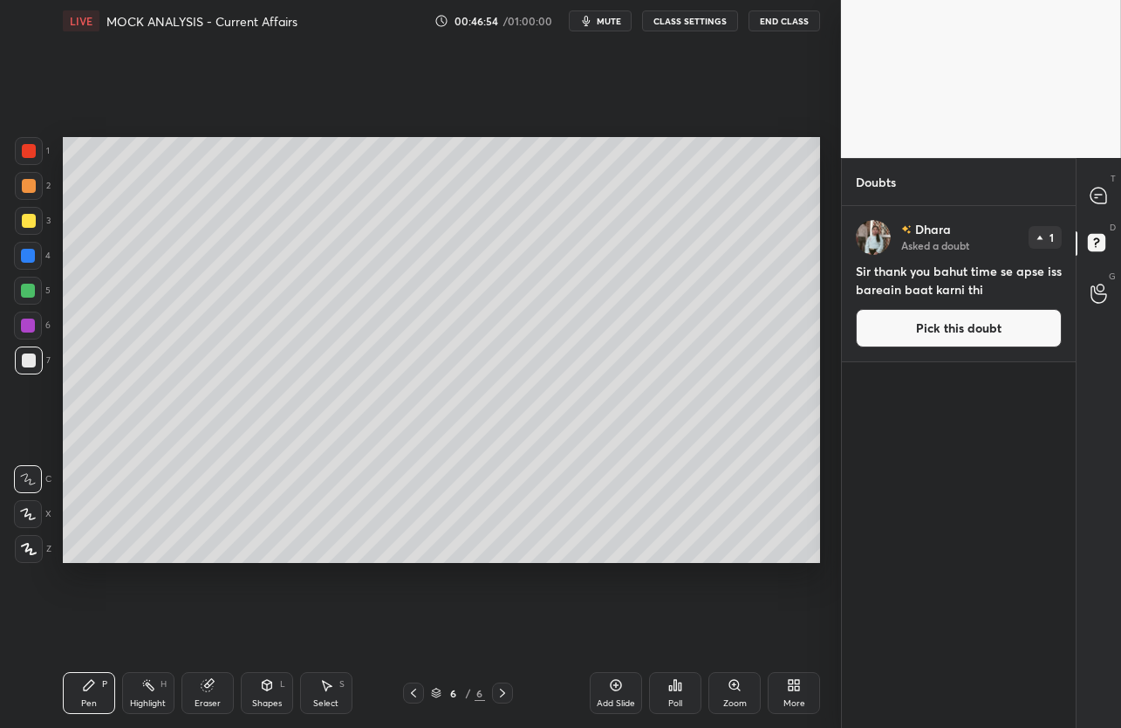
click at [939, 319] on button "Pick this doubt" at bounding box center [959, 328] width 206 height 38
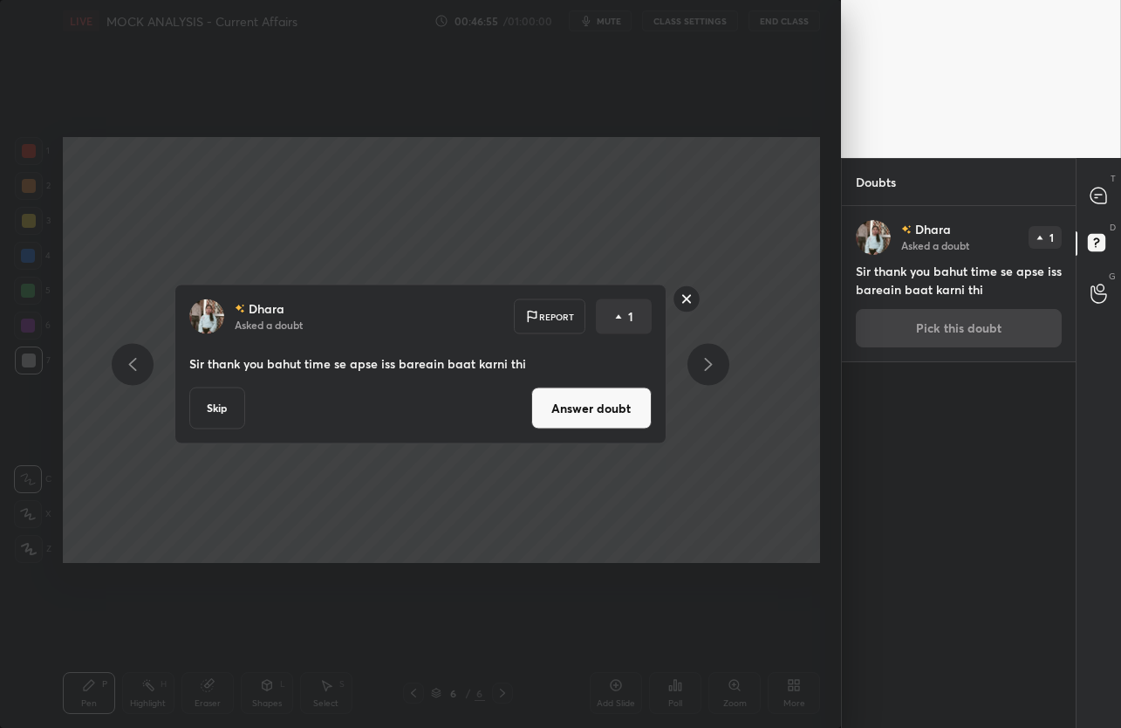
click at [606, 408] on button "Answer doubt" at bounding box center [591, 408] width 120 height 42
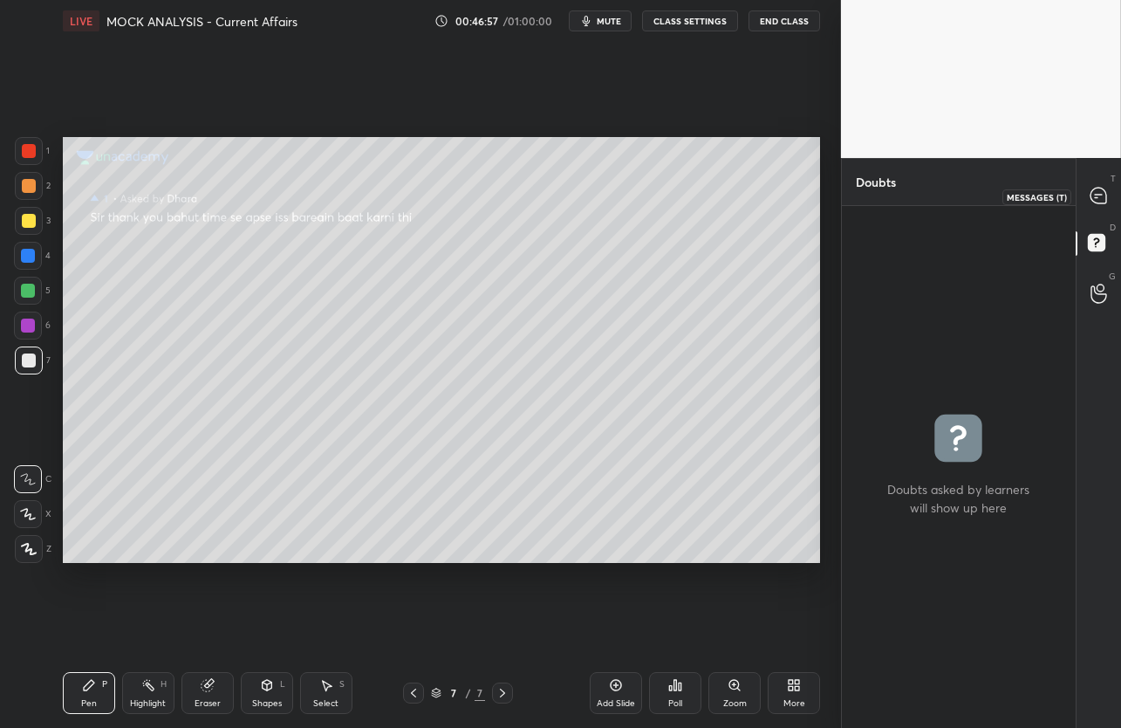
click at [1102, 189] on icon at bounding box center [1099, 196] width 16 height 16
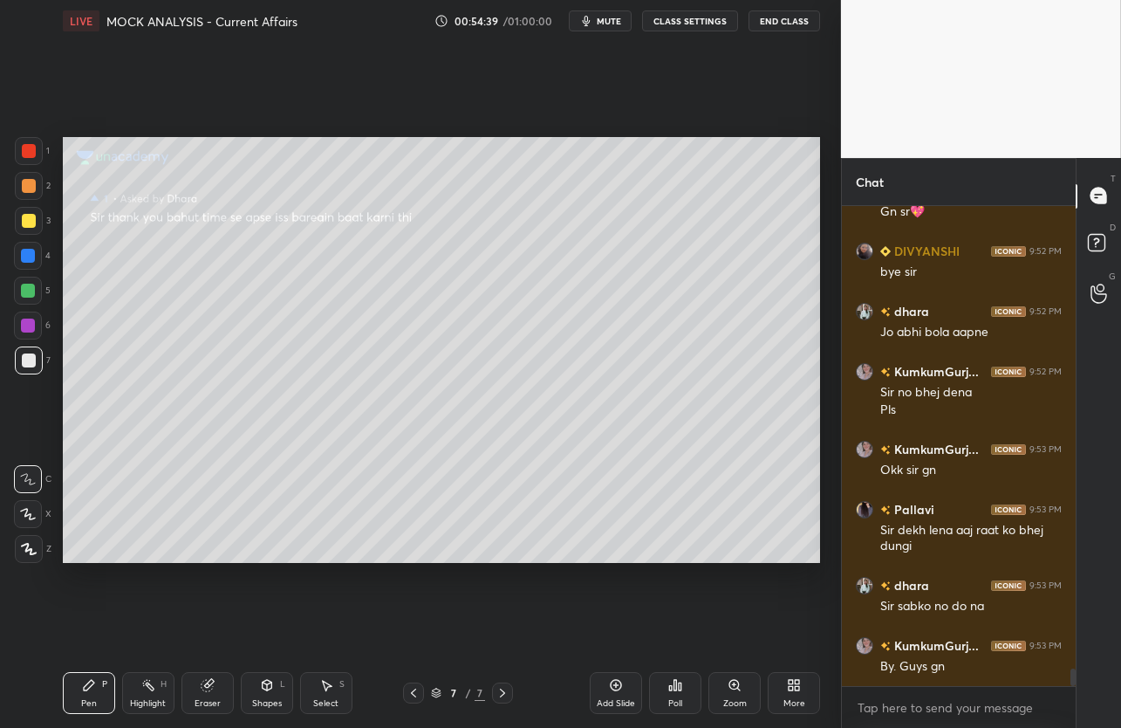
scroll to position [12586, 0]
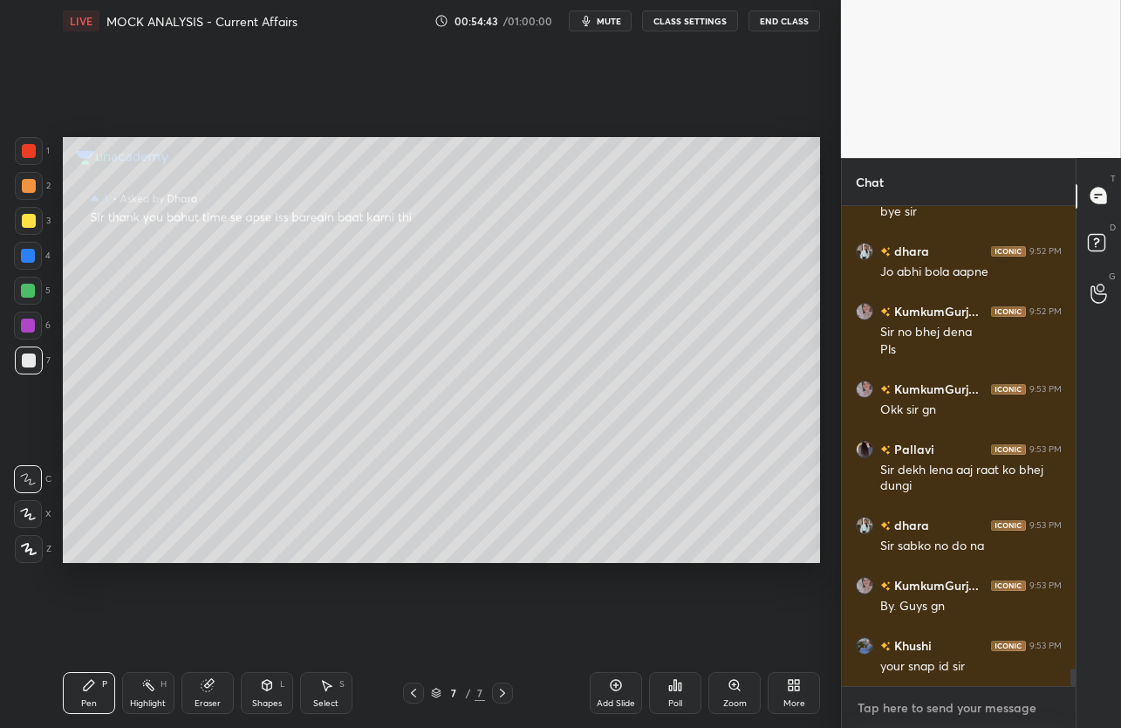
type textarea "x"
click at [945, 697] on textarea at bounding box center [959, 708] width 206 height 28
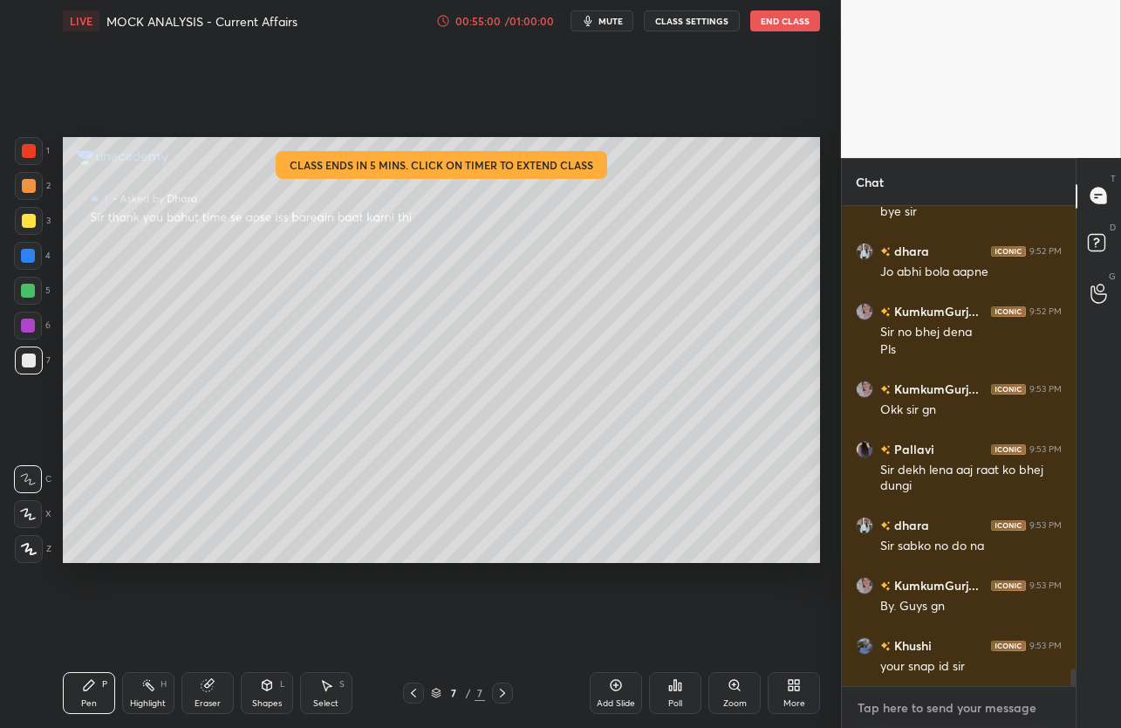
type textarea "A"
type textarea "x"
type textarea "Ad"
type textarea "x"
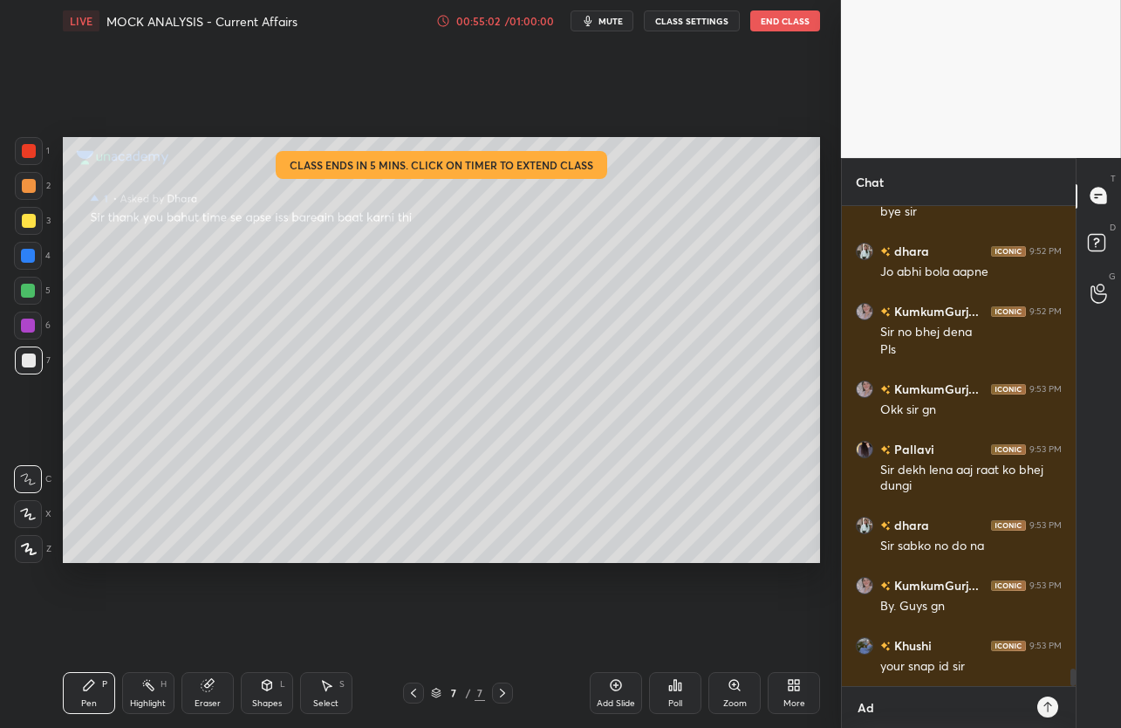
type textarea "Adv"
type textarea "x"
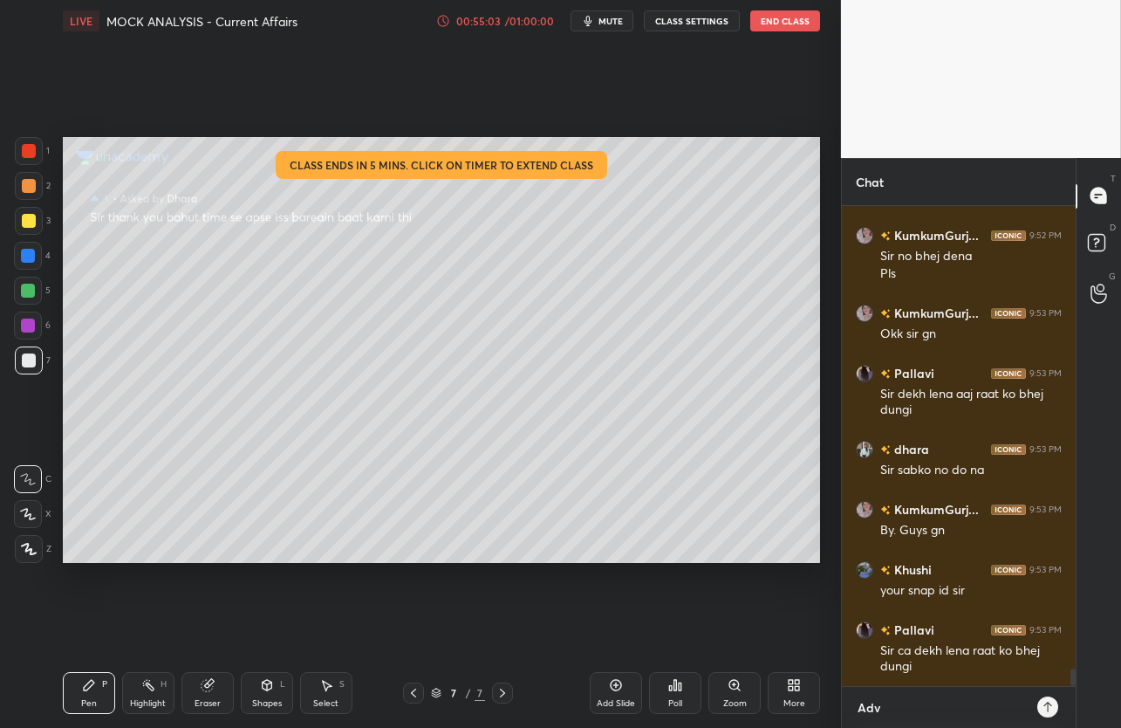
type textarea "Adv_"
type textarea "x"
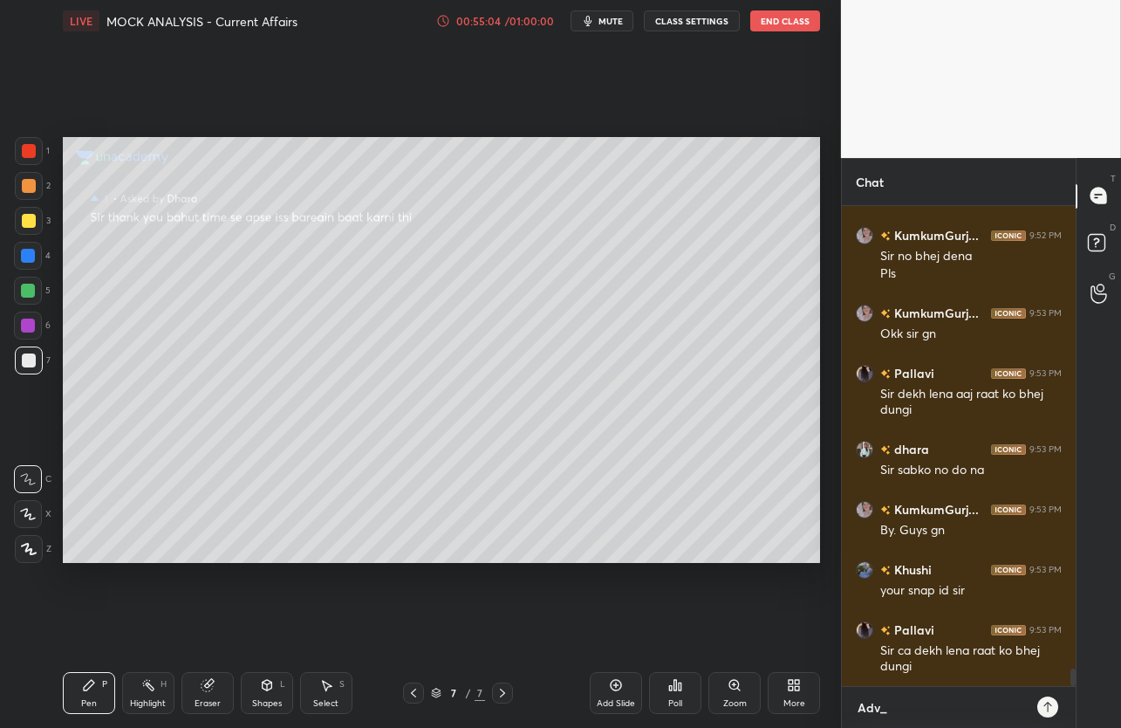
type textarea "Adv_l"
type textarea "x"
type textarea "Adv_le"
type textarea "x"
type textarea "Adv_leg"
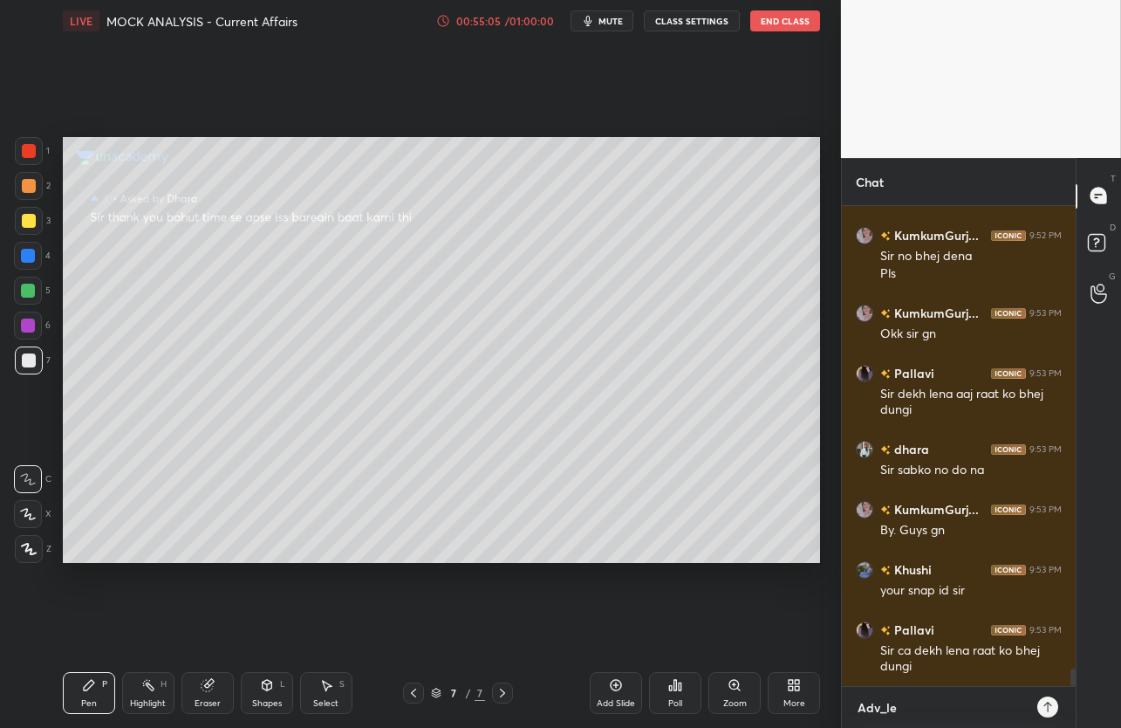
type textarea "x"
type textarea "Adv_lega"
type textarea "x"
type textarea "Adv_legal"
type textarea "x"
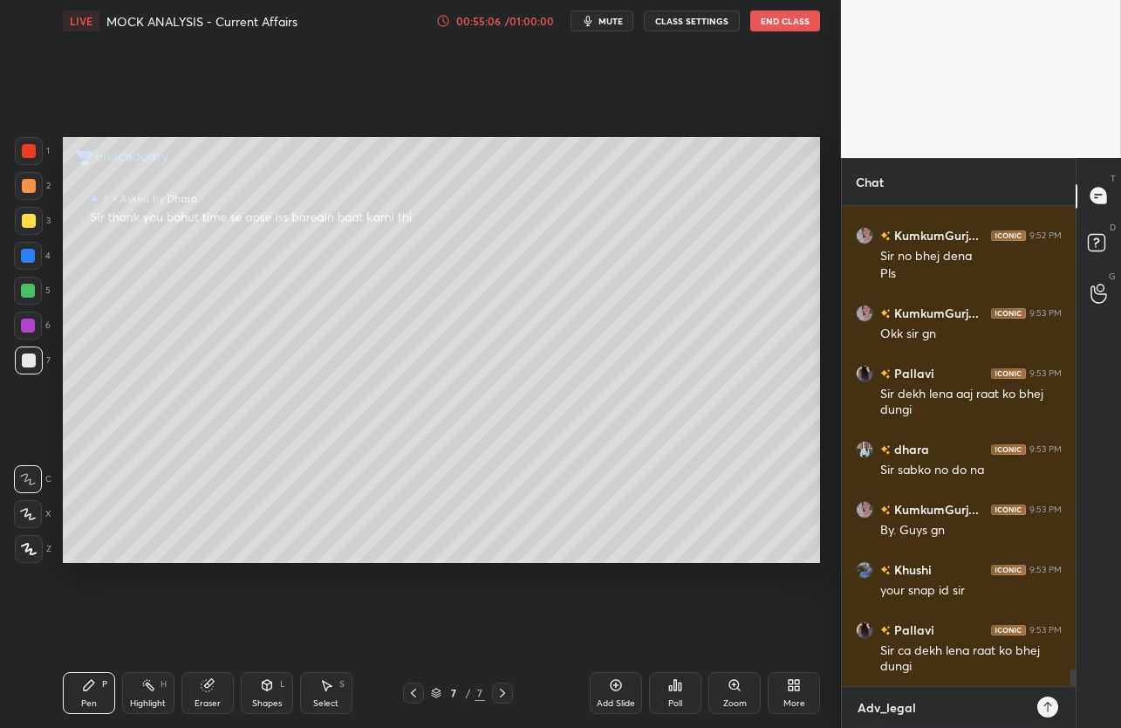
type textarea "Adv_lega"
type textarea "x"
type textarea "Adv_leg"
type textarea "x"
type textarea "Adv_le"
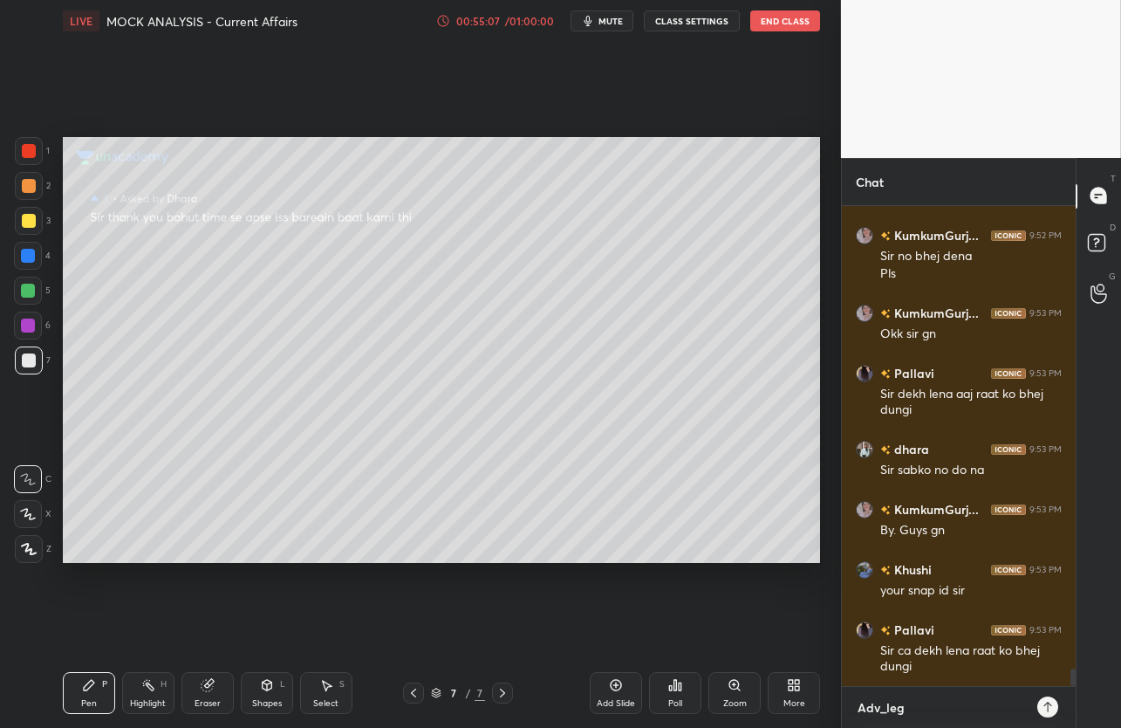
type textarea "x"
type textarea "Adv_l"
type textarea "x"
type textarea "Adv_"
type textarea "x"
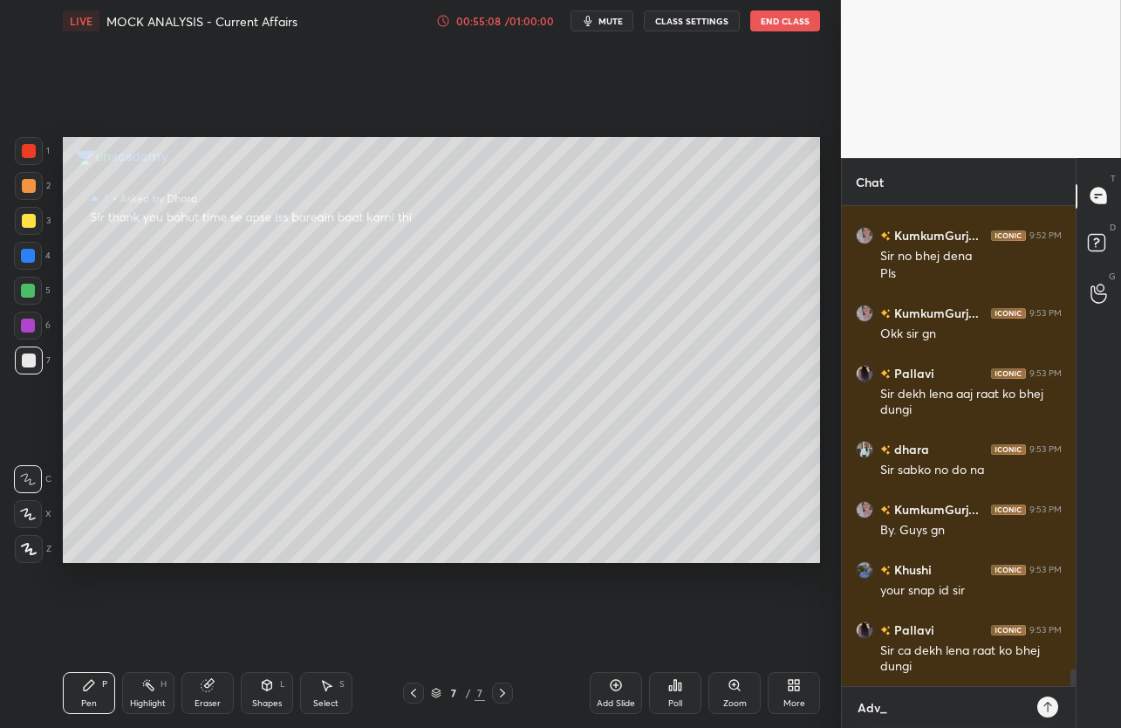
type textarea "Adv_v"
type textarea "x"
type textarea "Adv_vi"
type textarea "x"
type textarea "Adv_vir"
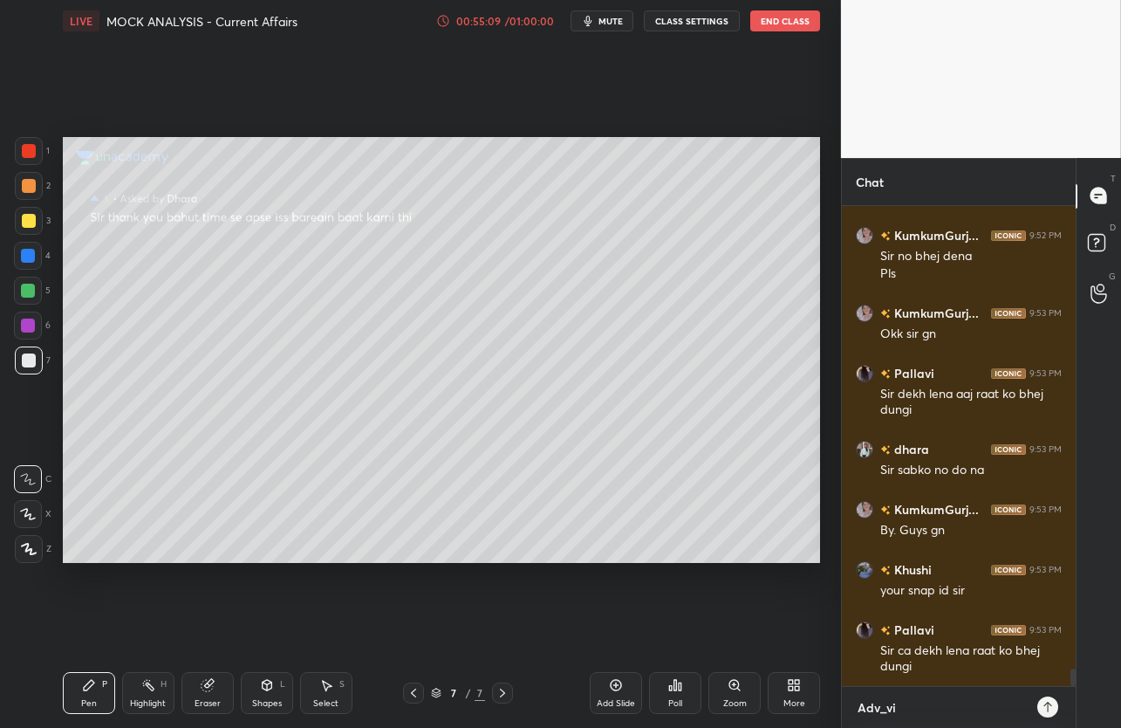
type textarea "x"
type textarea "Adv_vire"
type textarea "x"
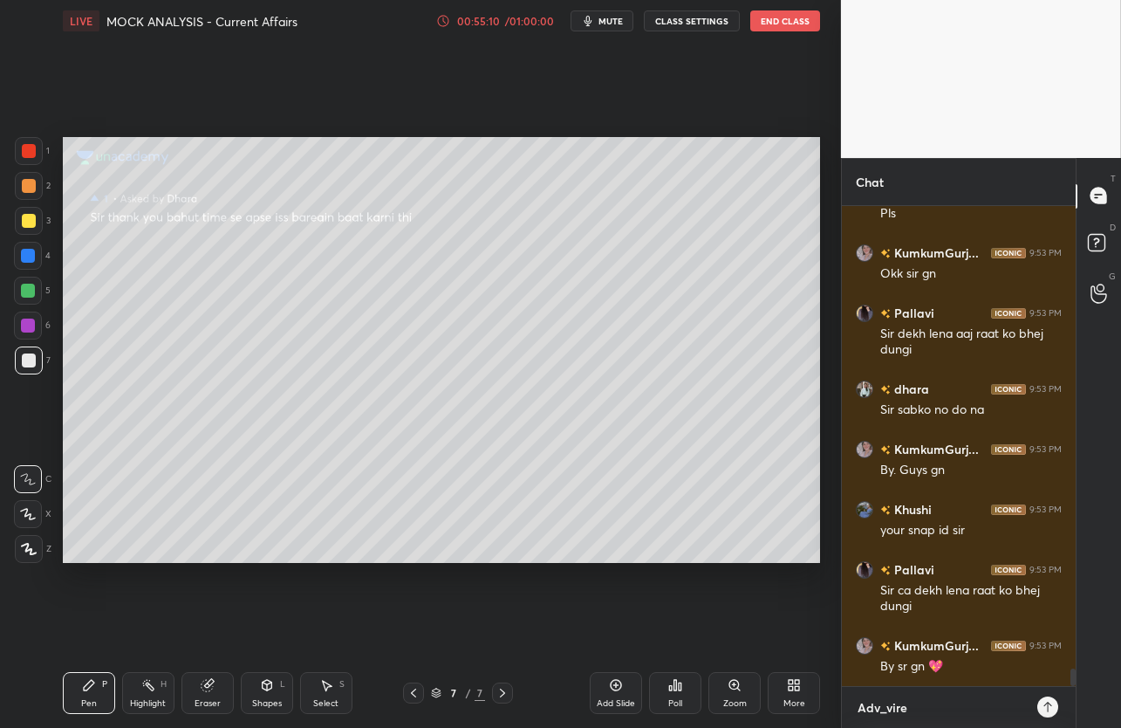
type textarea "Adv_viren"
type textarea "x"
type textarea "Adv_viren2"
type textarea "x"
type textarea "Adv_viren25"
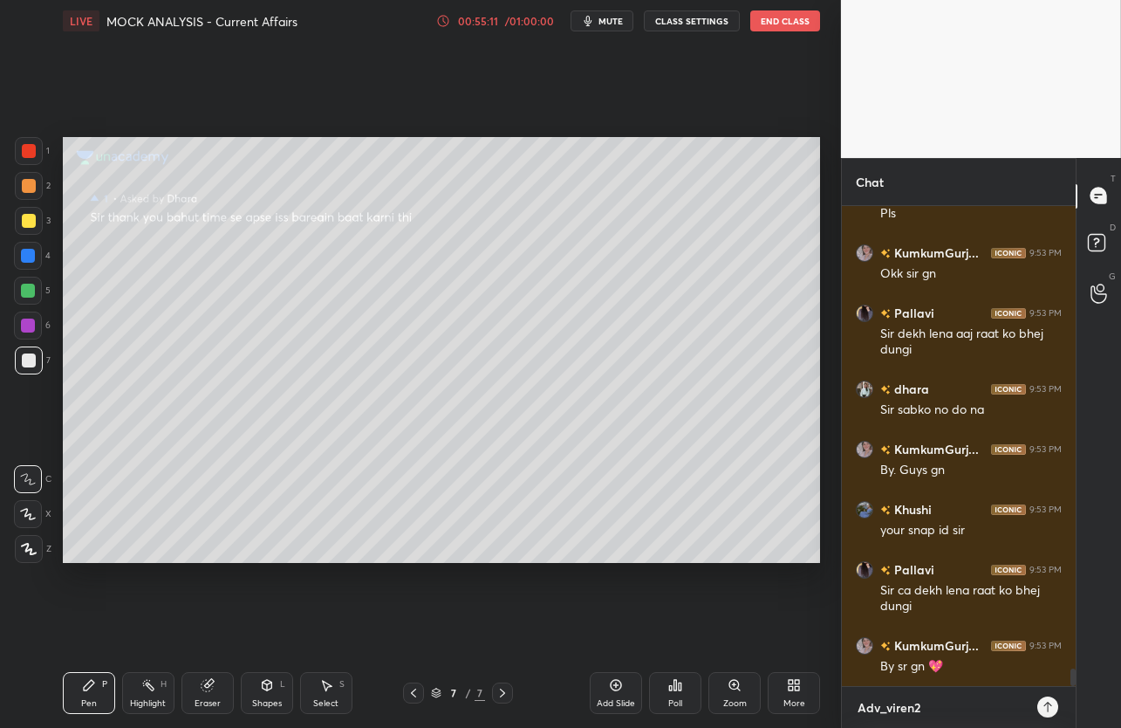
type textarea "x"
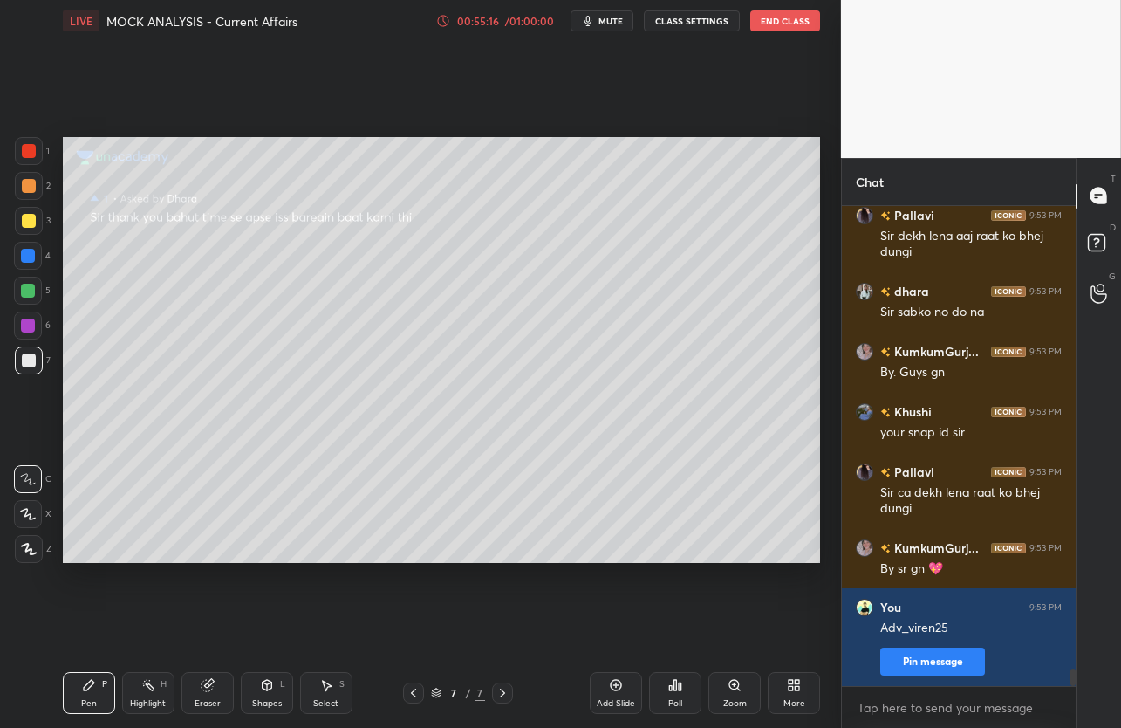
click at [761, 31] on button "End Class" at bounding box center [785, 20] width 70 height 21
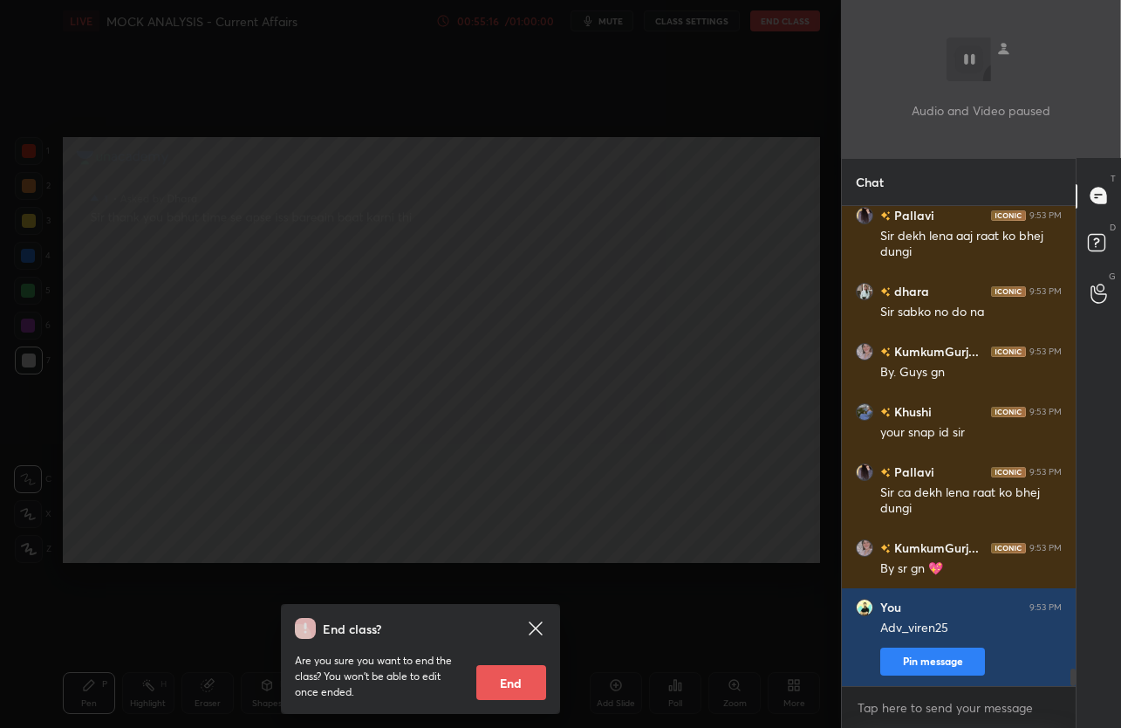
scroll to position [12896, 0]
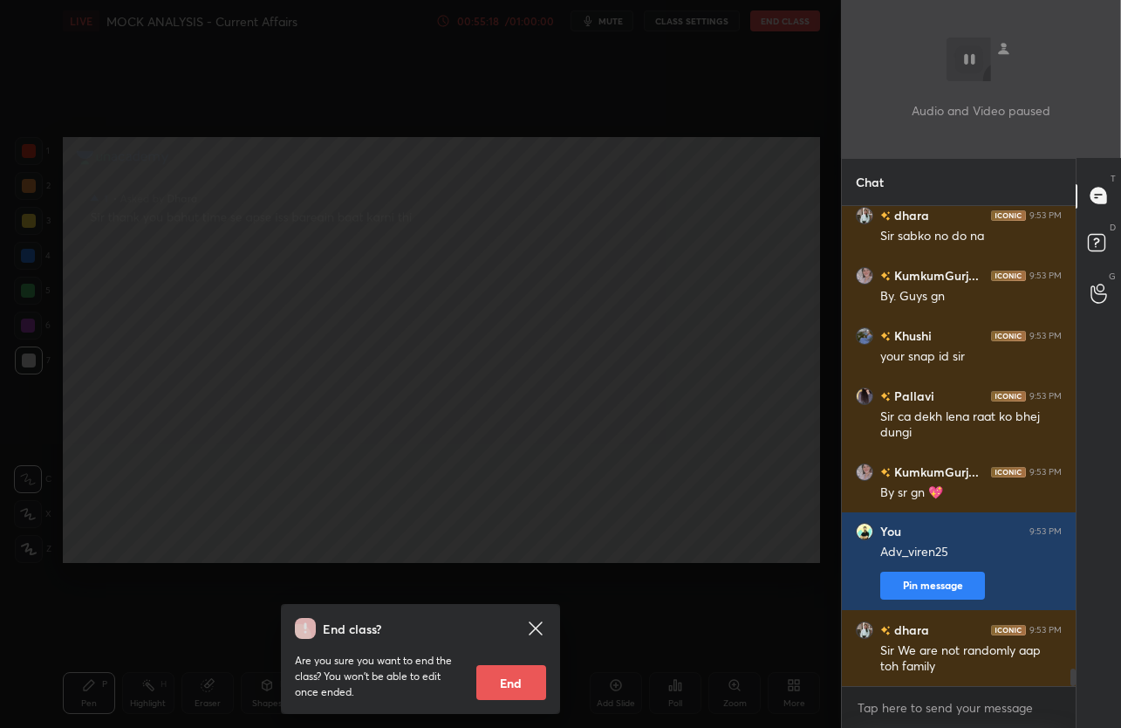
click at [526, 681] on button "End" at bounding box center [511, 682] width 70 height 35
type textarea "x"
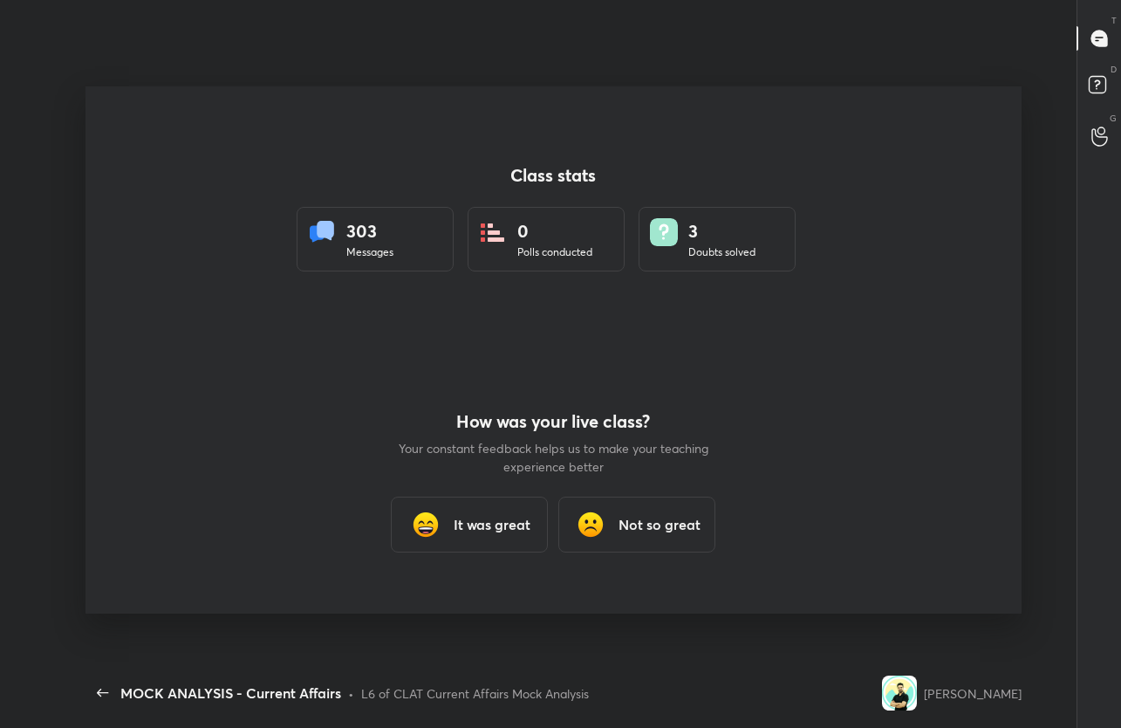
scroll to position [0, 0]
